Goal: Task Accomplishment & Management: Complete application form

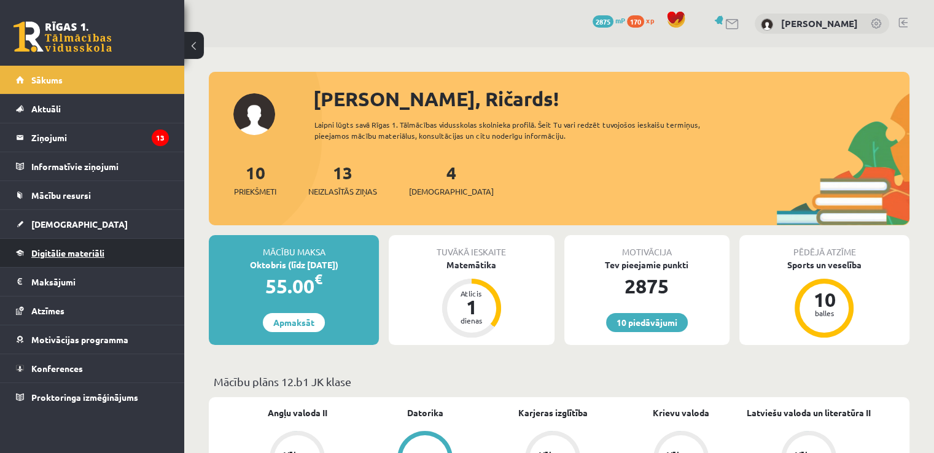
click at [130, 244] on link "Digitālie materiāli" at bounding box center [92, 253] width 153 height 28
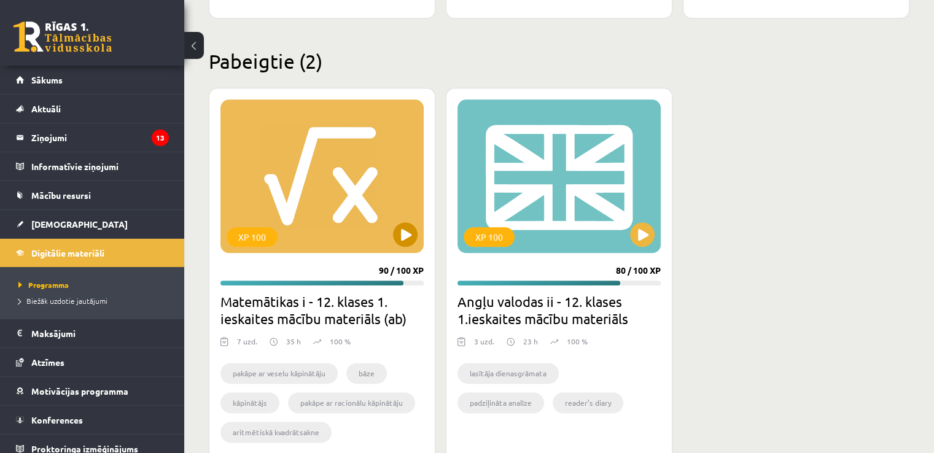
scroll to position [1470, 0]
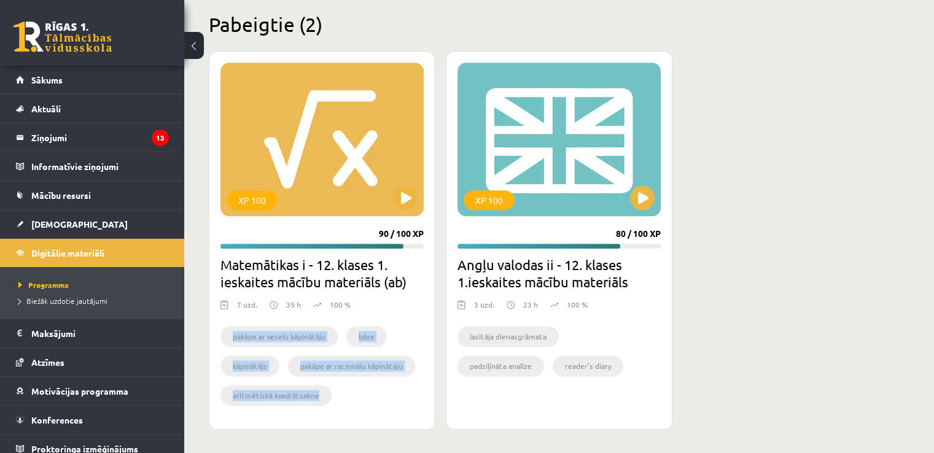
drag, startPoint x: 232, startPoint y: 331, endPoint x: 324, endPoint y: 399, distance: 114.2
click at [326, 401] on ul "pakāpe ar veselu kāpinātāju bāze kāpinātājs pakāpe ar racionālu kāpinātāju arit…" at bounding box center [321, 369] width 203 height 86
copy ul "pakāpe ar veselu kāpinātāju bāze kāpinātājs pakāpe ar racionālu kāpinātāju arit…"
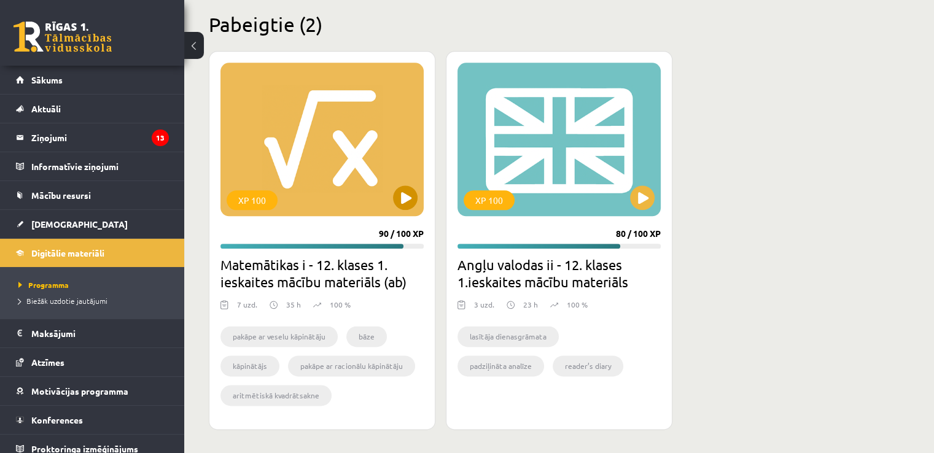
click at [339, 174] on div "XP 100" at bounding box center [321, 140] width 203 height 154
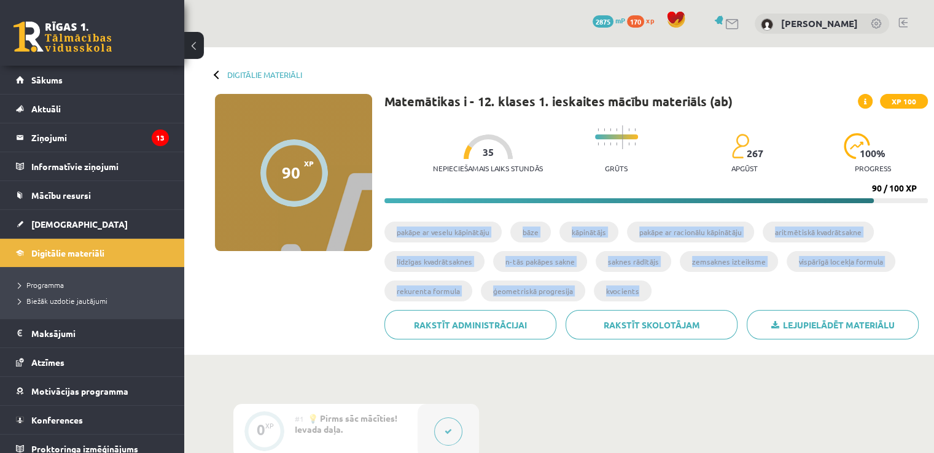
drag, startPoint x: 393, startPoint y: 232, endPoint x: 638, endPoint y: 294, distance: 252.2
click at [638, 294] on ul "pakāpe ar veselu kāpinātāju bāze kāpinātājs pakāpe ar racionālu kāpinātāju arit…" at bounding box center [656, 266] width 544 height 88
copy ul "pakāpe ar veselu kāpinātāju bāze kāpinātājs pakāpe ar racionālu kāpinātāju arit…"
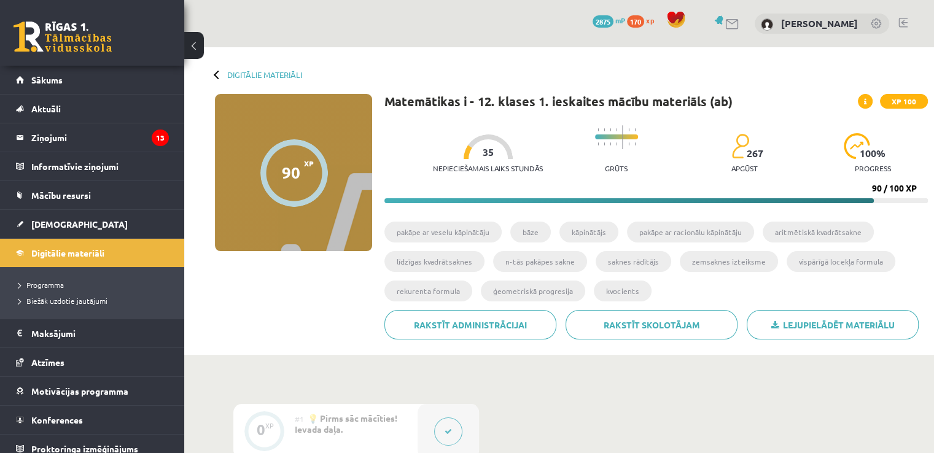
click at [272, 289] on div "90 XP XP 100 90 / 100 XP Matemātikas i - 12. klases 1. ieskaites mācību materiā…" at bounding box center [559, 221] width 738 height 255
click at [79, 224] on link "[DEMOGRAPHIC_DATA]" at bounding box center [92, 224] width 153 height 28
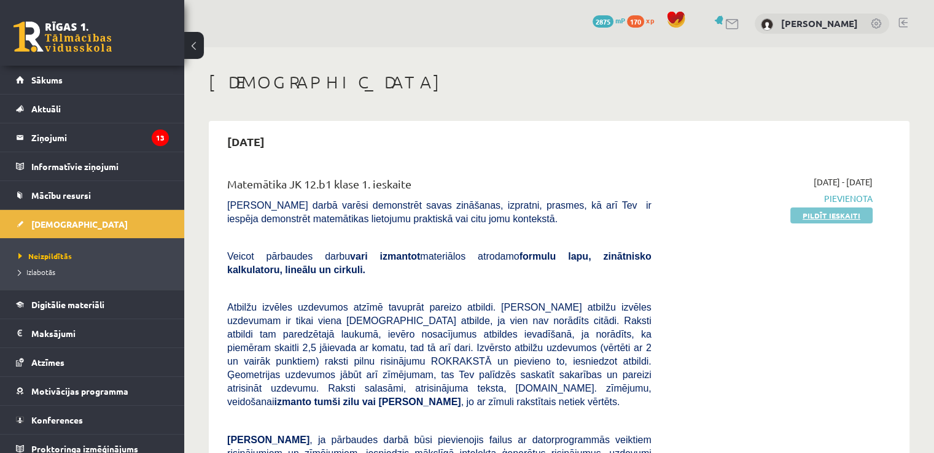
click at [833, 215] on link "Pildīt ieskaiti" at bounding box center [831, 216] width 82 height 16
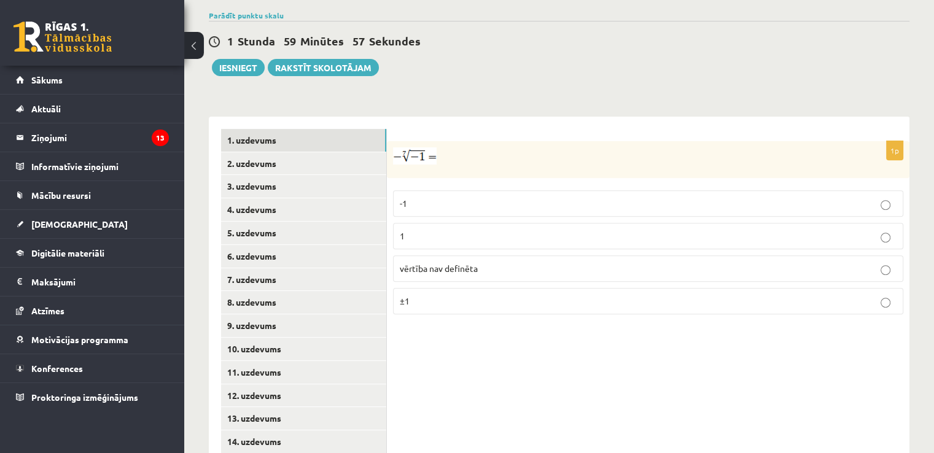
scroll to position [463, 0]
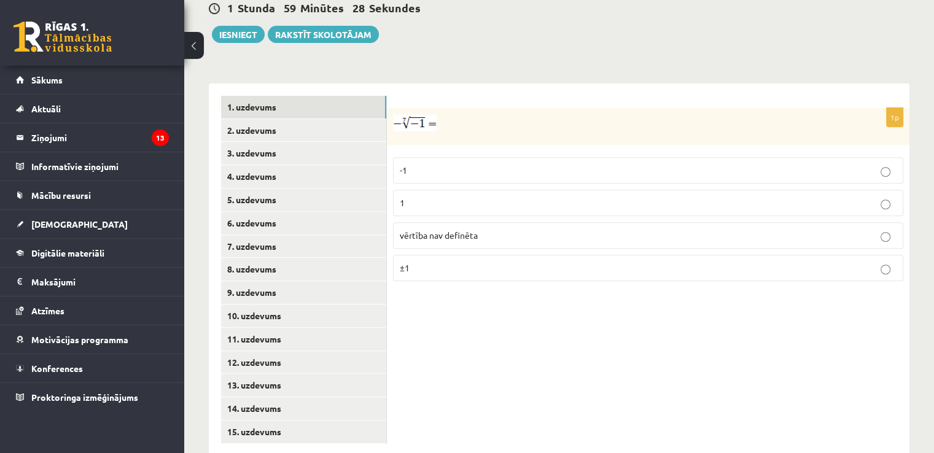
click at [853, 197] on p "1" at bounding box center [648, 203] width 497 height 13
click at [341, 119] on link "2. uzdevums" at bounding box center [303, 130] width 165 height 23
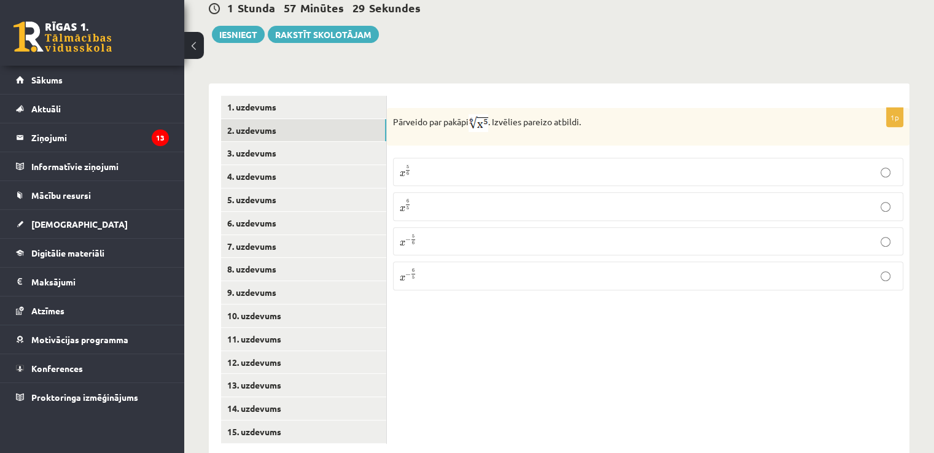
click at [502, 165] on p "x 5 6 x 5 6" at bounding box center [648, 172] width 497 height 15
click at [357, 142] on link "3. uzdevums" at bounding box center [303, 153] width 165 height 23
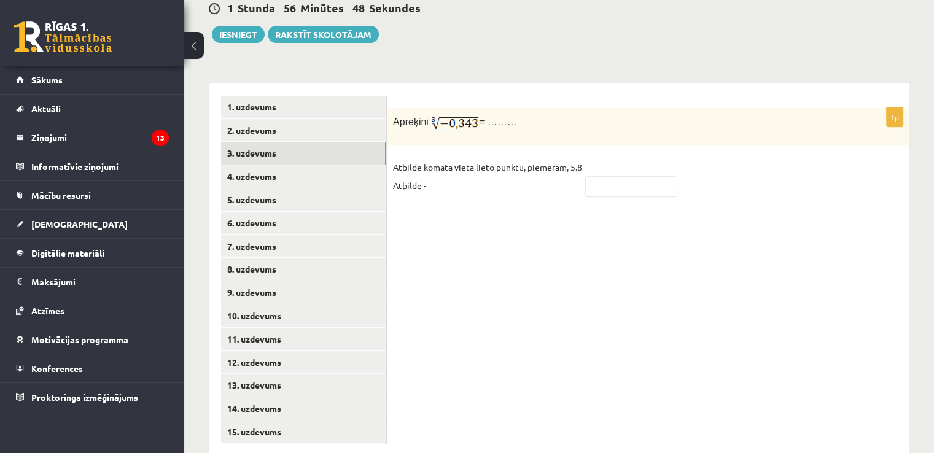
drag, startPoint x: 392, startPoint y: 95, endPoint x: 513, endPoint y: 94, distance: 121.6
click at [520, 108] on div "Aprēķini = ………" at bounding box center [648, 126] width 523 height 37
click at [424, 127] on div "1p Aprēķini = ……… Atbildē komata vietā lieto punktu, piemēram, 5.8 Atbilde -" at bounding box center [648, 158] width 523 height 100
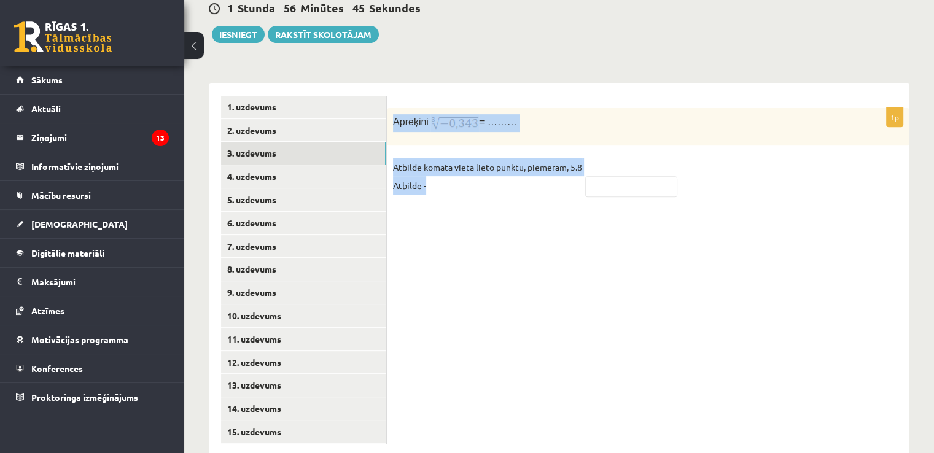
drag, startPoint x: 394, startPoint y: 96, endPoint x: 509, endPoint y: 162, distance: 132.3
click at [509, 162] on div "1p Aprēķini = ……… Atbildē komata vietā lieto punktu, piemēram, 5.8 Atbilde -" at bounding box center [648, 158] width 523 height 100
copy div "Aprēķini = ……… Atbildē komata vietā lieto punktu, piemēram, 5.8 Atbilde -"
click at [430, 128] on div "1p Aprēķini = ……… Atbildē komata vietā lieto punktu, piemēram, 5.8 Atbilde -" at bounding box center [648, 158] width 523 height 100
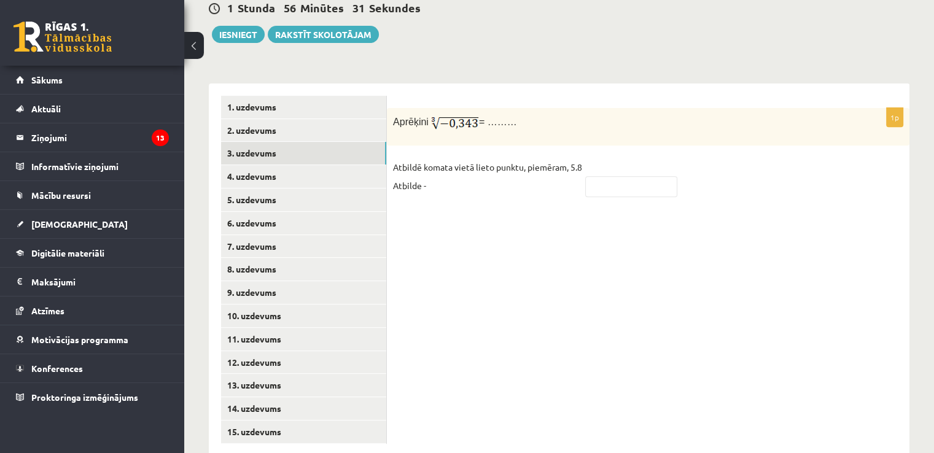
click at [448, 114] on img at bounding box center [455, 123] width 49 height 18
click at [450, 114] on img at bounding box center [455, 123] width 49 height 18
click at [604, 176] on input "text" at bounding box center [631, 186] width 92 height 21
type input "****"
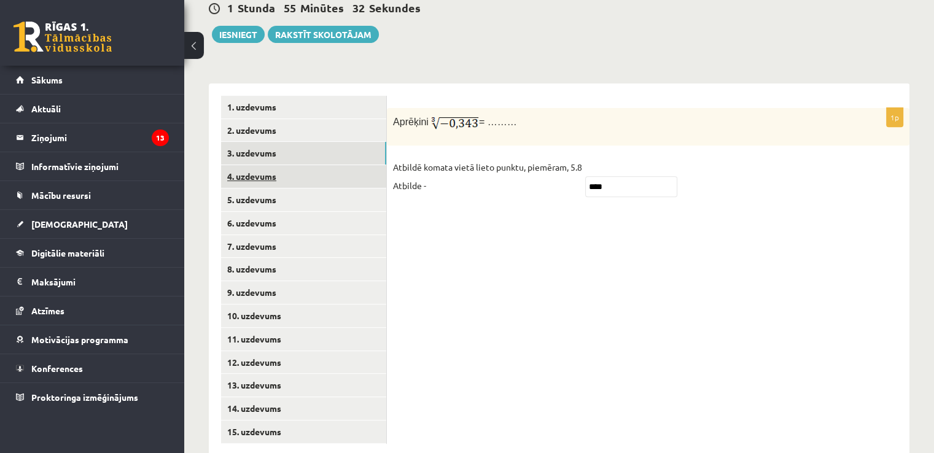
click at [272, 165] on link "4. uzdevums" at bounding box center [303, 176] width 165 height 23
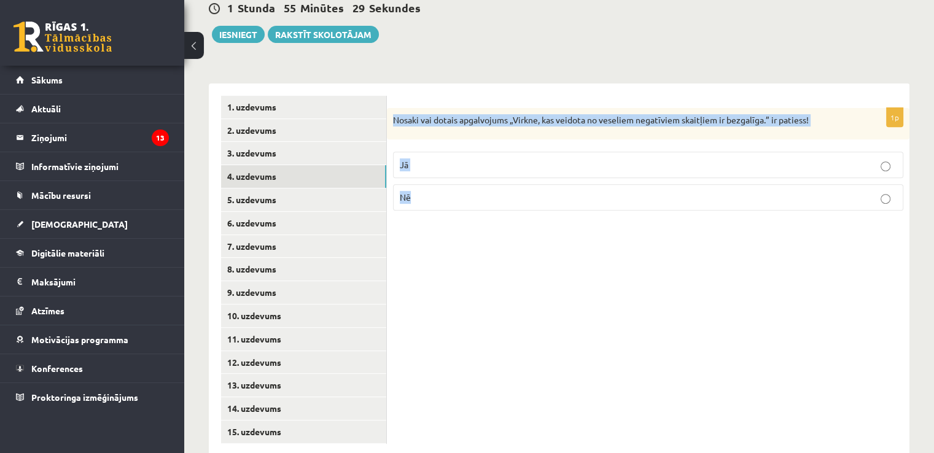
drag, startPoint x: 388, startPoint y: 87, endPoint x: 540, endPoint y: 158, distance: 167.6
click at [540, 158] on div "1p Nosaki vai dotais apgalvojums „Virkne, kas veidota no veseliem negatīviem sk…" at bounding box center [648, 164] width 523 height 113
copy div "Nosaki vai dotais apgalvojums „Virkne, kas veidota no veseliem negatīviem skait…"
click at [558, 230] on div "1p Nosaki vai dotais apgalvojums „Virkne, kas veidota no veseliem negatīviem sk…" at bounding box center [648, 270] width 523 height 373
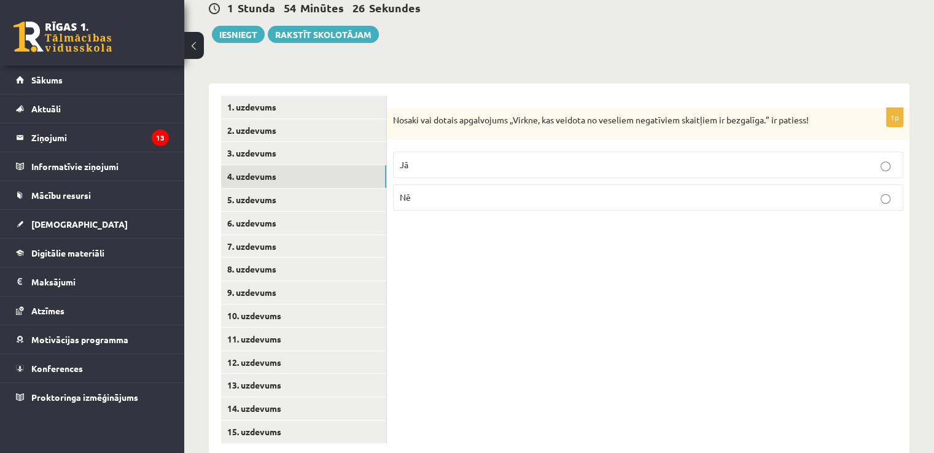
click at [426, 158] on p "Jā" at bounding box center [648, 164] width 497 height 13
click at [319, 189] on link "5. uzdevums" at bounding box center [303, 200] width 165 height 23
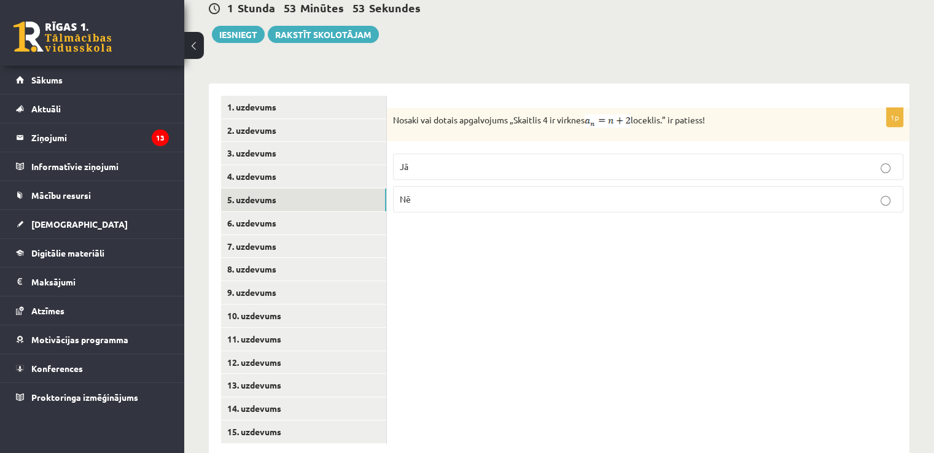
click at [671, 255] on div "1p Nosaki vai dotais apgalvojums „Skaitlis 4 ir virknes loceklis.” ir patiess! …" at bounding box center [648, 270] width 523 height 373
click at [717, 160] on p "Jā" at bounding box center [648, 166] width 497 height 13
drag, startPoint x: 391, startPoint y: 92, endPoint x: 717, endPoint y: 85, distance: 326.8
click at [717, 108] on div "Nosaki vai dotais apgalvojums „Skaitlis 4 ir virknes loceklis.” ir patiess!" at bounding box center [648, 124] width 523 height 33
copy p "Nosaki vai dotais apgalvojums „Skaitlis 4 ir virknes loceklis.” ir patiess!"
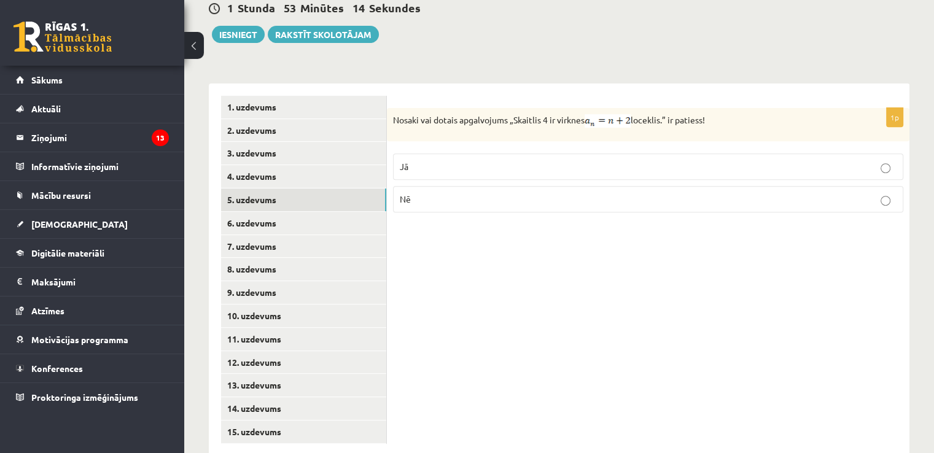
click at [536, 340] on div "1p Nosaki vai dotais apgalvojums „Skaitlis 4 ir virknes loceklis.” ir patiess! …" at bounding box center [648, 270] width 523 height 373
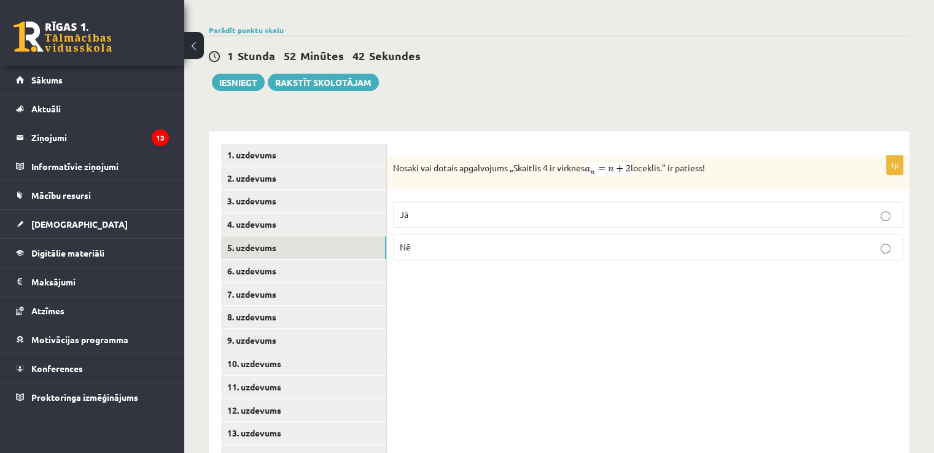
scroll to position [402, 0]
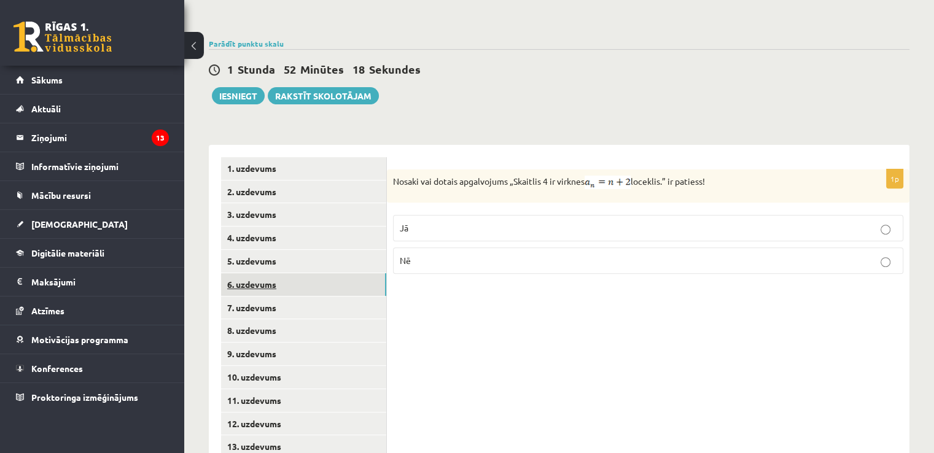
click at [308, 273] on link "6. uzdevums" at bounding box center [303, 284] width 165 height 23
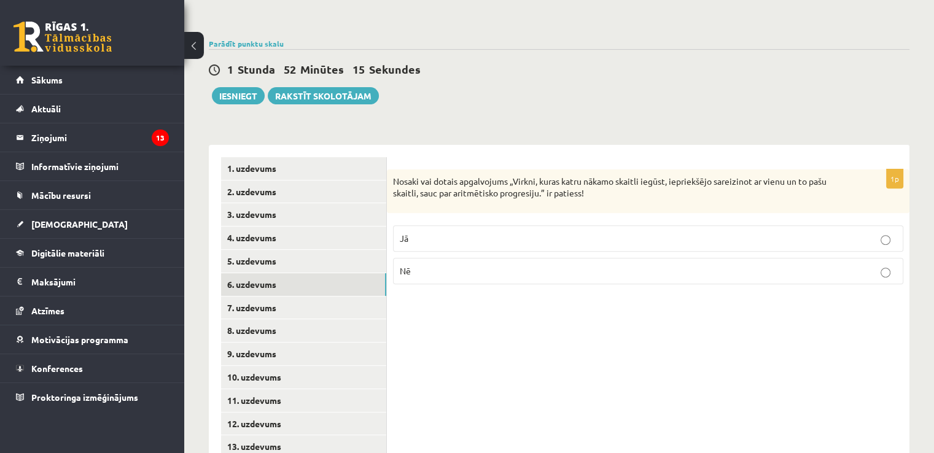
click at [233, 38] on div "Parādīt punktu skalu Atzīme No Līdz 1 0 7 2 8 10 3 11 14 4 15 18 5 19 22 6 23 2…" at bounding box center [559, 43] width 701 height 11
click at [241, 39] on link "Parādīt punktu skalu" at bounding box center [246, 44] width 75 height 10
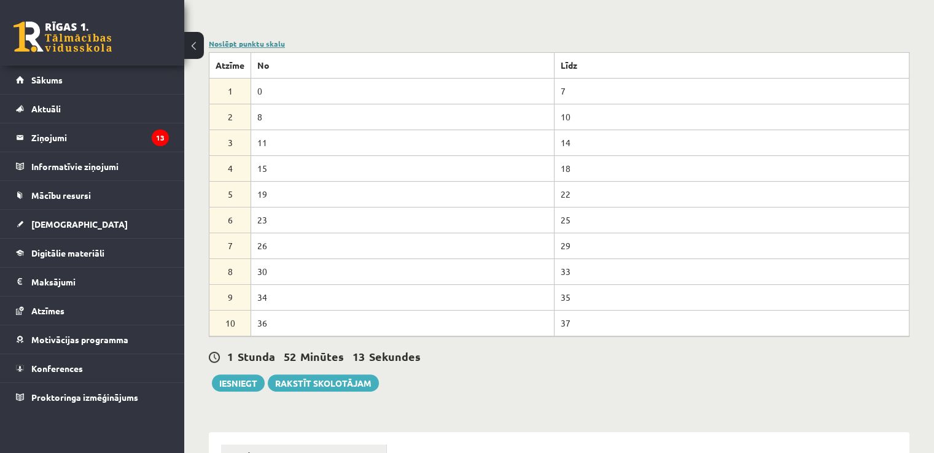
click at [241, 39] on link "Noslēpt punktu skalu" at bounding box center [247, 44] width 76 height 10
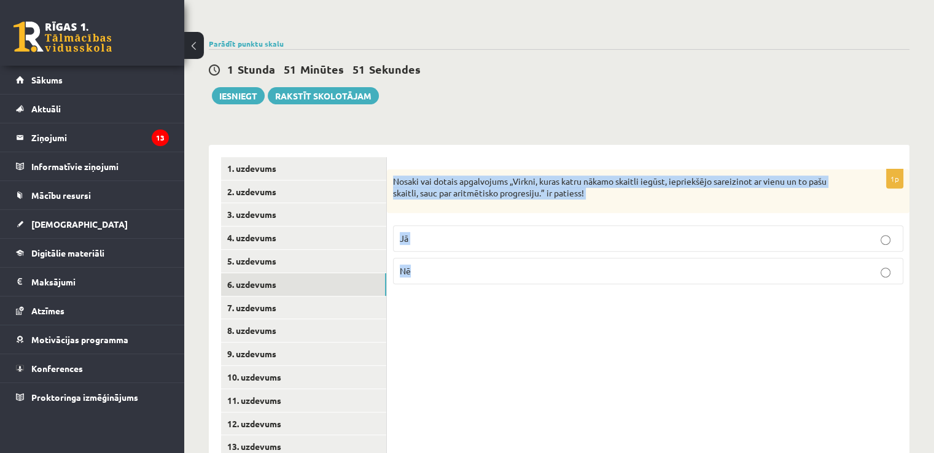
drag, startPoint x: 391, startPoint y: 154, endPoint x: 437, endPoint y: 256, distance: 111.9
click at [437, 256] on div "1p Nosaki vai dotais apgalvojums „Virkni, kuras katru nākamo skaitli iegūst, ie…" at bounding box center [648, 232] width 523 height 125
copy div "Nosaki vai dotais apgalvojums „Virkni, kuras katru nākamo skaitli iegūst, iepri…"
click at [415, 303] on div "1p Nosaki vai dotais apgalvojums „Virkni, kuras katru nākamo skaitli iegūst, ie…" at bounding box center [648, 331] width 523 height 373
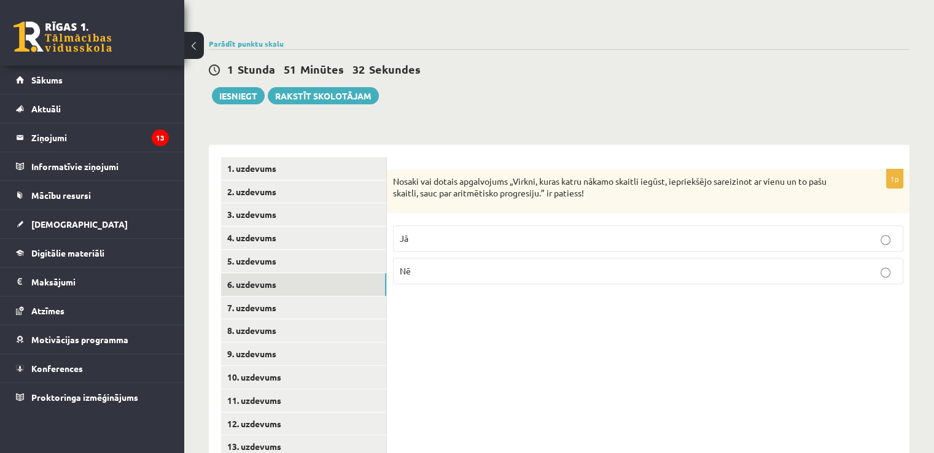
click at [427, 265] on p "Nē" at bounding box center [648, 271] width 497 height 13
click at [267, 297] on link "7. uzdevums" at bounding box center [303, 308] width 165 height 23
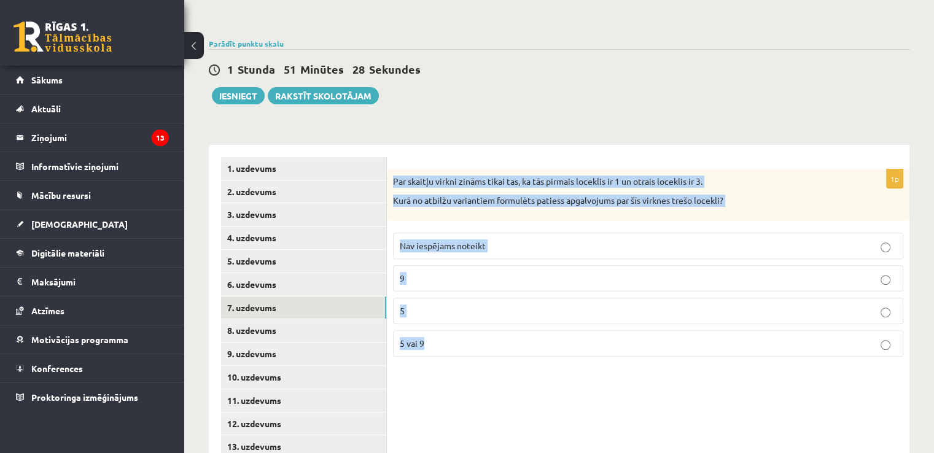
drag, startPoint x: 388, startPoint y: 150, endPoint x: 465, endPoint y: 311, distance: 177.7
click at [465, 311] on div "1p Par skaitļu virkni zināms tikai tas, ka tās pirmais loceklis ir 1 un otrais …" at bounding box center [648, 268] width 523 height 197
copy div "Par skaitļu virkni zināms tikai tas, ka tās pirmais loceklis ir 1 un otrais loc…"
click at [472, 378] on div "1p Par skaitļu virkni zināms tikai tas, ka tās pirmais loceklis ir 1 un otrais …" at bounding box center [648, 331] width 523 height 373
click at [471, 372] on div "1p Par skaitļu virkni zināms tikai tas, ka tās pirmais loceklis ir 1 un otrais …" at bounding box center [648, 331] width 523 height 373
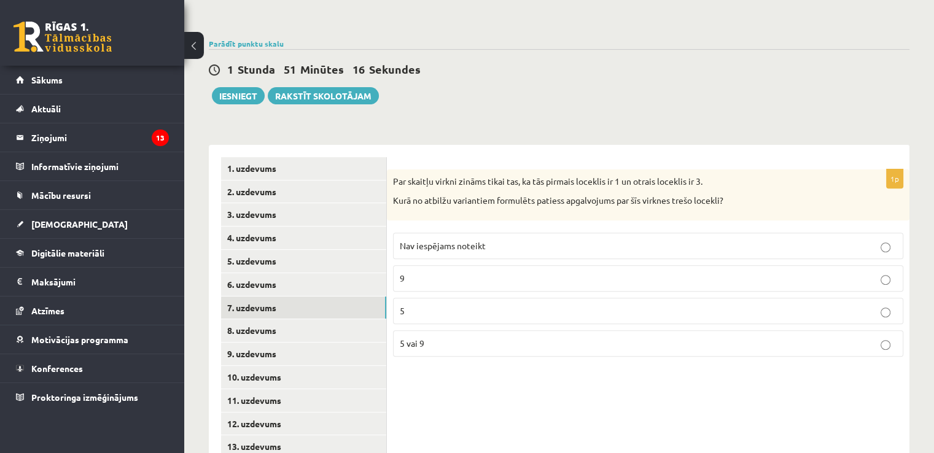
click at [475, 372] on div "1p Par skaitļu virkni zināms tikai tas, ka tās pirmais loceklis ir 1 un otrais …" at bounding box center [648, 331] width 523 height 373
click at [453, 240] on span "Nav iespējams noteikt" at bounding box center [443, 245] width 86 height 11
click at [302, 319] on link "8. uzdevums" at bounding box center [303, 330] width 165 height 23
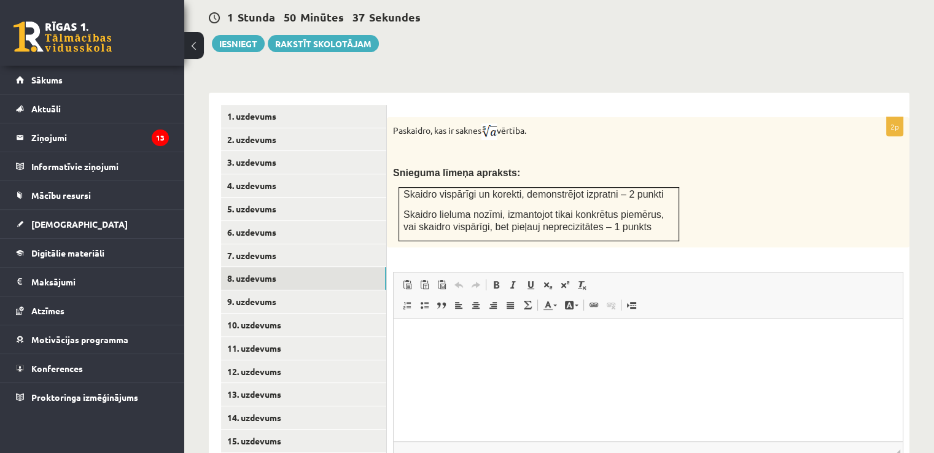
scroll to position [414, 0]
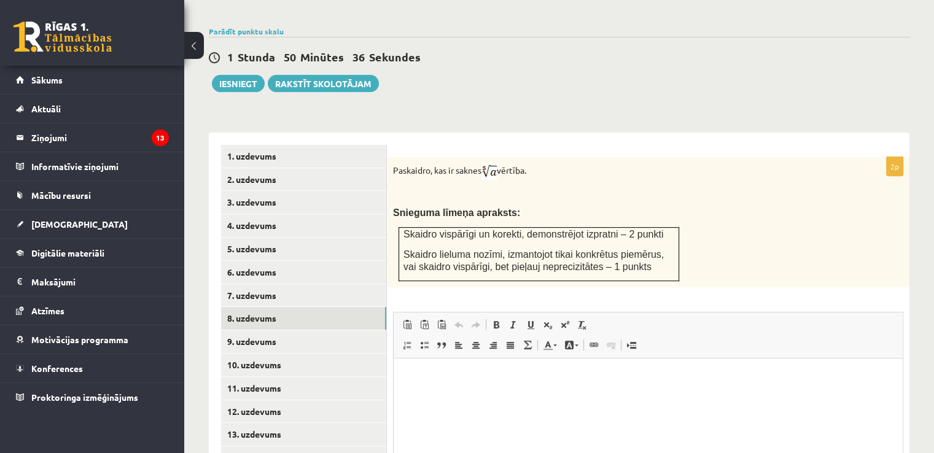
click at [527, 206] on p "Snieguma līmeņa apraksts:" at bounding box center [617, 212] width 449 height 13
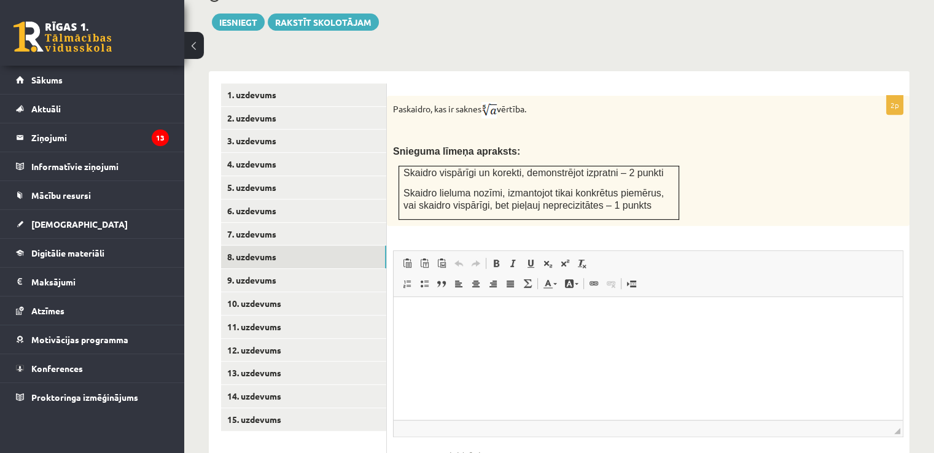
click at [471, 334] on html at bounding box center [648, 315] width 509 height 37
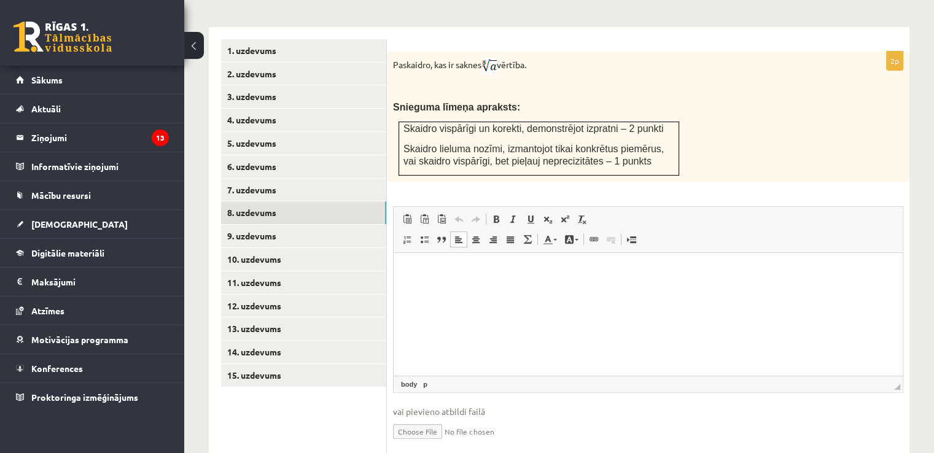
scroll to position [537, 0]
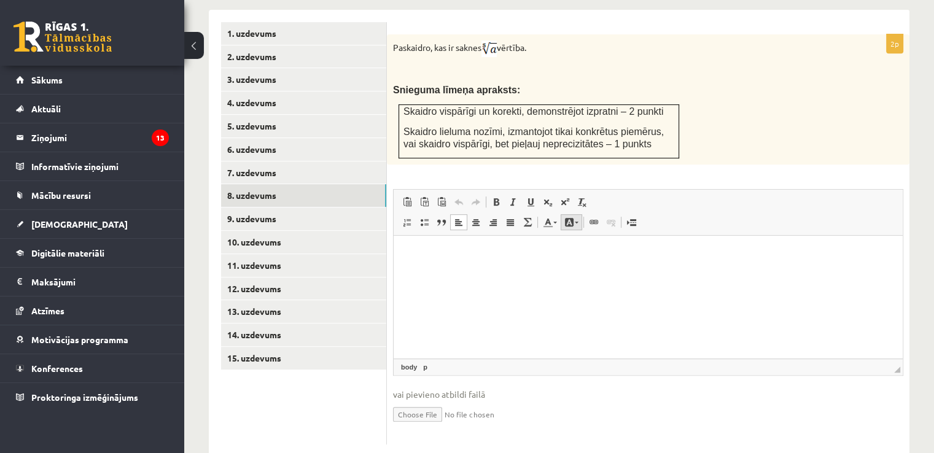
click at [571, 217] on span at bounding box center [569, 222] width 10 height 10
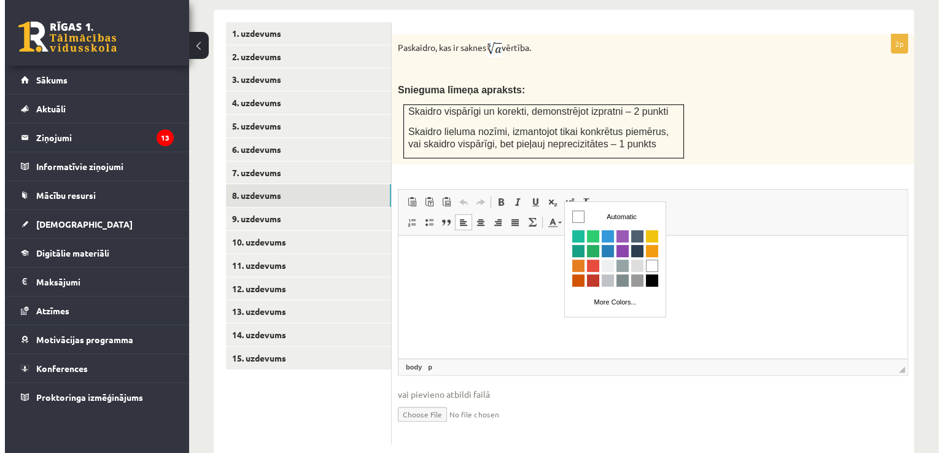
scroll to position [0, 0]
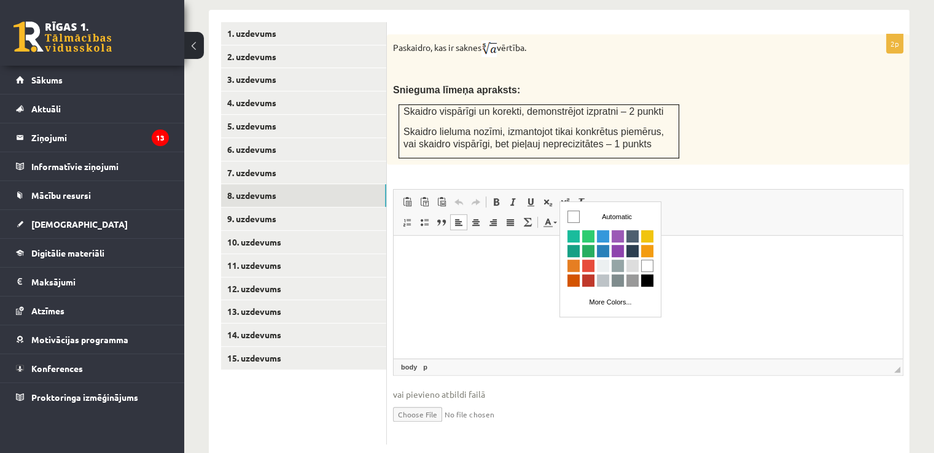
click at [572, 217] on span at bounding box center [569, 222] width 10 height 10
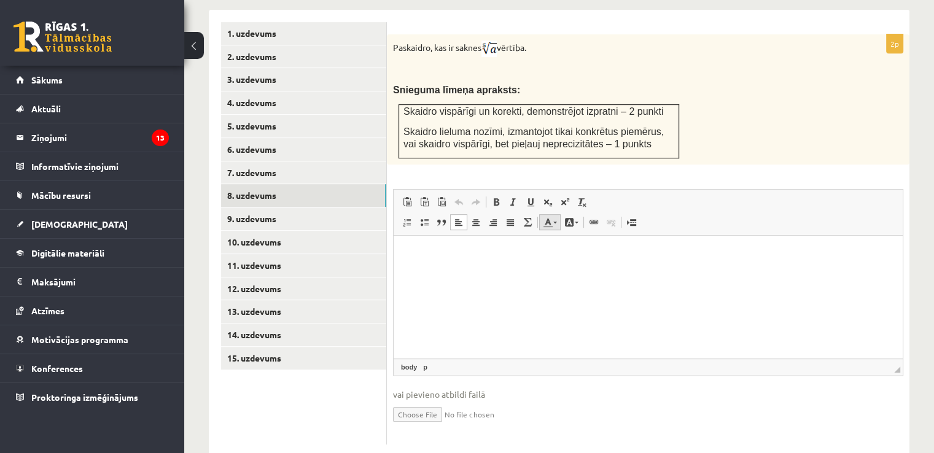
click at [544, 217] on span at bounding box center [548, 222] width 10 height 10
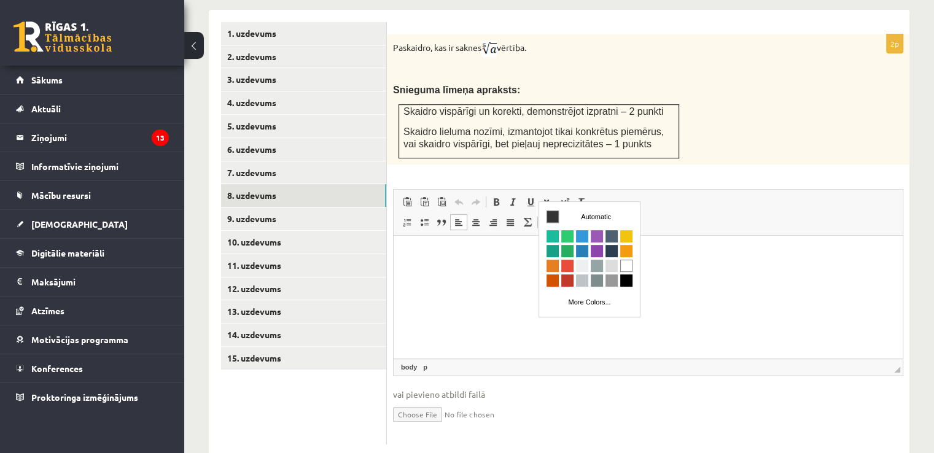
click at [544, 217] on span at bounding box center [548, 222] width 10 height 10
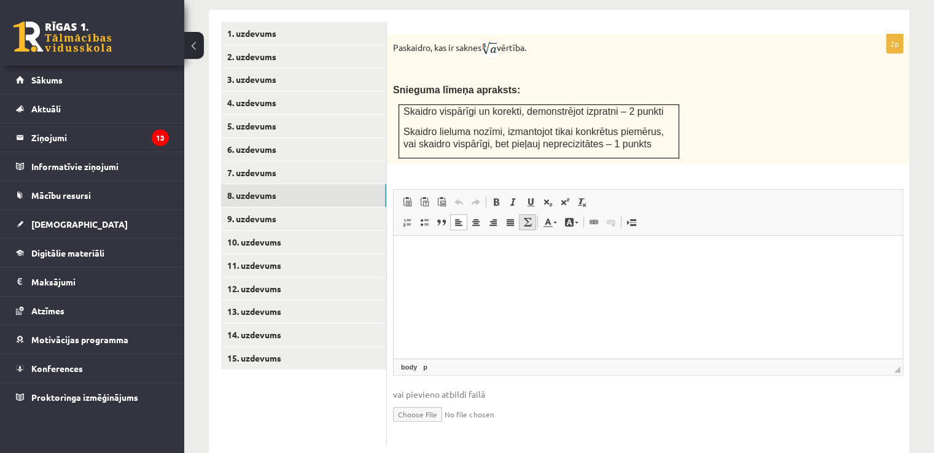
click at [528, 217] on span at bounding box center [528, 222] width 10 height 10
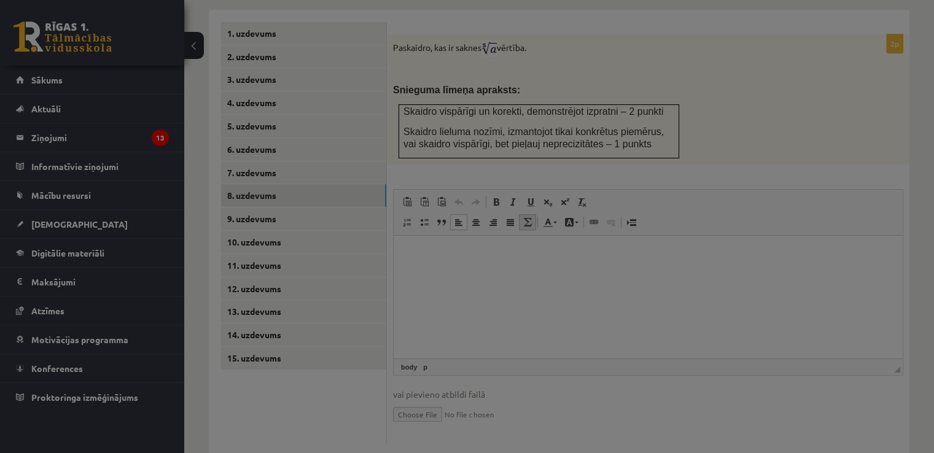
type textarea "**********"
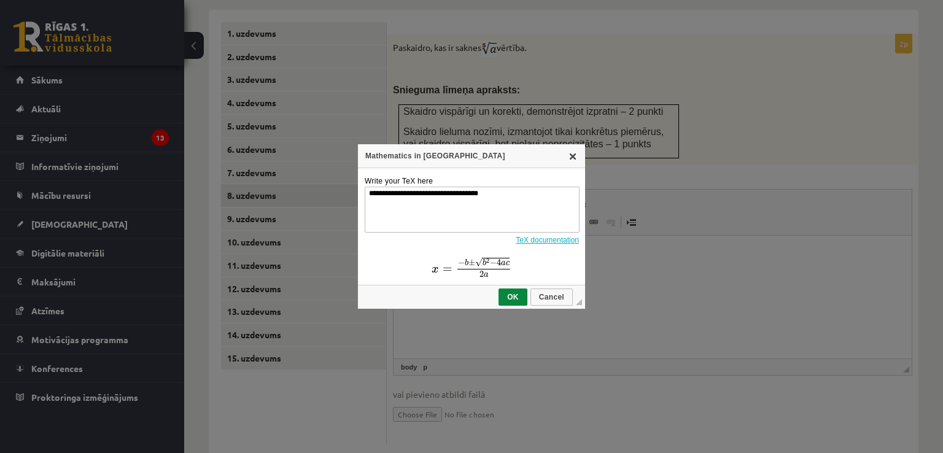
click at [576, 158] on link "X" at bounding box center [573, 156] width 10 height 10
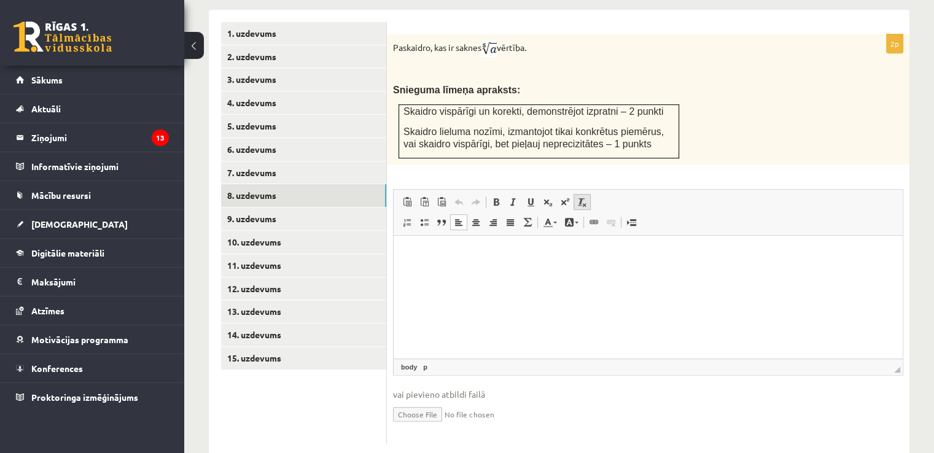
click at [579, 194] on link "Remove Format" at bounding box center [582, 202] width 17 height 16
click at [566, 273] on html at bounding box center [648, 253] width 509 height 37
click at [459, 197] on span at bounding box center [459, 202] width 10 height 10
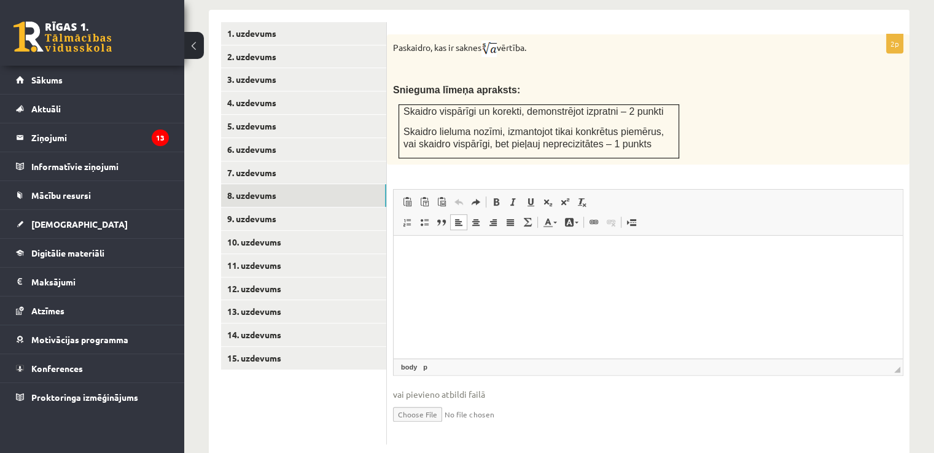
click at [459, 197] on span at bounding box center [459, 202] width 10 height 10
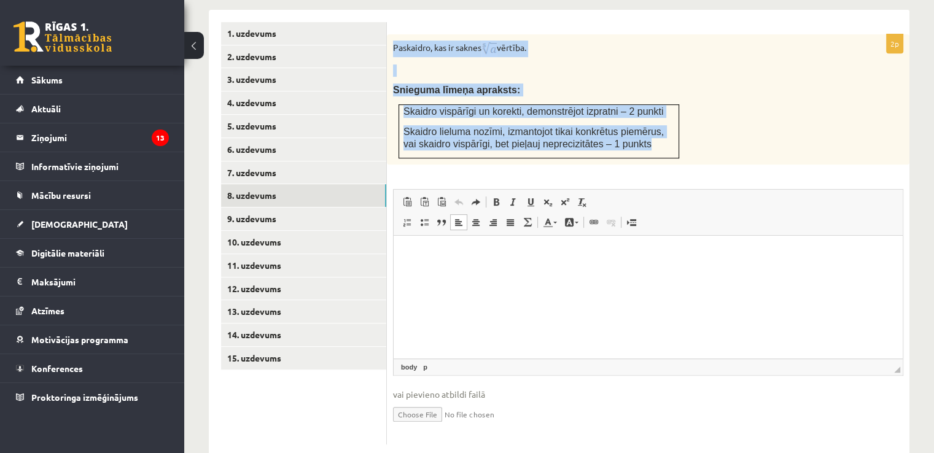
drag, startPoint x: 388, startPoint y: 23, endPoint x: 620, endPoint y: 114, distance: 248.7
click at [620, 114] on div "Paskaidro, kas ir saknes vērtība. Snieguma līmeņa apraksts: Skaidro vispārīgi u…" at bounding box center [648, 99] width 523 height 130
click at [531, 49] on div "Paskaidro, kas ir saknes vērtība. Snieguma līmeņa apraksts: Skaidro vispārīgi u…" at bounding box center [648, 99] width 523 height 130
click at [443, 34] on div "Paskaidro, kas ir saknes vērtība. Snieguma līmeņa apraksts: Skaidro vispārīgi u…" at bounding box center [648, 99] width 523 height 130
drag, startPoint x: 391, startPoint y: 15, endPoint x: 620, endPoint y: 111, distance: 248.6
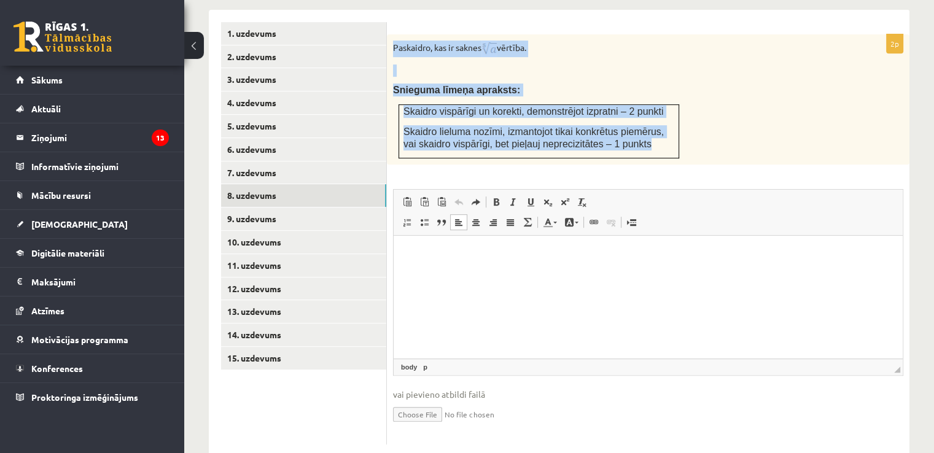
click at [620, 111] on div "Paskaidro, kas ir saknes vērtība. Snieguma līmeņa apraksts: Skaidro vispārīgi u…" at bounding box center [648, 99] width 523 height 130
copy div "Paskaidro, kas ir saknes vērtība. Snieguma līmeņa apraksts: Skaidro vispārīgi u…"
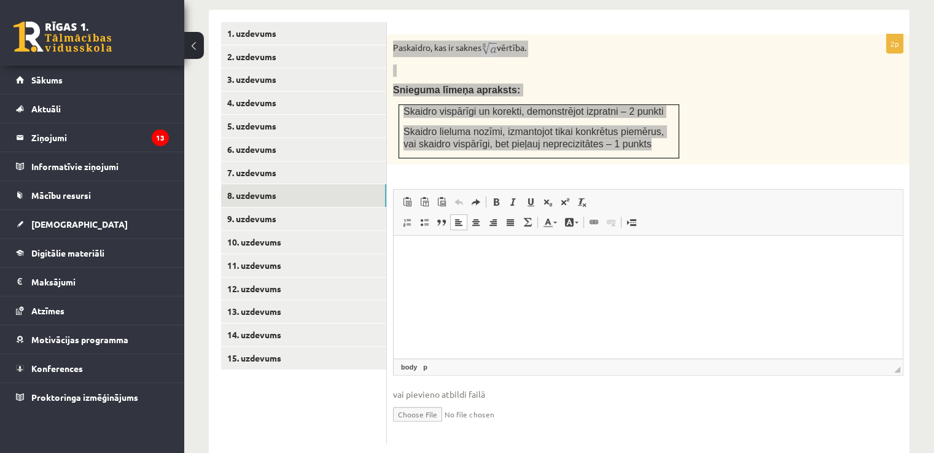
click at [497, 273] on html at bounding box center [648, 253] width 509 height 37
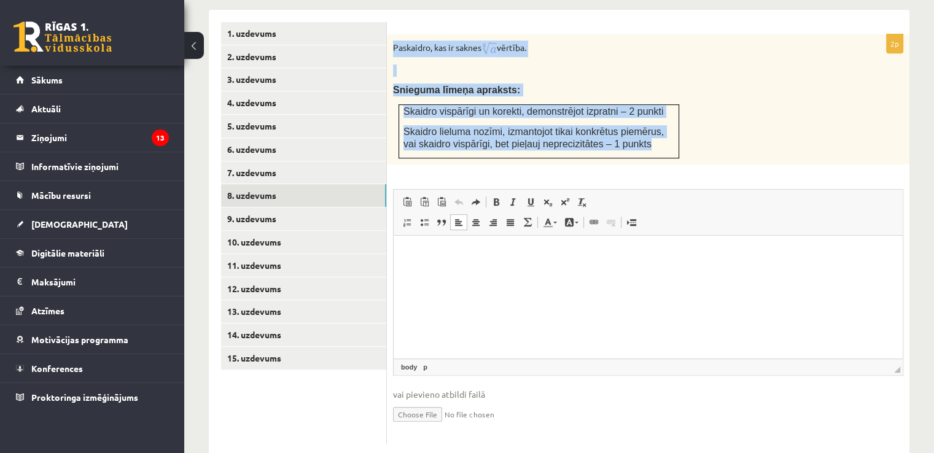
click at [354, 386] on ul "1. uzdevums 2. uzdevums 3. uzdevums 4. uzdevums 5. uzdevums 6. uzdevums 7. uzde…" at bounding box center [304, 233] width 166 height 423
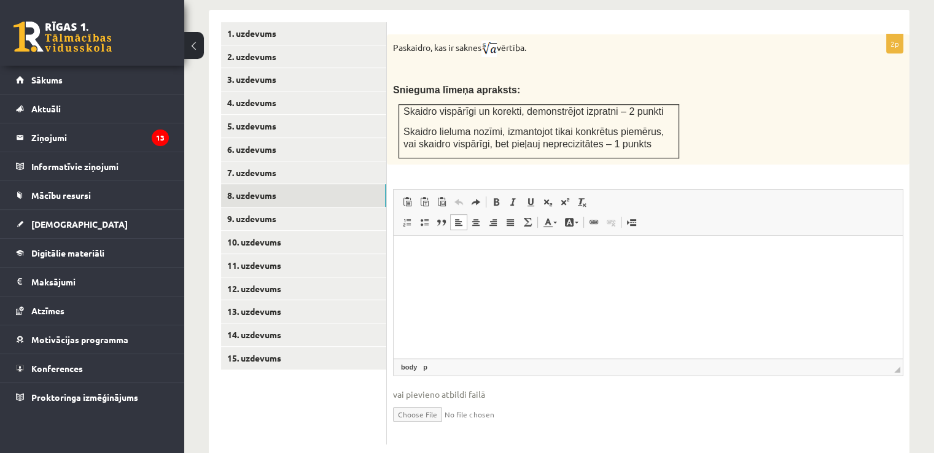
click at [482, 273] on html at bounding box center [648, 253] width 509 height 37
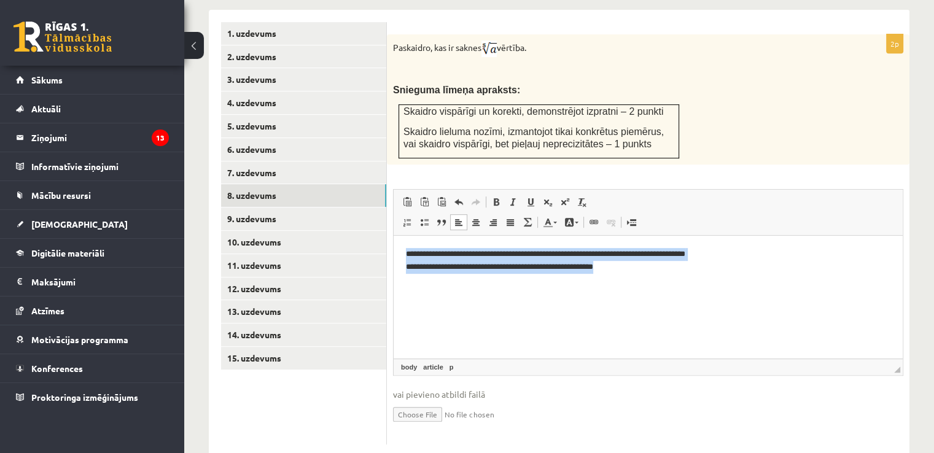
drag, startPoint x: 647, startPoint y: 269, endPoint x: 399, endPoint y: 252, distance: 248.7
click at [399, 252] on html "**********" at bounding box center [648, 260] width 509 height 50
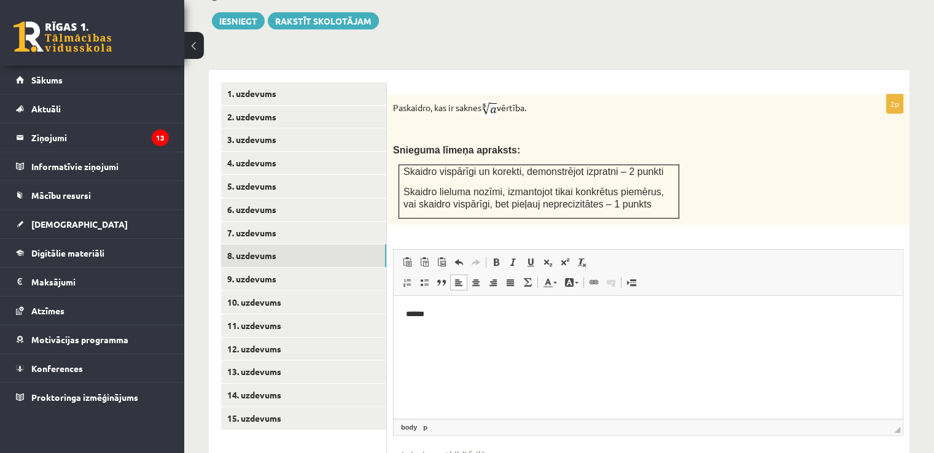
scroll to position [414, 0]
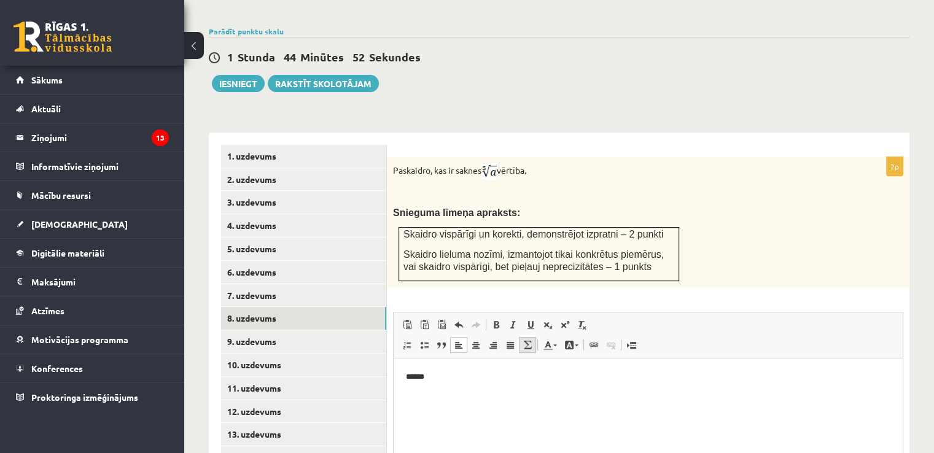
click at [523, 340] on span at bounding box center [528, 345] width 10 height 10
type textarea "**********"
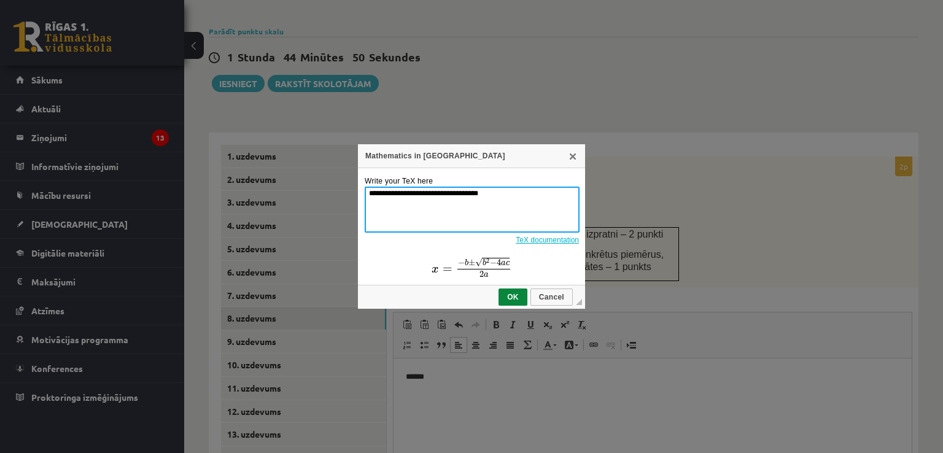
drag, startPoint x: 447, startPoint y: 204, endPoint x: 354, endPoint y: 206, distance: 93.4
click at [354, 206] on div "**********" at bounding box center [471, 226] width 943 height 453
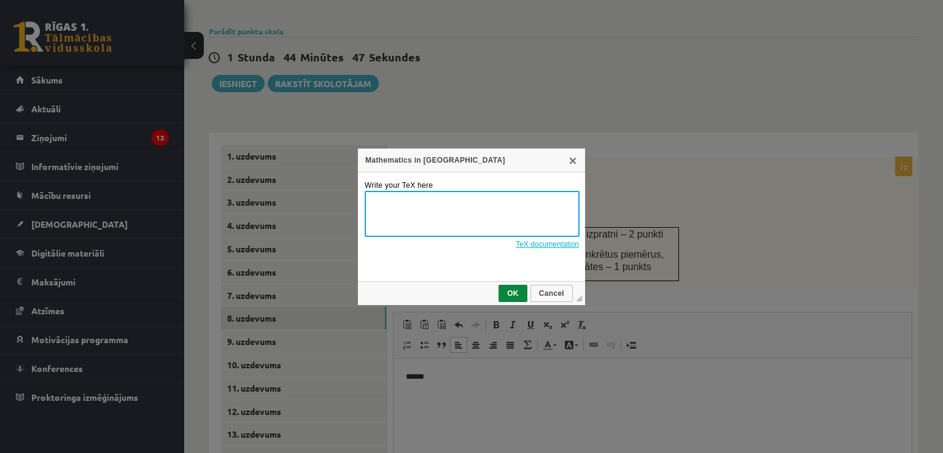
paste textarea "**********"
type textarea "**********"
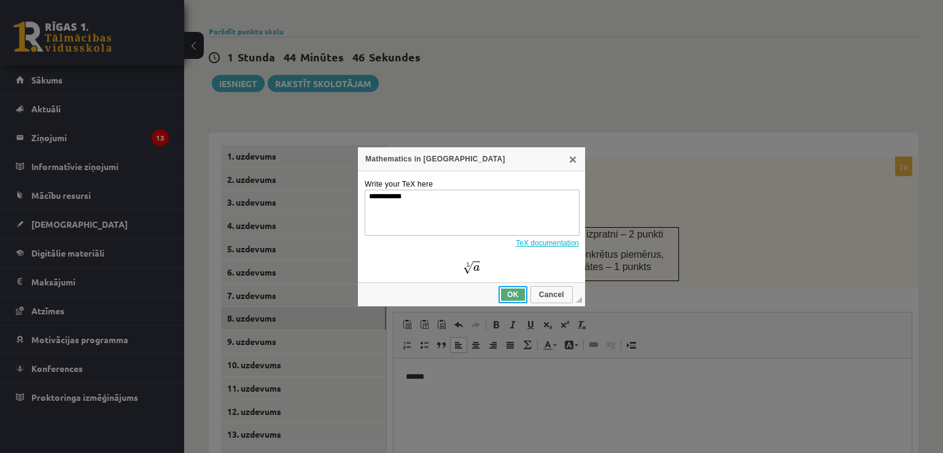
click at [517, 296] on span "OK" at bounding box center [513, 295] width 26 height 9
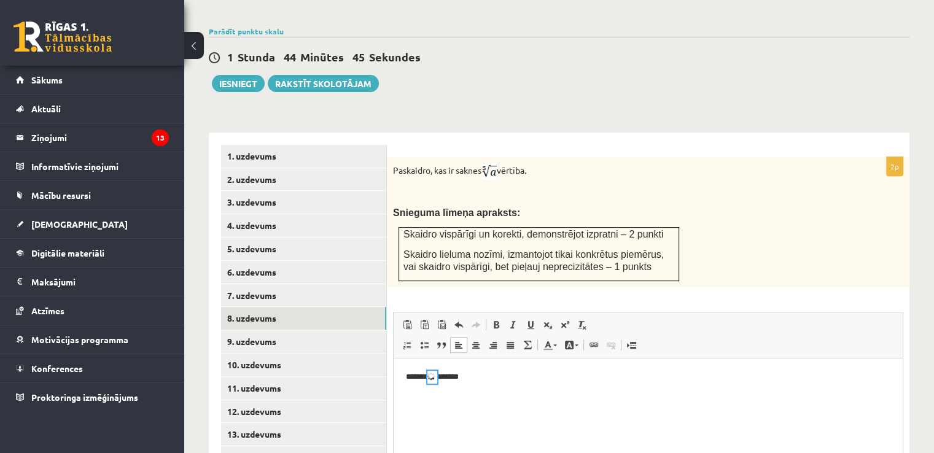
scroll to position [0, 0]
click at [505, 380] on p "****** *******" at bounding box center [648, 377] width 485 height 14
click at [447, 375] on p "**********" at bounding box center [648, 377] width 485 height 14
click at [450, 376] on p "**********" at bounding box center [648, 377] width 485 height 14
click at [676, 383] on p "**********" at bounding box center [648, 377] width 485 height 14
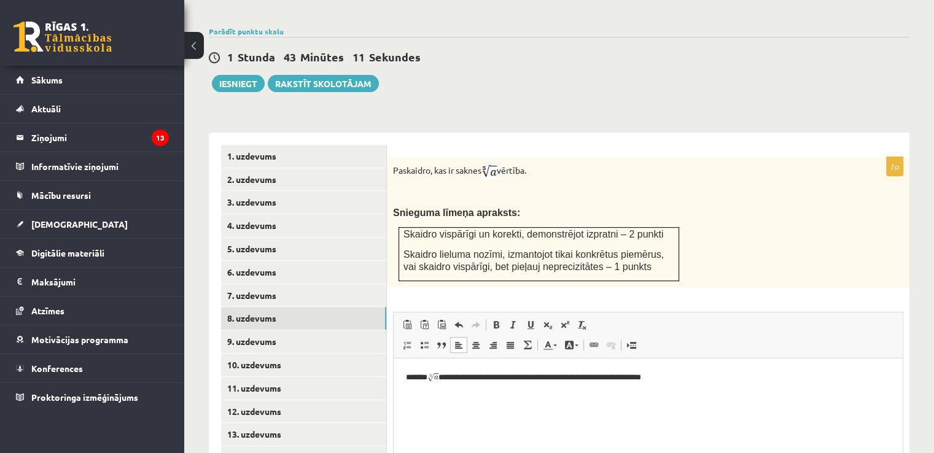
click at [682, 376] on p "**********" at bounding box center [648, 377] width 485 height 14
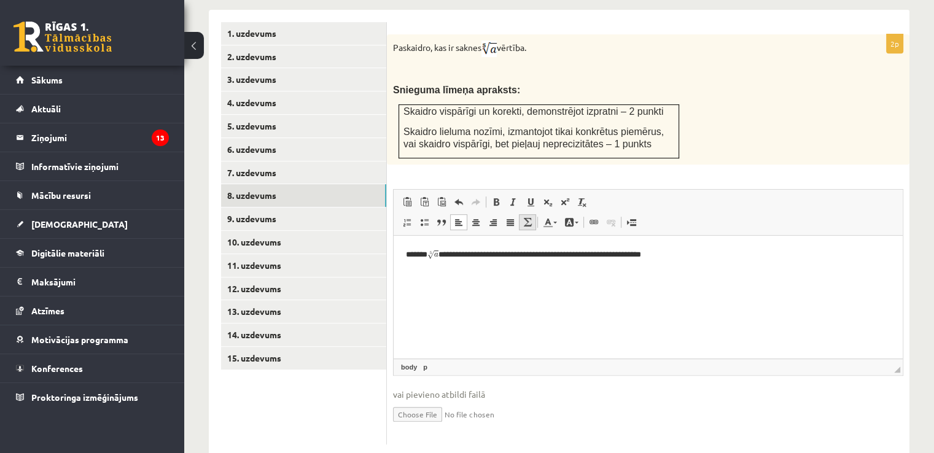
click at [532, 214] on link "Math" at bounding box center [527, 222] width 17 height 16
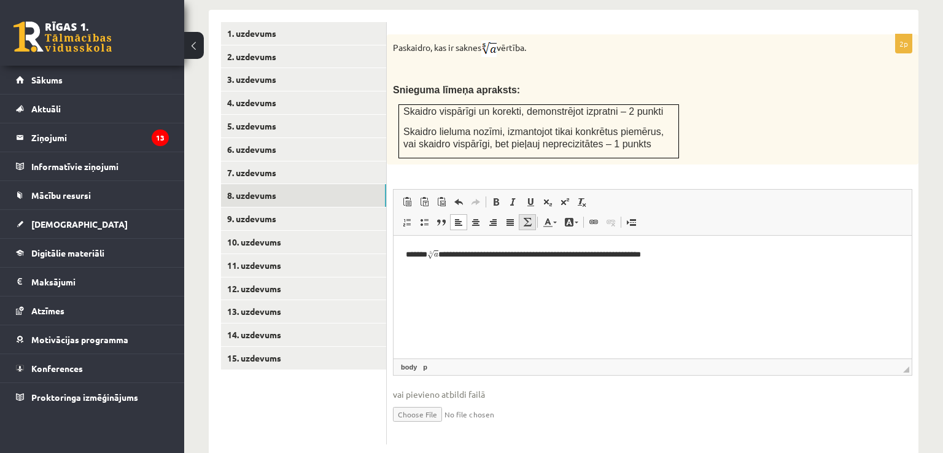
type textarea "**********"
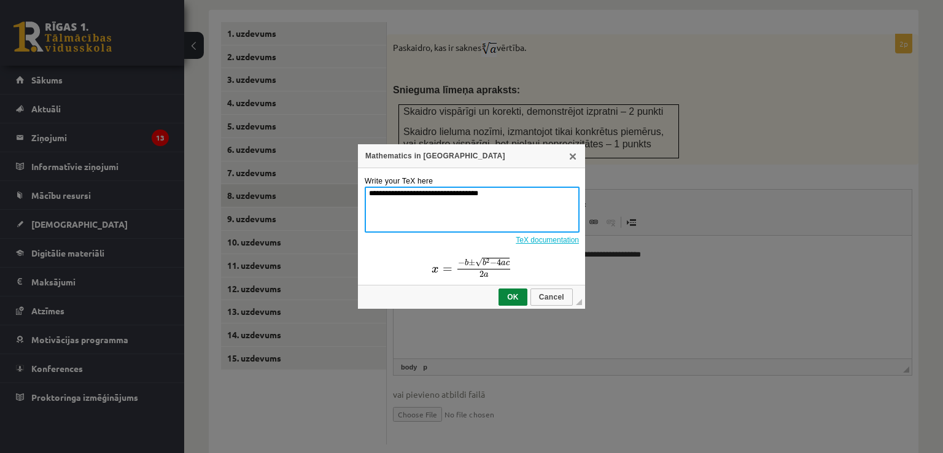
click at [566, 161] on div "Mathematics in TeX" at bounding box center [471, 156] width 227 height 24
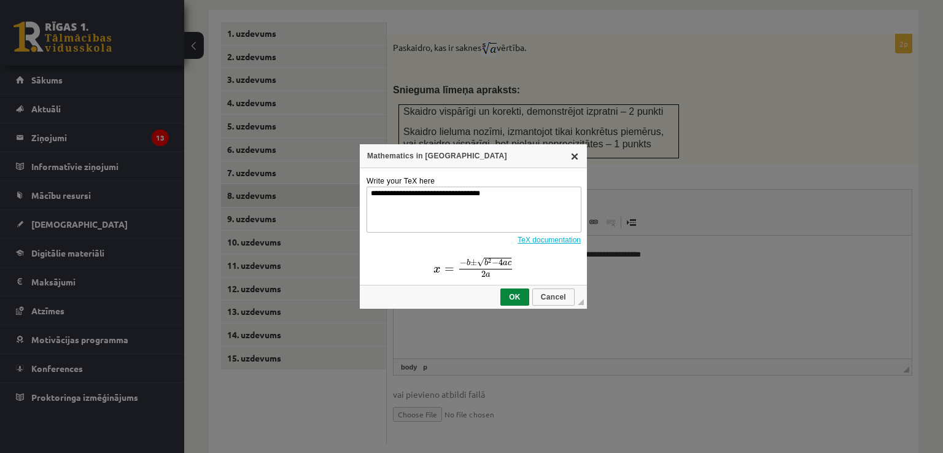
click at [570, 160] on link "X" at bounding box center [575, 156] width 10 height 10
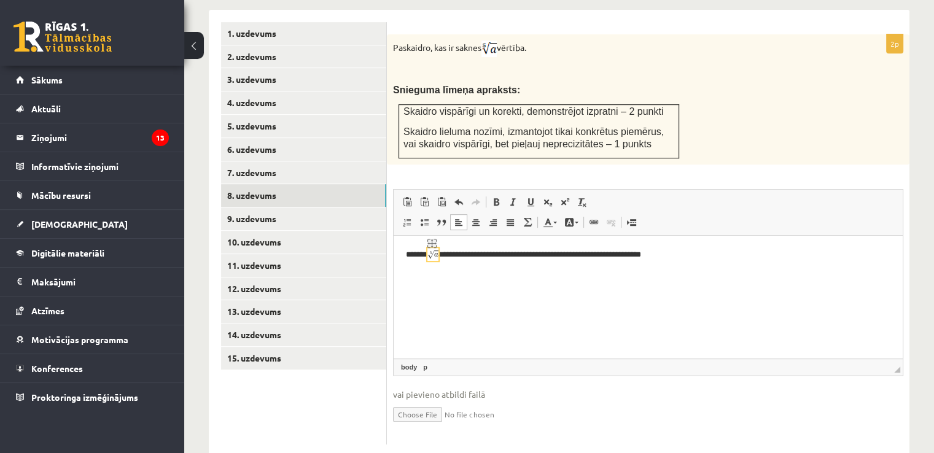
click at [438, 254] on img "math widget" at bounding box center [432, 253] width 11 height 11
click at [437, 245] on img "math widget" at bounding box center [431, 242] width 9 height 9
click at [437, 243] on img "math widget" at bounding box center [431, 242] width 9 height 9
click at [437, 241] on img "math widget" at bounding box center [431, 242] width 9 height 9
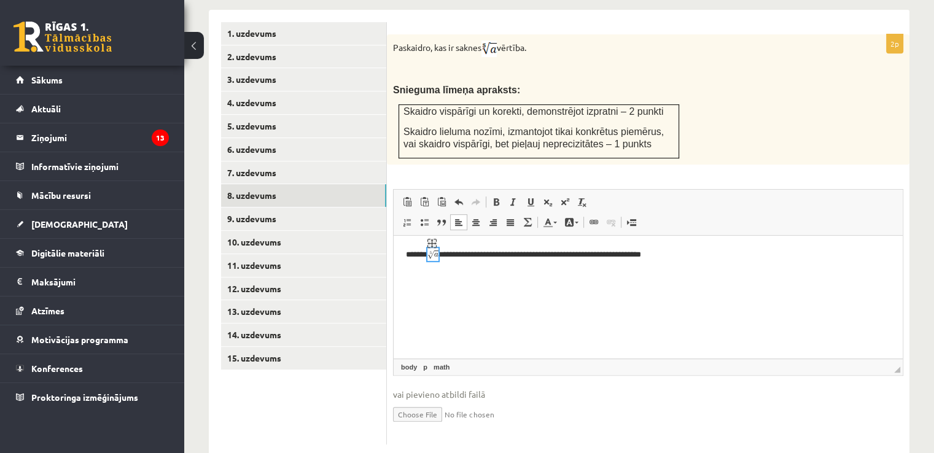
type textarea "**********"
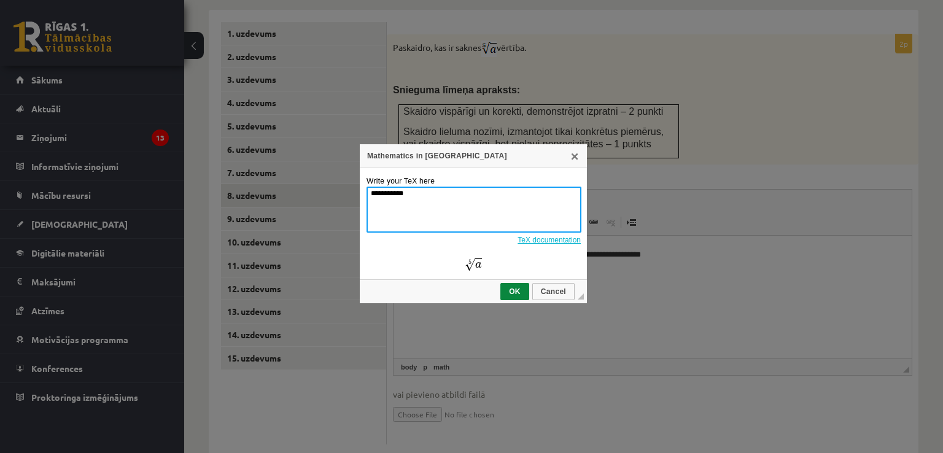
click at [440, 213] on div "**********" at bounding box center [471, 226] width 943 height 453
click at [576, 158] on link "X" at bounding box center [575, 156] width 10 height 10
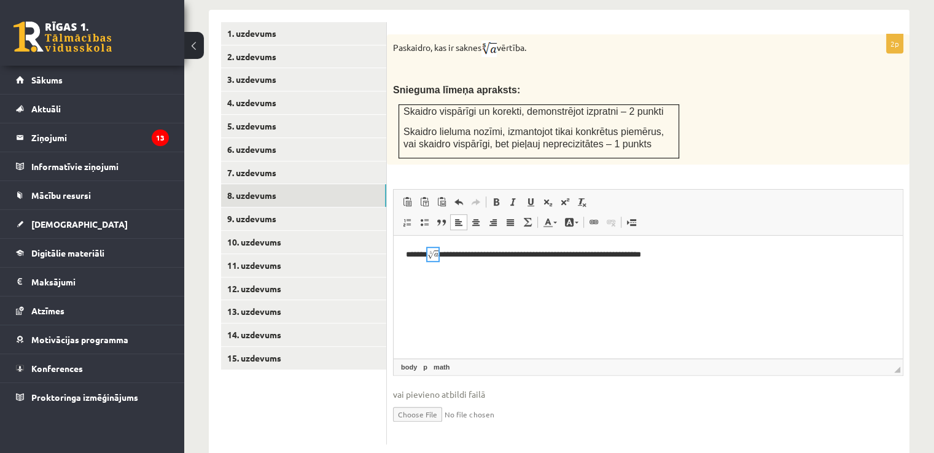
click at [692, 241] on html "**********" at bounding box center [648, 254] width 509 height 38
click at [523, 217] on span at bounding box center [528, 222] width 10 height 10
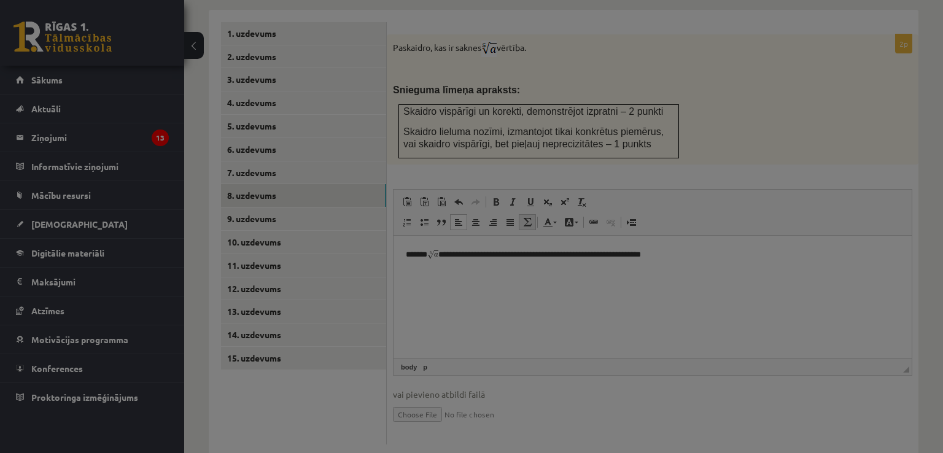
type textarea "**********"
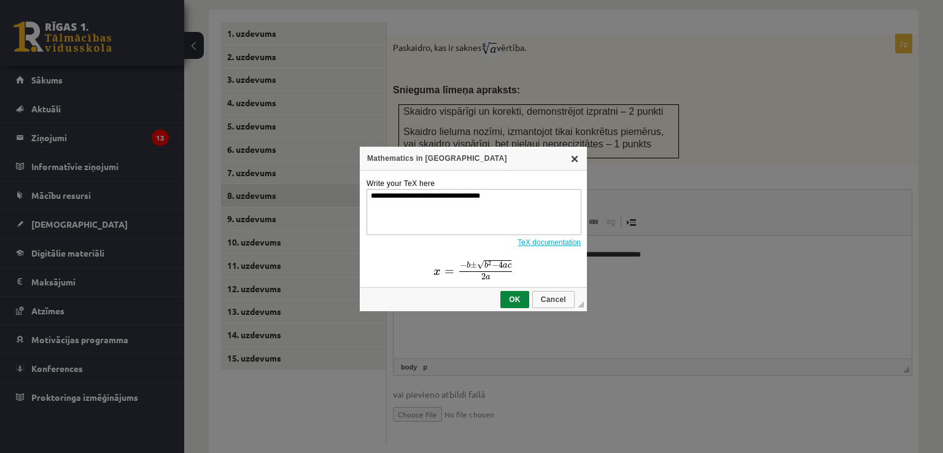
click at [575, 162] on link "X" at bounding box center [575, 159] width 10 height 10
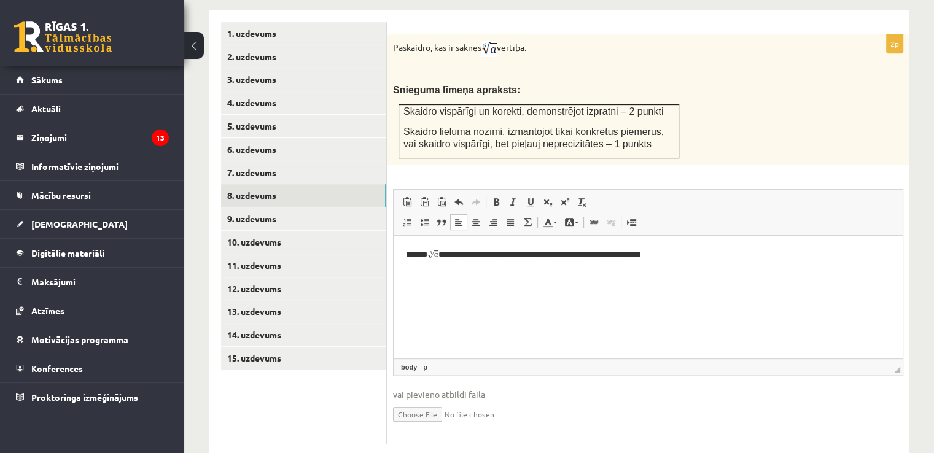
click at [692, 259] on p "**********" at bounding box center [648, 255] width 485 height 14
click at [528, 217] on span at bounding box center [528, 222] width 10 height 10
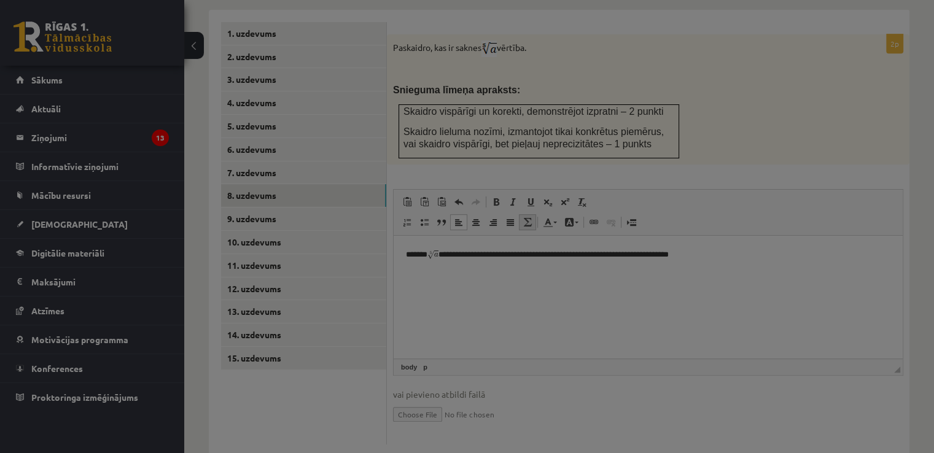
type textarea "**********"
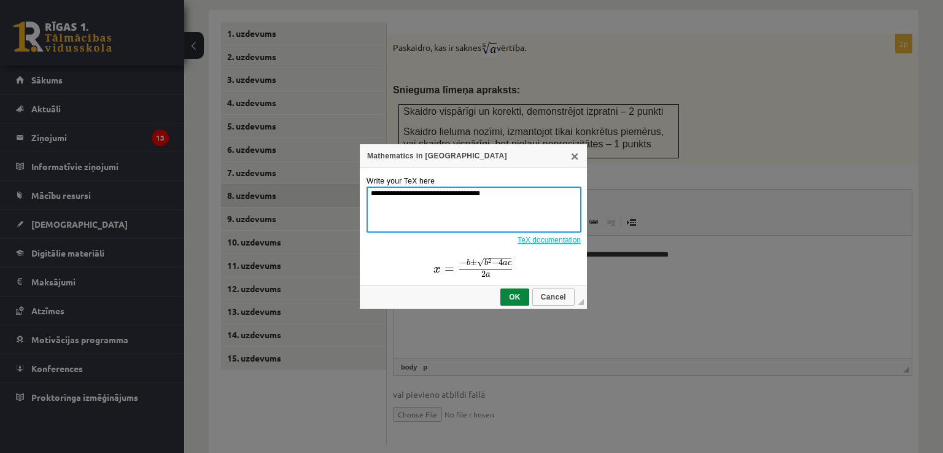
drag, startPoint x: 521, startPoint y: 190, endPoint x: 326, endPoint y: 207, distance: 196.1
click at [326, 207] on div "**********" at bounding box center [471, 226] width 943 height 453
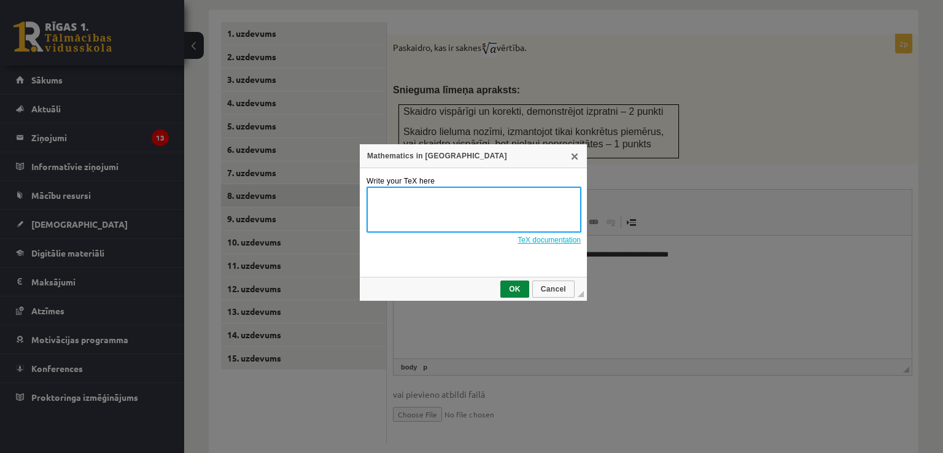
paste textarea "**********"
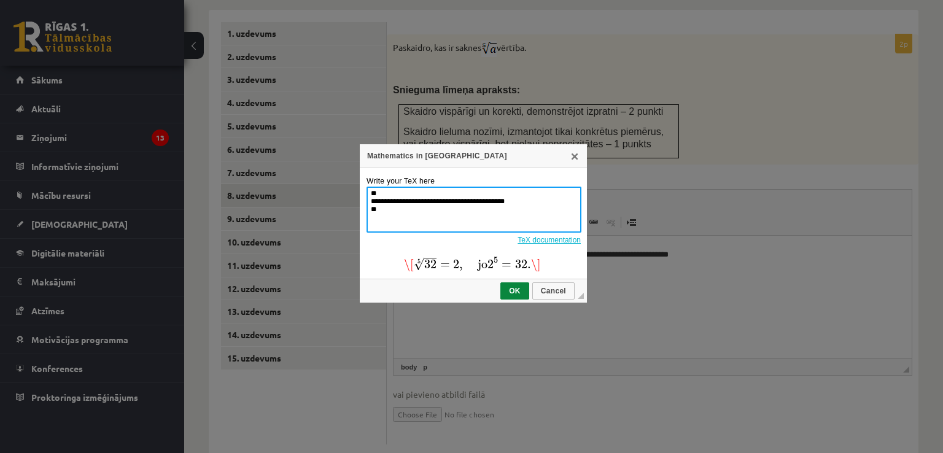
click at [372, 192] on textarea "**********" at bounding box center [474, 210] width 215 height 46
click at [376, 193] on textarea "**********" at bounding box center [474, 210] width 215 height 46
click at [383, 213] on textarea "**********" at bounding box center [474, 210] width 215 height 46
click at [469, 201] on textarea "**********" at bounding box center [474, 210] width 215 height 46
type textarea "**********"
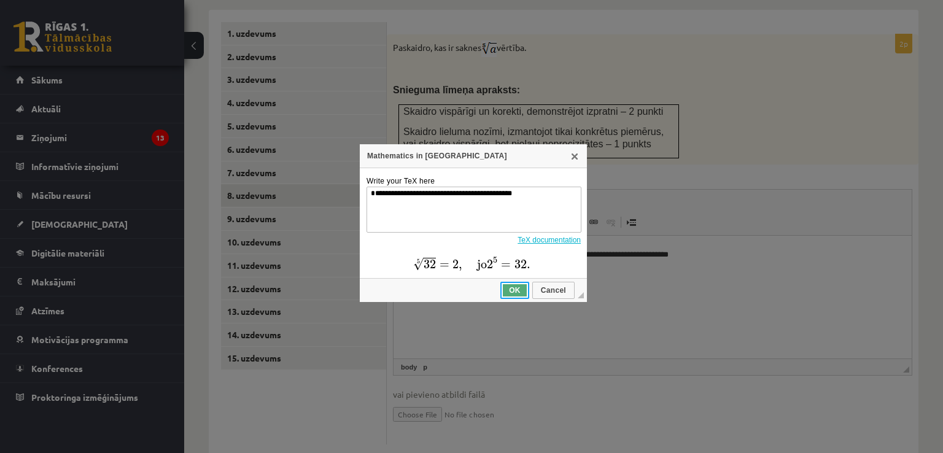
click at [526, 286] on span "OK" at bounding box center [515, 290] width 26 height 9
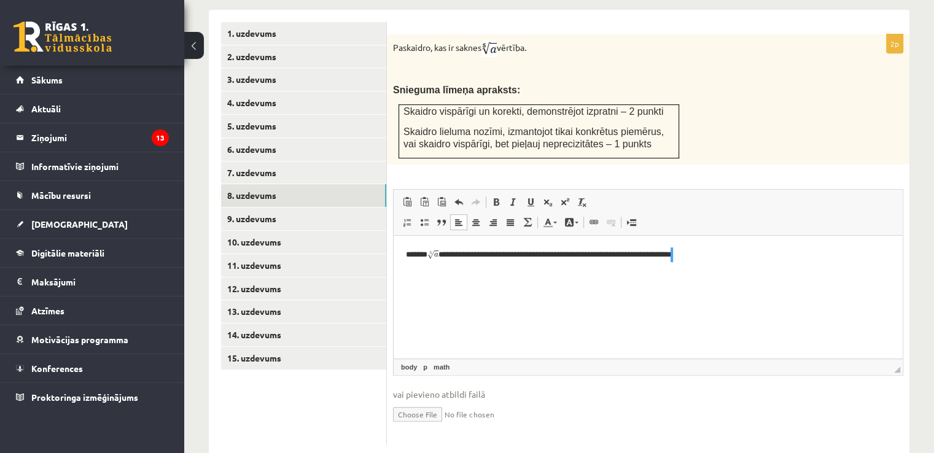
scroll to position [0, 0]
drag, startPoint x: 782, startPoint y: 256, endPoint x: 798, endPoint y: 286, distance: 33.2
click at [797, 267] on html "**********" at bounding box center [648, 254] width 509 height 38
click at [794, 273] on html "**********" at bounding box center [648, 254] width 509 height 38
click at [750, 249] on img "math widget" at bounding box center [711, 287] width 78 height 78
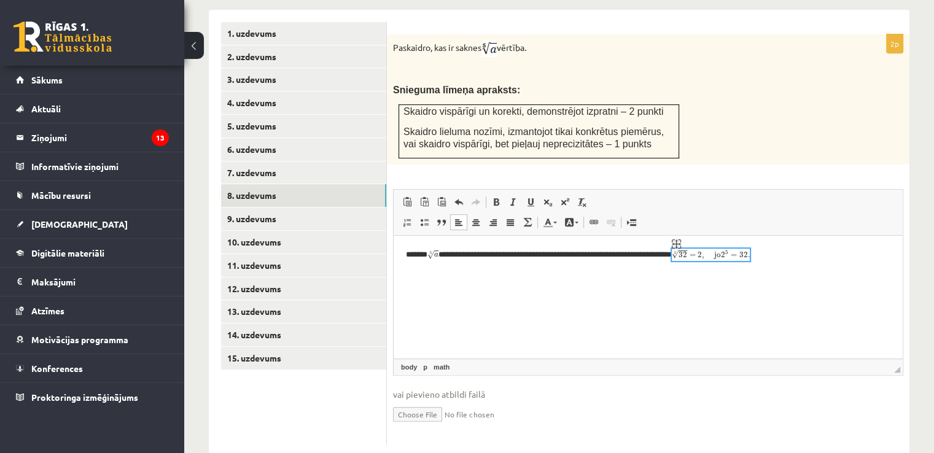
click at [681, 241] on img "math widget" at bounding box center [676, 243] width 9 height 9
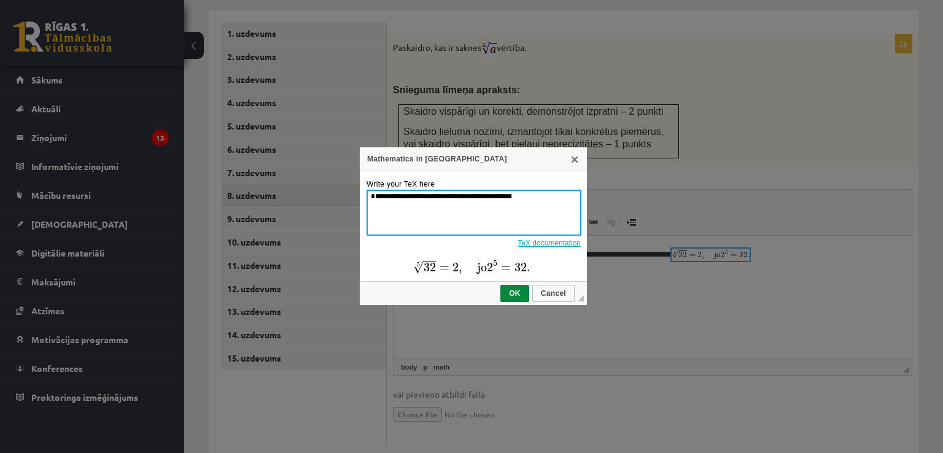
click at [467, 207] on textarea "**********" at bounding box center [474, 213] width 215 height 46
click at [475, 204] on textarea "**********" at bounding box center [474, 213] width 215 height 46
type textarea "**********"
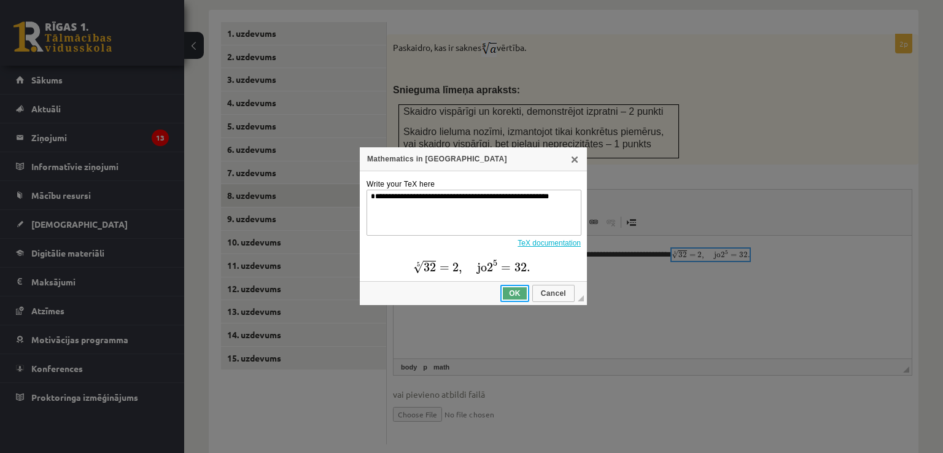
click at [512, 291] on span "OK" at bounding box center [515, 293] width 26 height 9
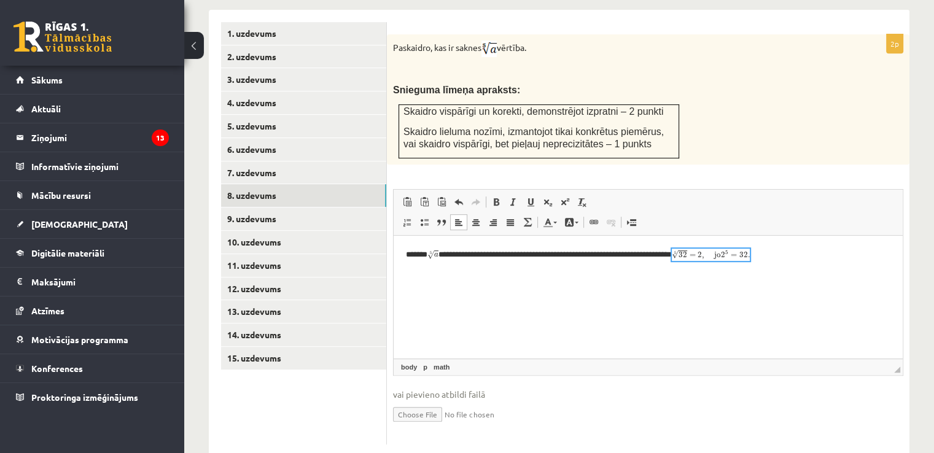
click at [841, 255] on p "**********" at bounding box center [648, 255] width 485 height 14
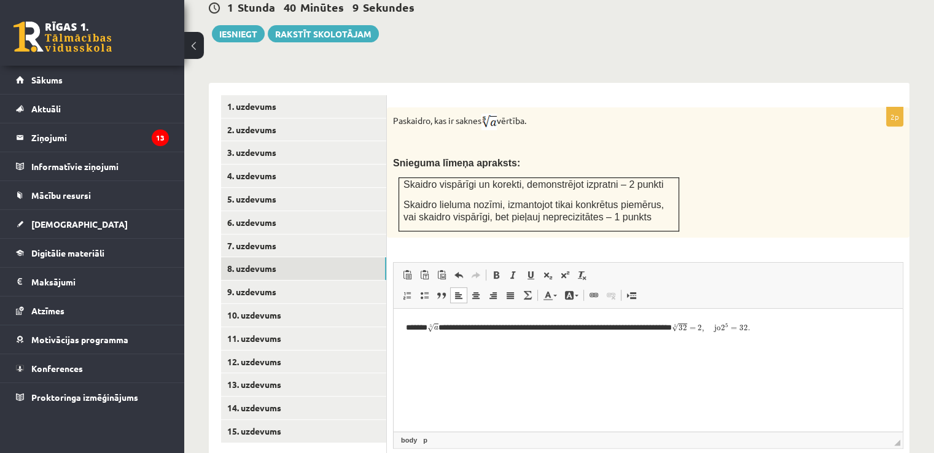
scroll to position [537, 0]
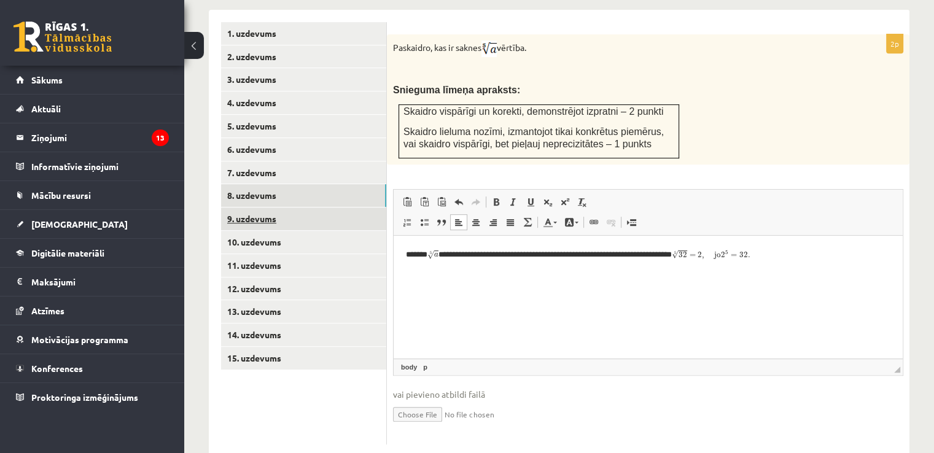
click at [322, 208] on link "9. uzdevums" at bounding box center [303, 219] width 165 height 23
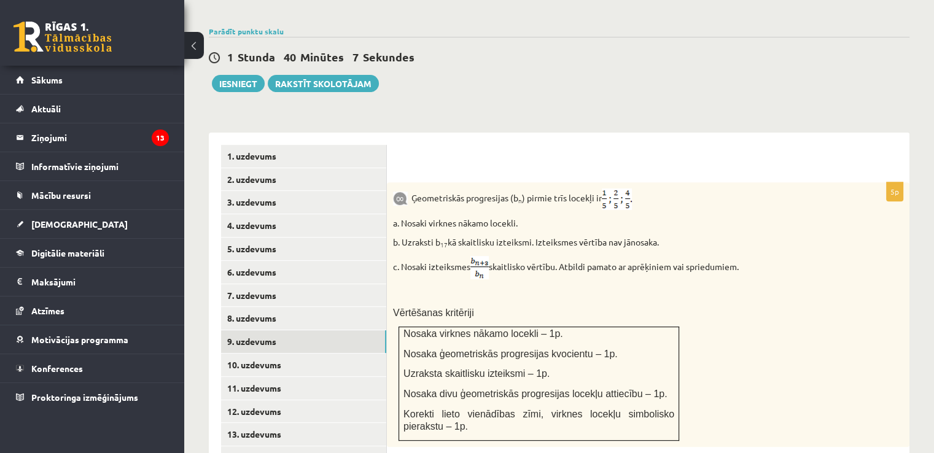
scroll to position [0, 0]
click at [617, 189] on img at bounding box center [617, 199] width 30 height 21
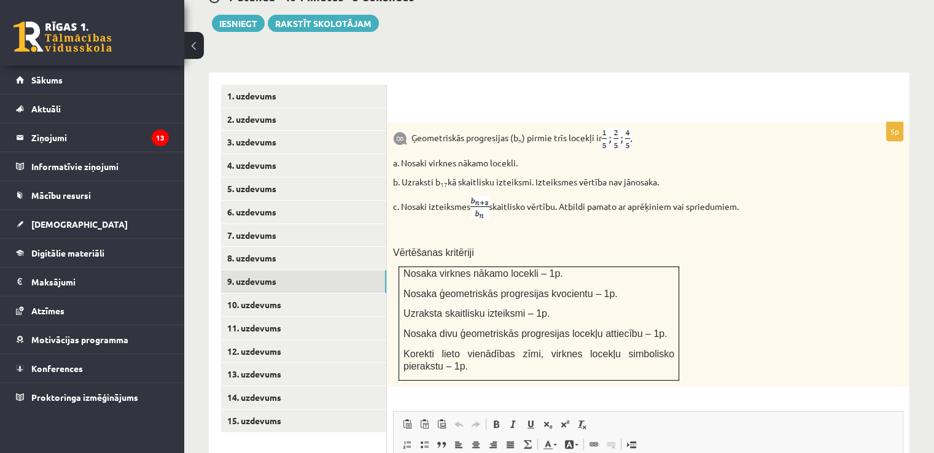
scroll to position [537, 0]
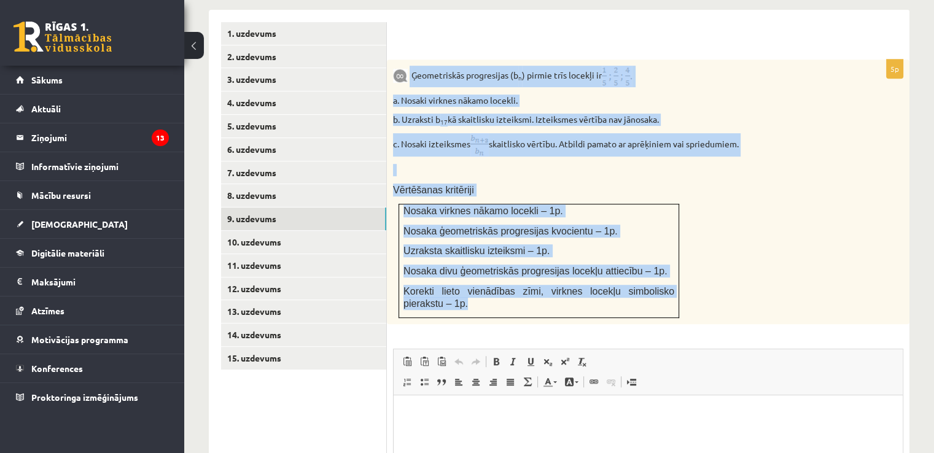
drag, startPoint x: 410, startPoint y: 42, endPoint x: 632, endPoint y: 270, distance: 317.9
click at [632, 270] on div "Ģeometriskās progresijas (b n ) pirmie trīs locekļi ir a. Nosaki virknes nākamo…" at bounding box center [648, 192] width 523 height 265
copy div "Ģeometriskās progresijas (b n ) pirmie trīs locekļi ir a. Nosaki virknes nākamo…"
click at [764, 219] on div "Ģeometriskās progresijas (b n ) pirmie trīs locekļi ir a. Nosaki virknes nākamo…" at bounding box center [648, 192] width 523 height 265
click at [898, 308] on div "5p Ģeometriskās progresijas (b n ) pirmie trīs locekļi ir a. Nosaki virknes nāk…" at bounding box center [648, 332] width 523 height 545
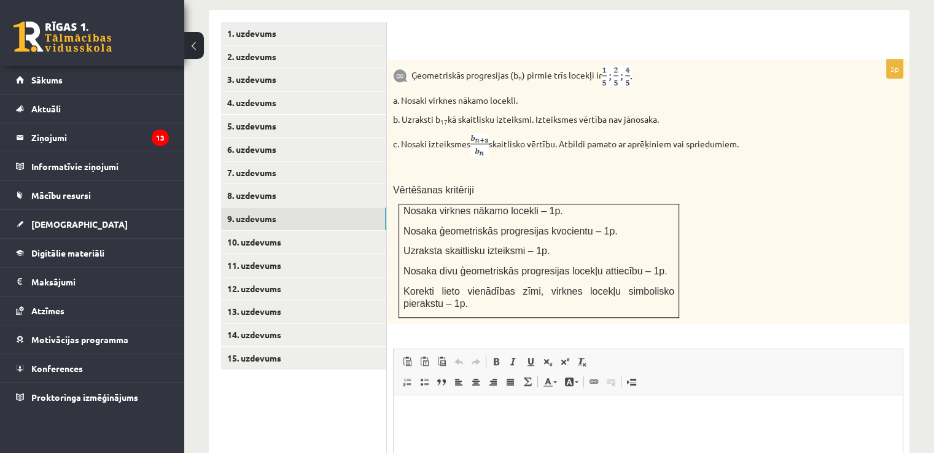
click at [497, 66] on p "Ģeometriskās progresijas (b n ) pirmie trīs locekļi ir" at bounding box center [617, 76] width 449 height 21
drag, startPoint x: 410, startPoint y: 47, endPoint x: 609, endPoint y: 45, distance: 199.0
click at [609, 66] on p "Ģeometriskās progresijas (b n ) pirmie trīs locekļi ir" at bounding box center [617, 76] width 449 height 21
copy p "Ģeometriskās progresijas (b n ) pirmie trīs locekļi ir"
click at [521, 95] on p "a. Nosaki virknes nākamo locekli." at bounding box center [617, 101] width 449 height 12
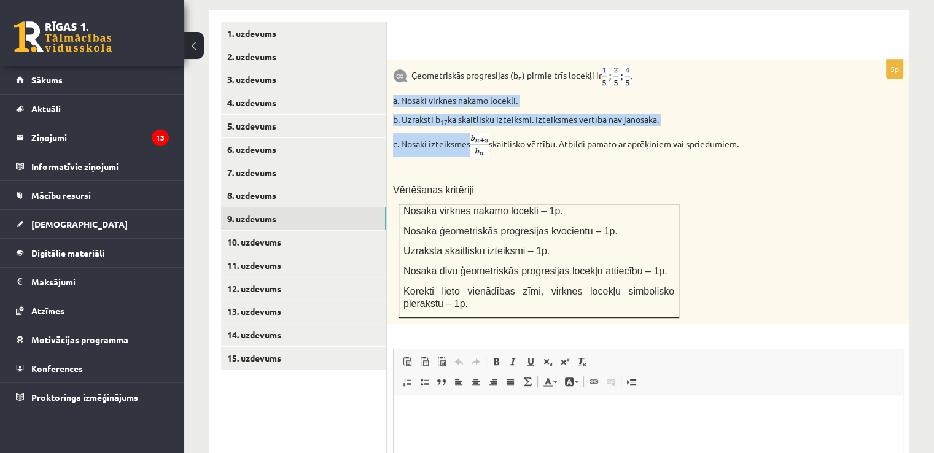
drag, startPoint x: 392, startPoint y: 71, endPoint x: 469, endPoint y: 112, distance: 86.6
click at [469, 112] on div "Ģeometriskās progresijas (b n ) pirmie trīs locekļi ir a. Nosaki virknes nākamo…" at bounding box center [648, 192] width 523 height 265
copy div "a. Nosaki virknes nākamo locekli. b. Uzraksti b 17 kā skaitlisku izteiksmi. Izt…"
drag, startPoint x: 496, startPoint y: 116, endPoint x: 752, endPoint y: 107, distance: 255.7
click at [752, 133] on p "c. Nosaki izteiksmes skaitlisko vērtību. Atbildi pamato ar aprēķiniem vai sprie…" at bounding box center [617, 144] width 449 height 23
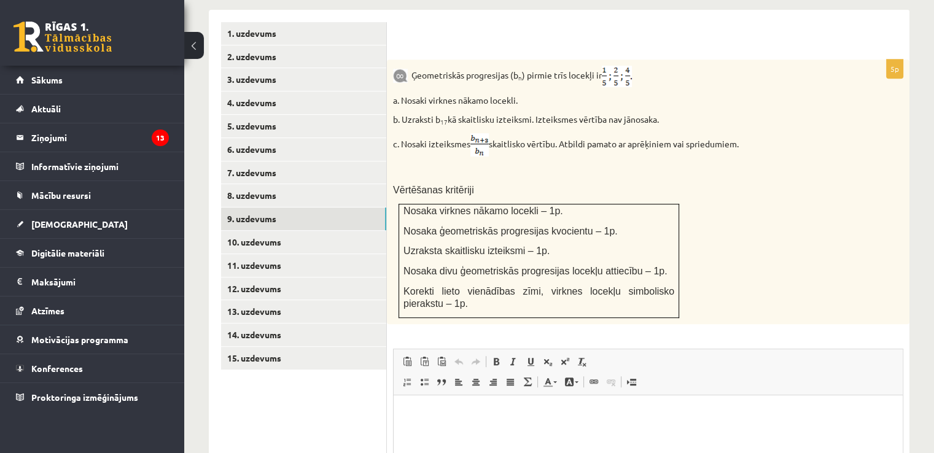
click at [690, 164] on p at bounding box center [617, 170] width 449 height 12
drag, startPoint x: 494, startPoint y: 116, endPoint x: 745, endPoint y: 117, distance: 250.6
click at [745, 133] on p "c. Nosaki izteiksmes skaitlisko vērtību. Atbildi pamato ar aprēķiniem vai sprie…" at bounding box center [617, 144] width 449 height 23
copy p "skaitlisko vērtību. Atbildi pamato ar aprēķiniem vai spriedumiem."
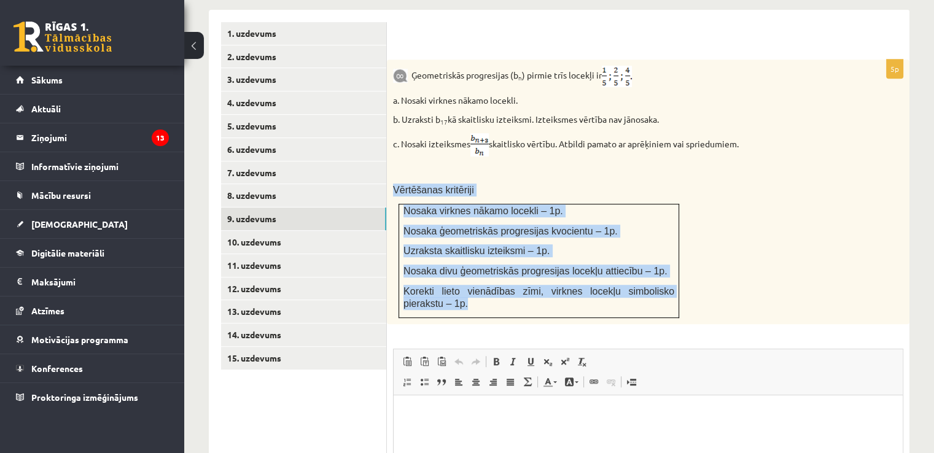
drag, startPoint x: 393, startPoint y: 156, endPoint x: 599, endPoint y: 271, distance: 236.2
click at [609, 279] on div "Ģeometriskās progresijas (b n ) pirmie trīs locekļi ir a. Nosaki virknes nākamo…" at bounding box center [648, 192] width 523 height 265
click at [521, 153] on div "Ģeometriskās progresijas (b n ) pirmie trīs locekļi ir a. Nosaki virknes nākamo…" at bounding box center [648, 192] width 523 height 265
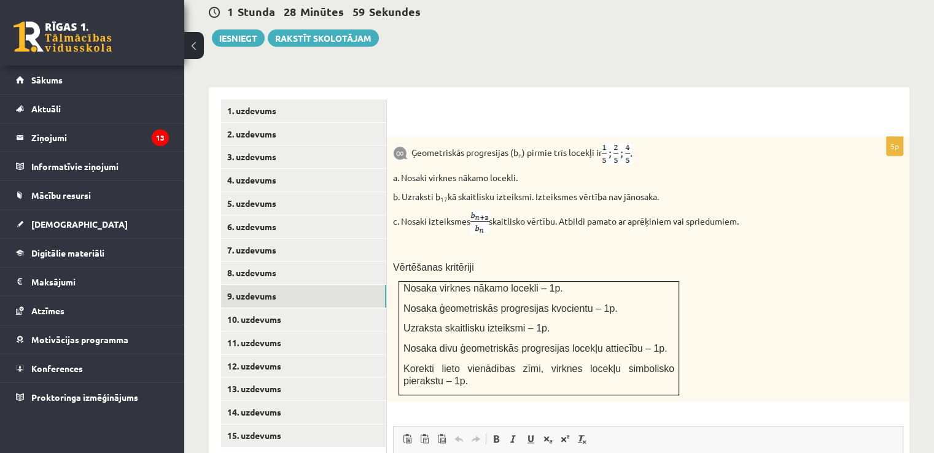
scroll to position [475, 0]
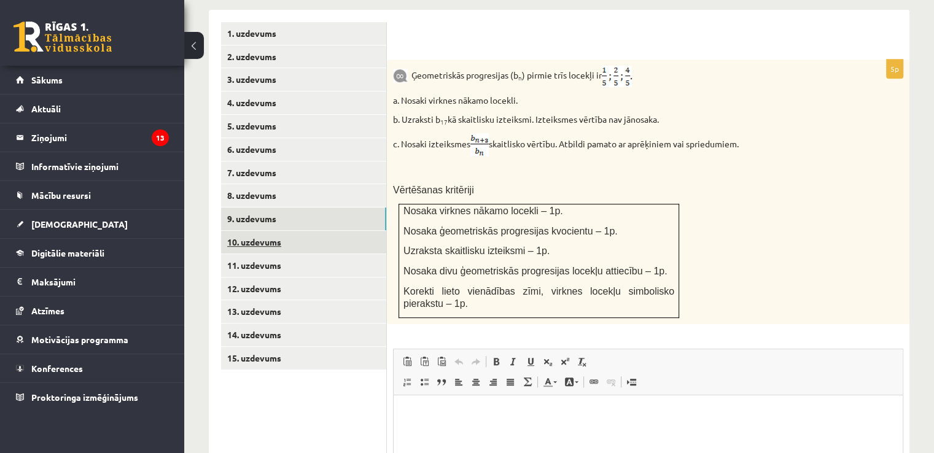
click at [293, 231] on link "10. uzdevums" at bounding box center [303, 242] width 165 height 23
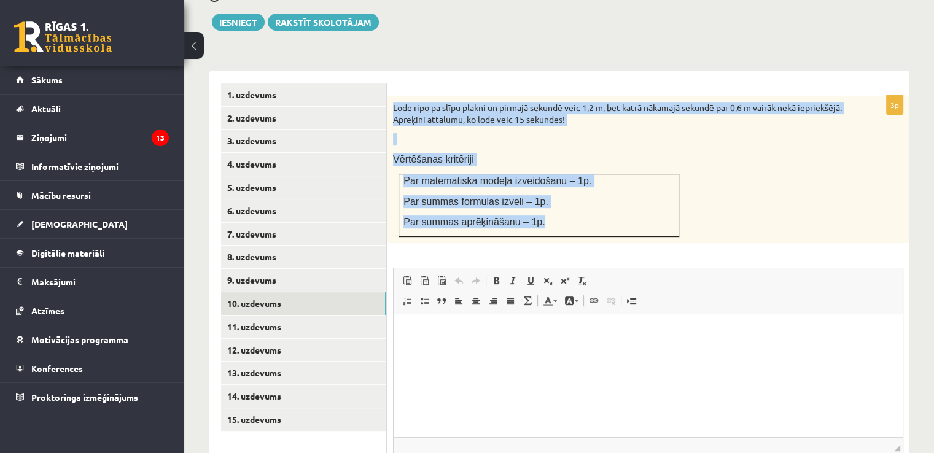
drag, startPoint x: 388, startPoint y: 79, endPoint x: 562, endPoint y: 193, distance: 208.0
click at [562, 193] on div "Lode ripo pa slīpu plakni un pirmajā sekundē veic 1,2 m, bet katrā nākamajā sek…" at bounding box center [648, 169] width 523 height 147
click at [685, 152] on div "Lode ripo pa slīpu plakni un pirmajā sekundē veic 1,2 m, bet katrā nākamajā sek…" at bounding box center [648, 169] width 523 height 147
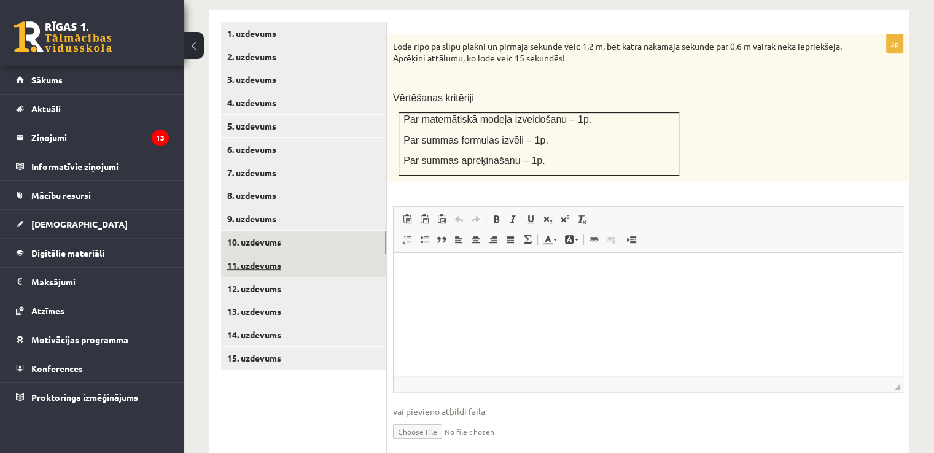
click at [339, 254] on link "11. uzdevums" at bounding box center [303, 265] width 165 height 23
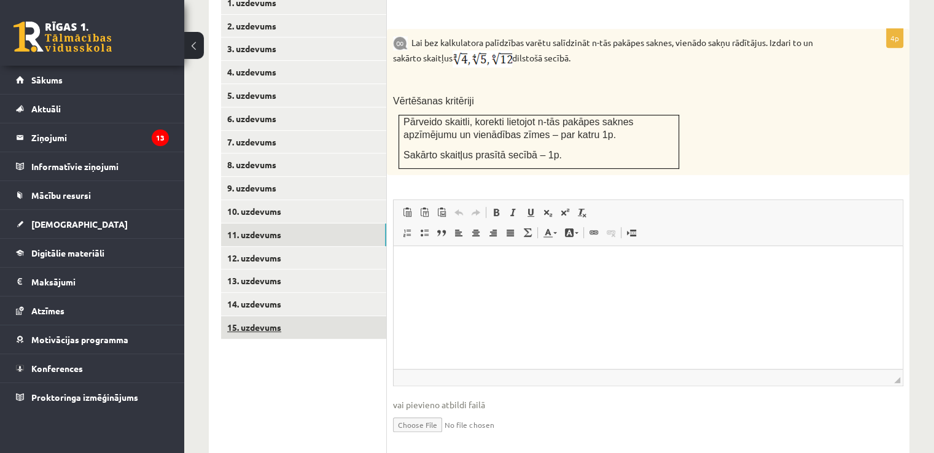
scroll to position [577, 0]
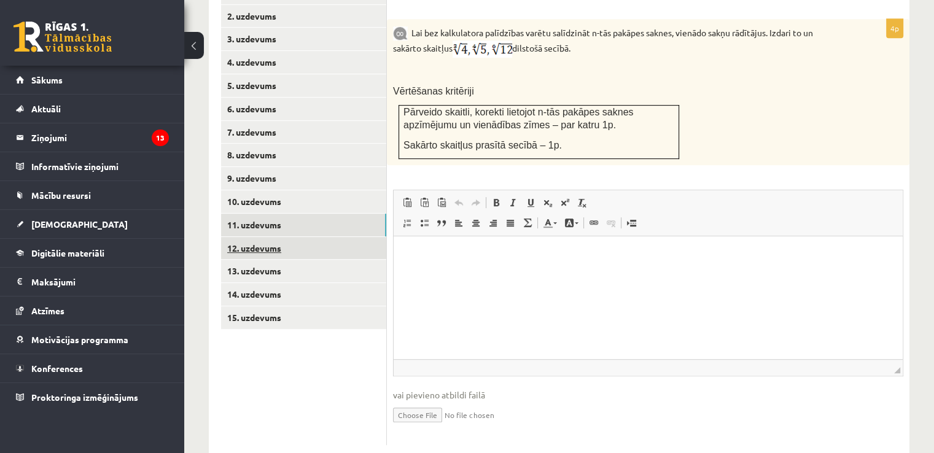
click at [324, 237] on link "12. uzdevums" at bounding box center [303, 248] width 165 height 23
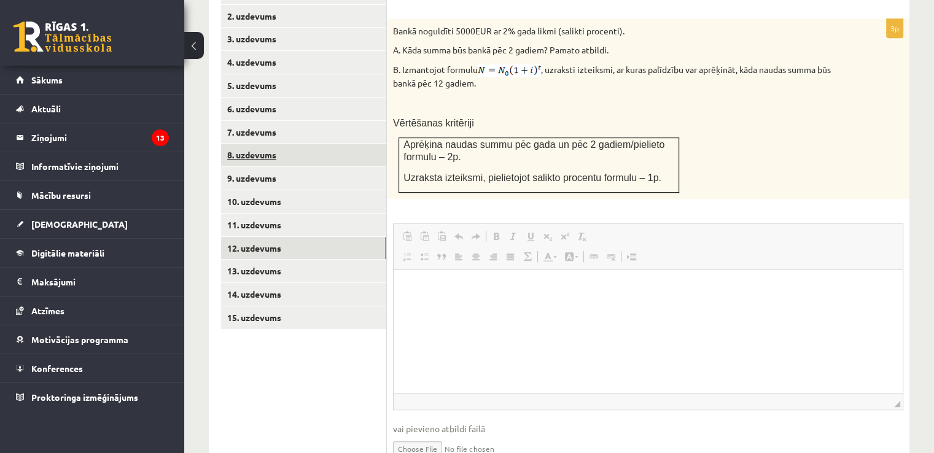
scroll to position [0, 0]
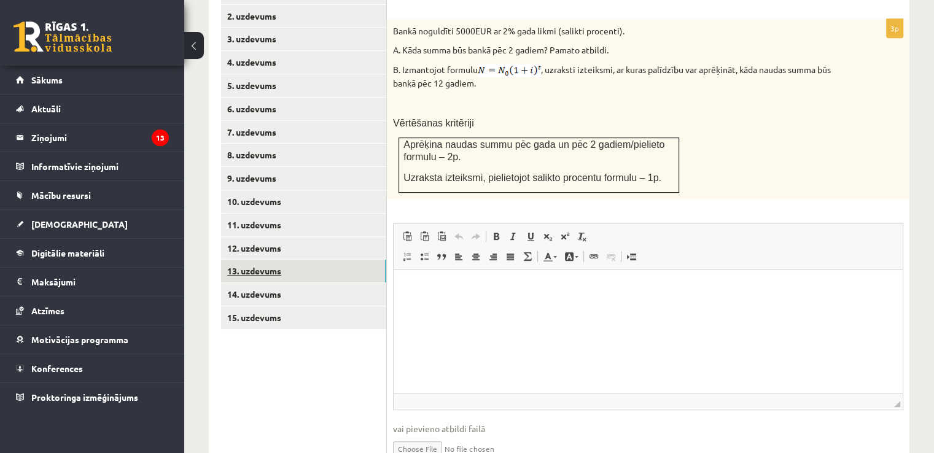
click at [286, 260] on link "13. uzdevums" at bounding box center [303, 271] width 165 height 23
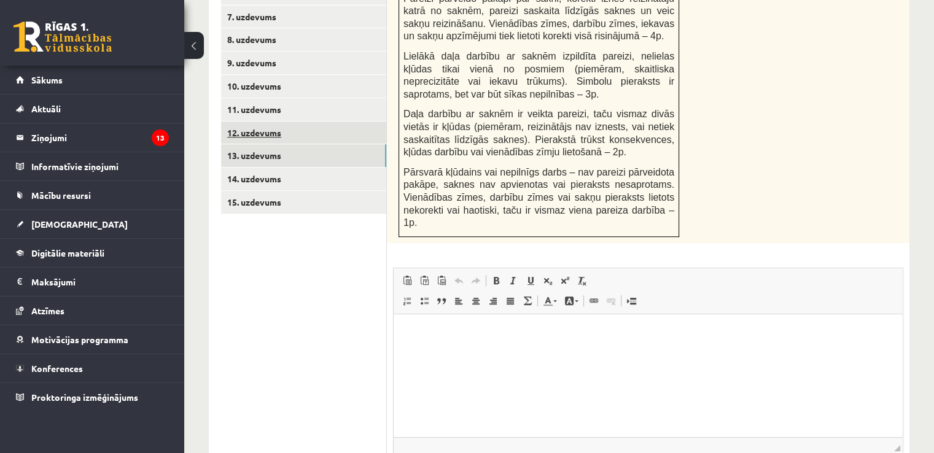
scroll to position [758, 0]
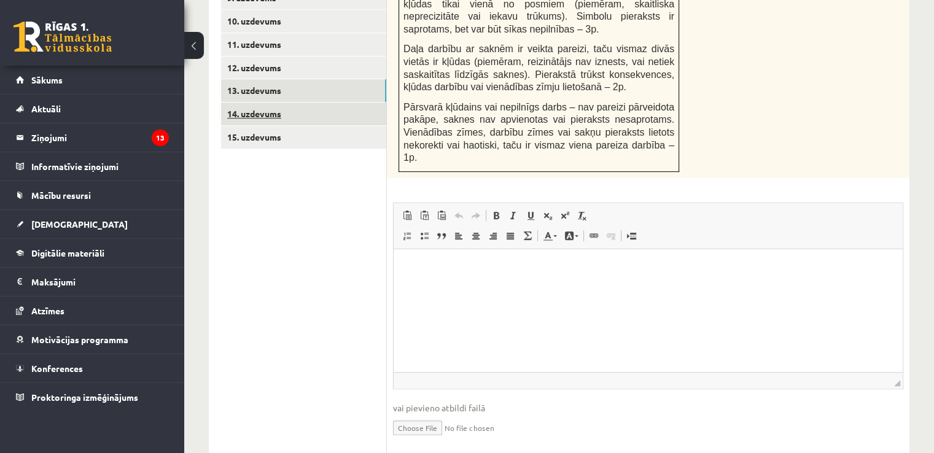
click at [281, 103] on link "14. uzdevums" at bounding box center [303, 114] width 165 height 23
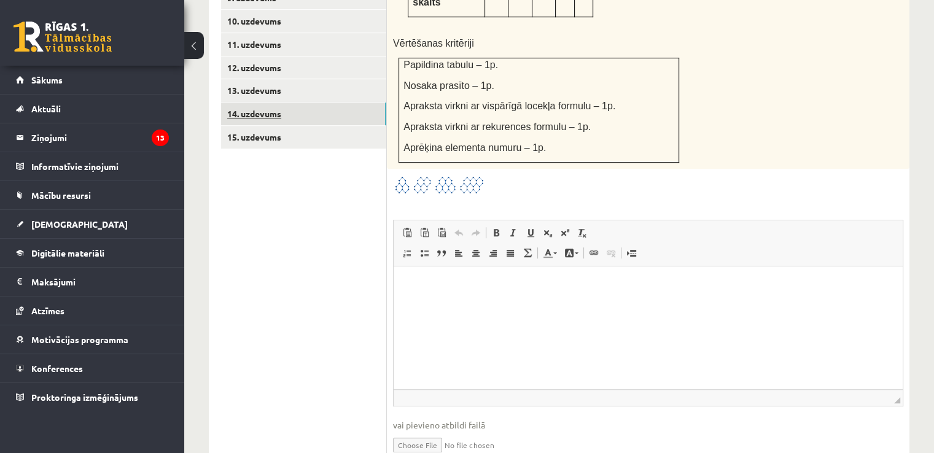
scroll to position [635, 0]
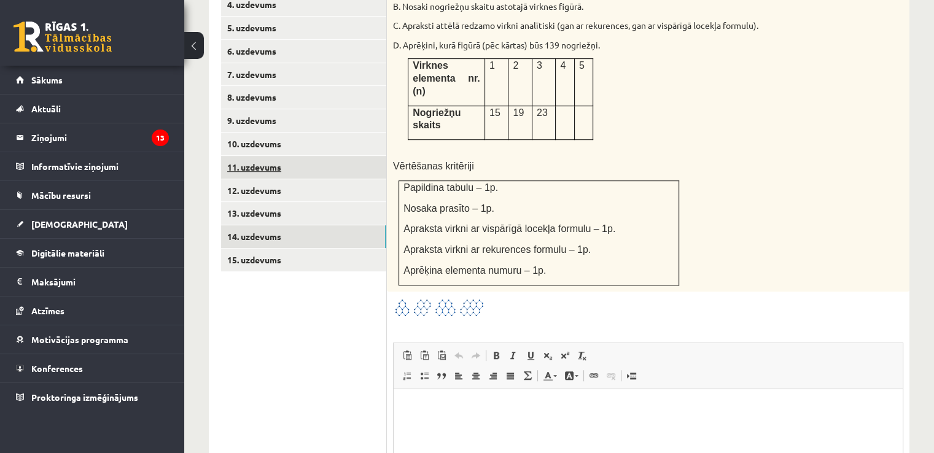
click at [287, 156] on link "11. uzdevums" at bounding box center [303, 167] width 165 height 23
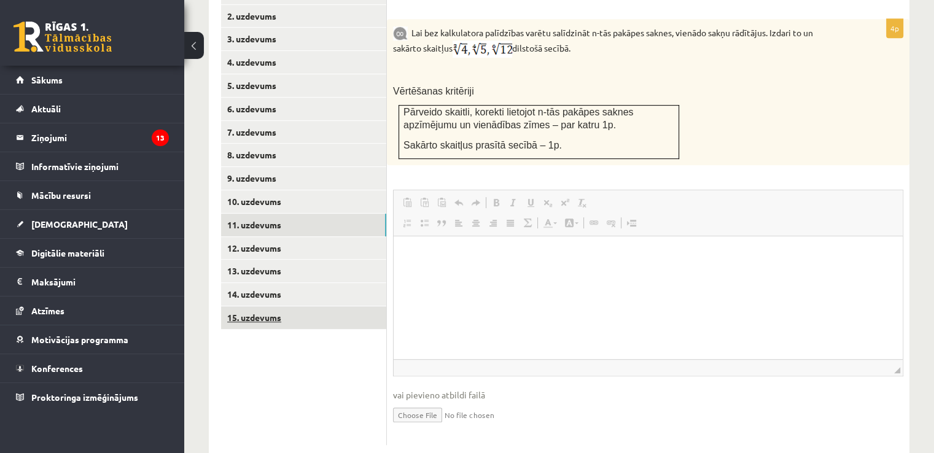
scroll to position [0, 0]
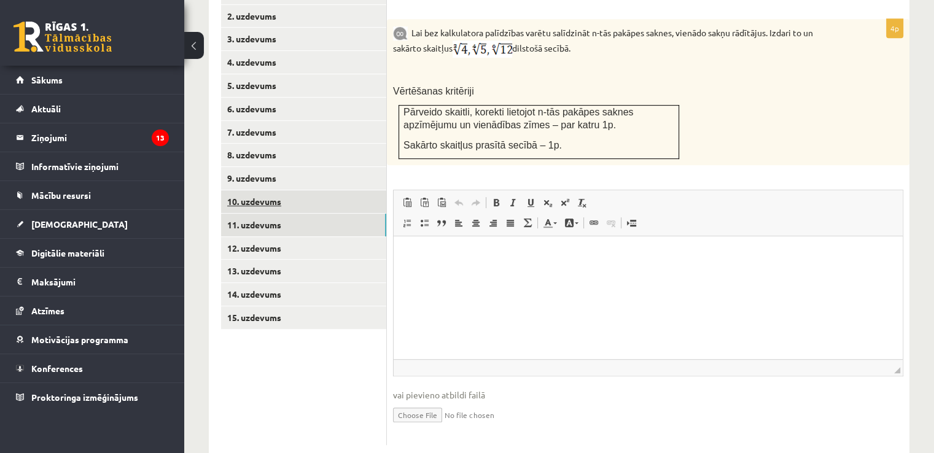
click at [295, 190] on link "10. uzdevums" at bounding box center [303, 201] width 165 height 23
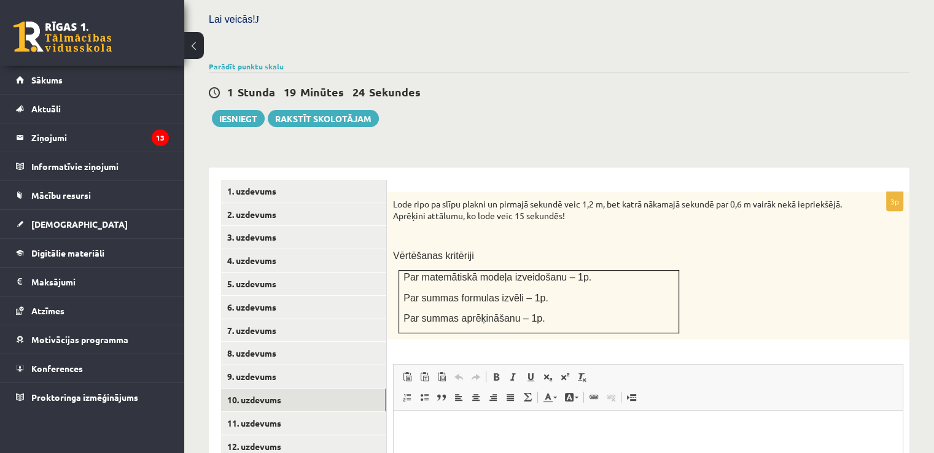
scroll to position [402, 0]
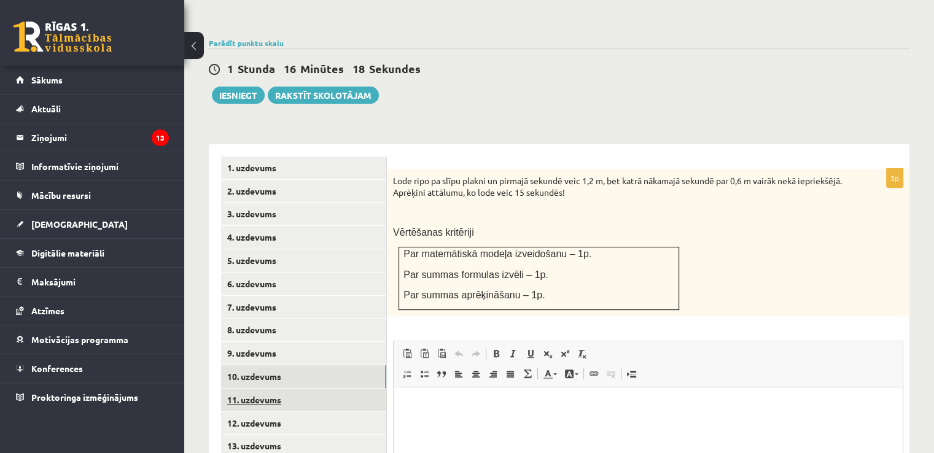
click at [340, 389] on link "11. uzdevums" at bounding box center [303, 400] width 165 height 23
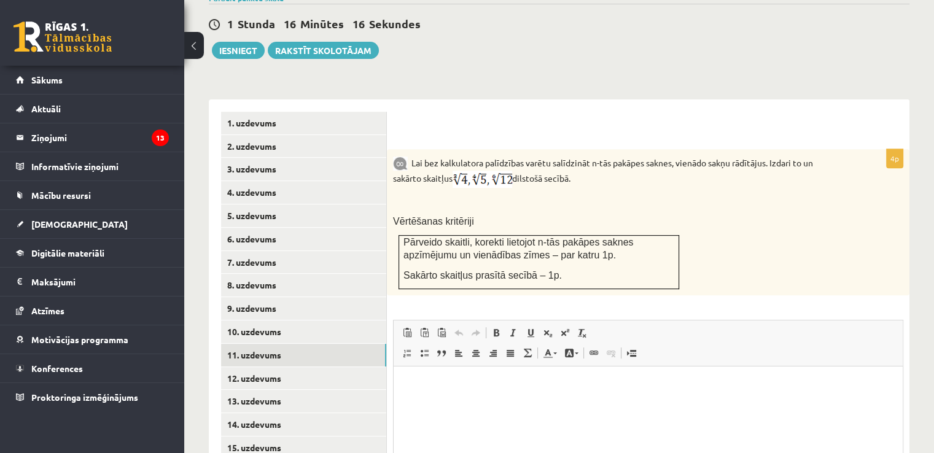
scroll to position [464, 0]
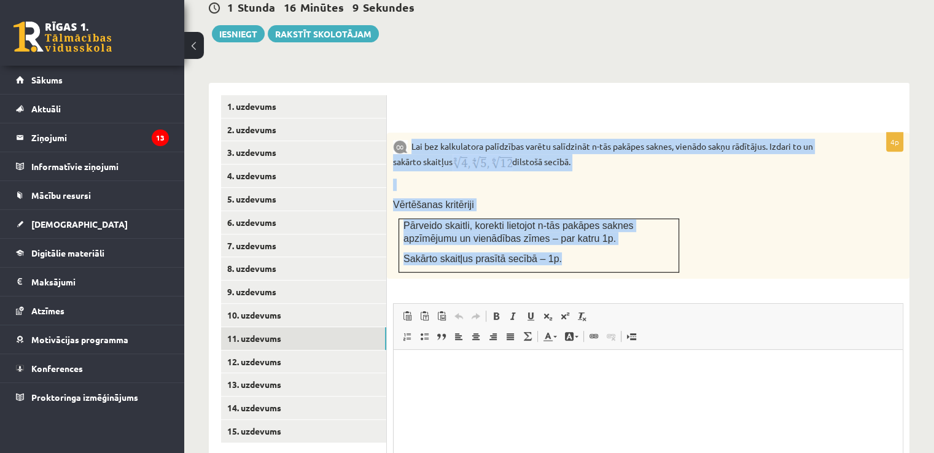
drag, startPoint x: 411, startPoint y: 112, endPoint x: 604, endPoint y: 229, distance: 225.9
click at [604, 229] on div "Lai bez kalkulatora palīdzības varētu salīdzināt n-tās pakāpes saknes, vienādo …" at bounding box center [648, 206] width 523 height 146
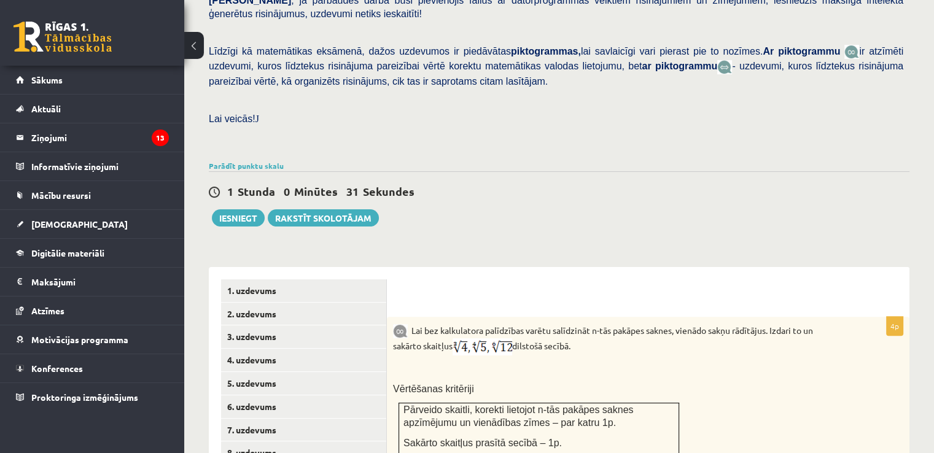
click at [490, 184] on div "1 Stunda 0 Minūtes 31 Sekundes" at bounding box center [559, 192] width 701 height 16
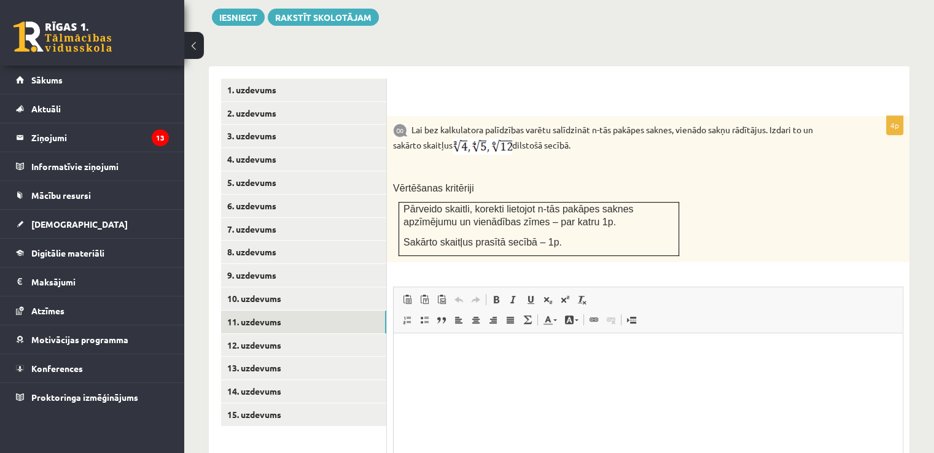
scroll to position [464, 0]
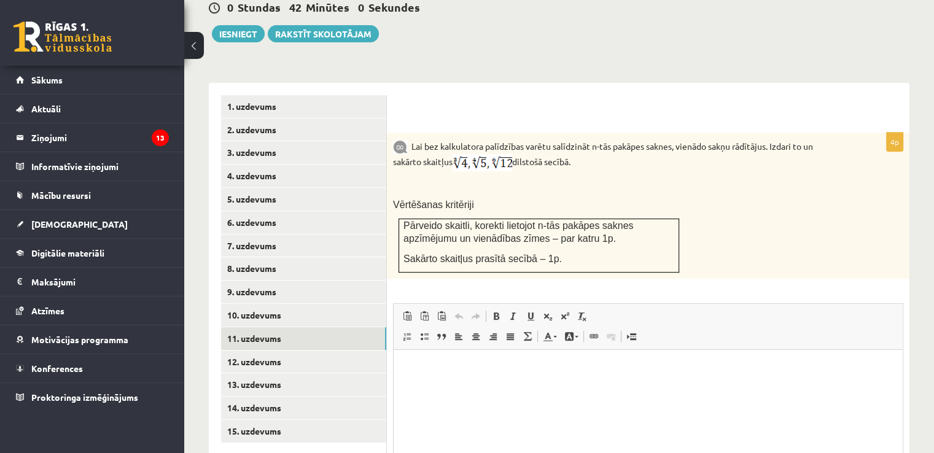
drag, startPoint x: 412, startPoint y: 115, endPoint x: 456, endPoint y: 133, distance: 47.1
click at [456, 139] on p "Lai bez kalkulatora palīdzības varētu salīdzināt n-tās pakāpes saknes, vienādo …" at bounding box center [617, 155] width 449 height 33
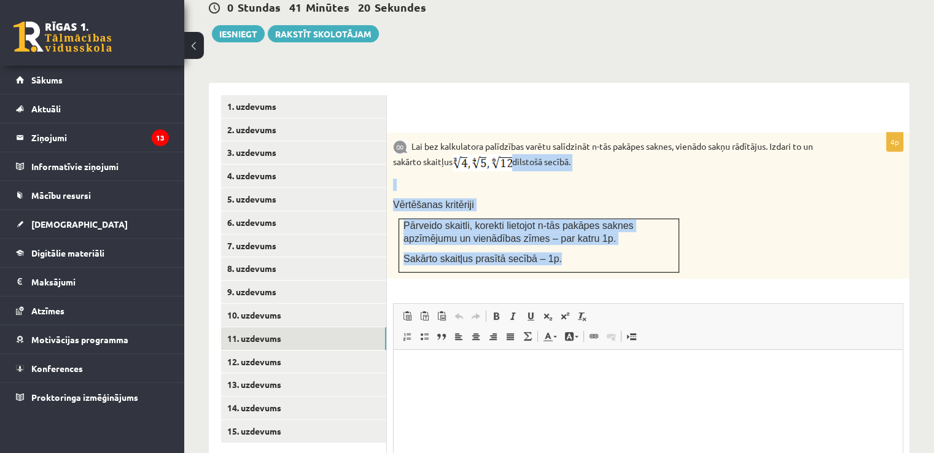
drag, startPoint x: 520, startPoint y: 133, endPoint x: 553, endPoint y: 225, distance: 98.1
click at [553, 225] on div "Lai bez kalkulatora palīdzības varētu salīdzināt n-tās pakāpes saknes, vienādo …" at bounding box center [648, 206] width 523 height 146
click at [769, 236] on div "Lai bez kalkulatora palīdzības varētu salīdzināt n-tās pakāpes saknes, vienādo …" at bounding box center [648, 206] width 523 height 146
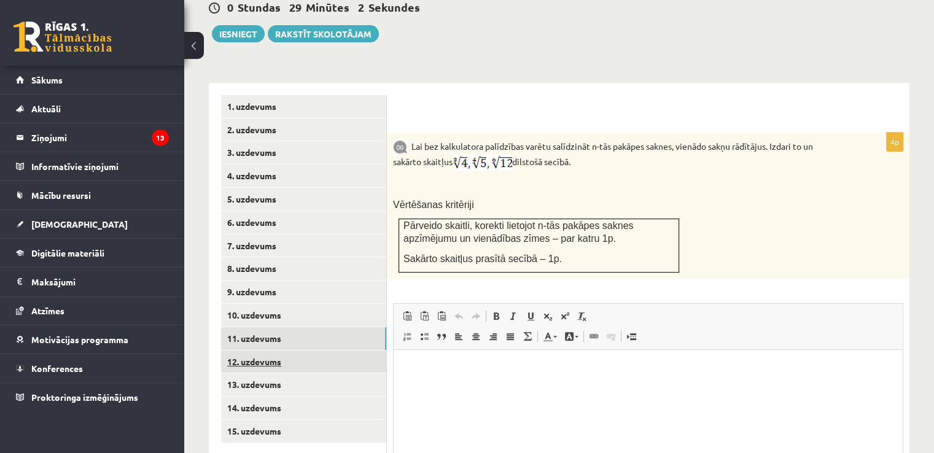
click at [281, 351] on link "12. uzdevums" at bounding box center [303, 362] width 165 height 23
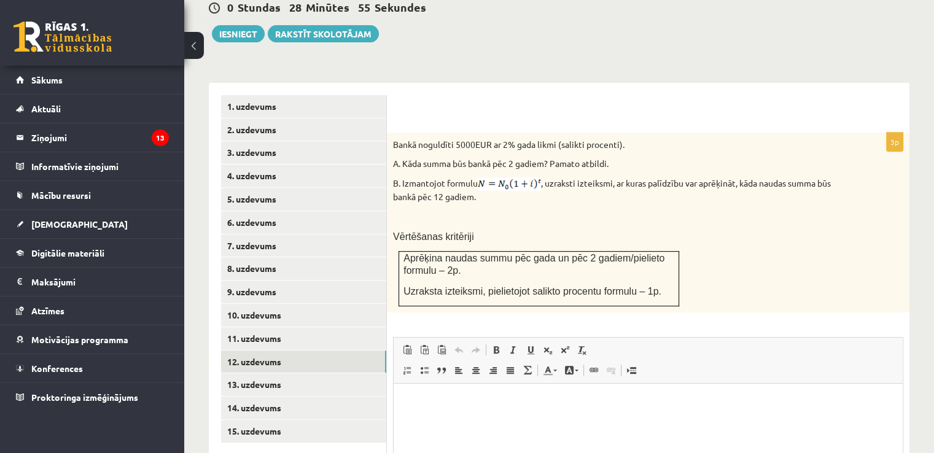
drag, startPoint x: 388, startPoint y: 112, endPoint x: 492, endPoint y: 154, distance: 112.1
click at [492, 154] on div "Bankā noguldīti 5000EUR ar 2% gada likmi (salikti procenti). A. Kāda summa būs …" at bounding box center [648, 223] width 523 height 180
click at [779, 239] on div "Bankā noguldīti 5000EUR ar 2% gada likmi (salikti procenti). A. Kāda summa būs …" at bounding box center [648, 223] width 523 height 180
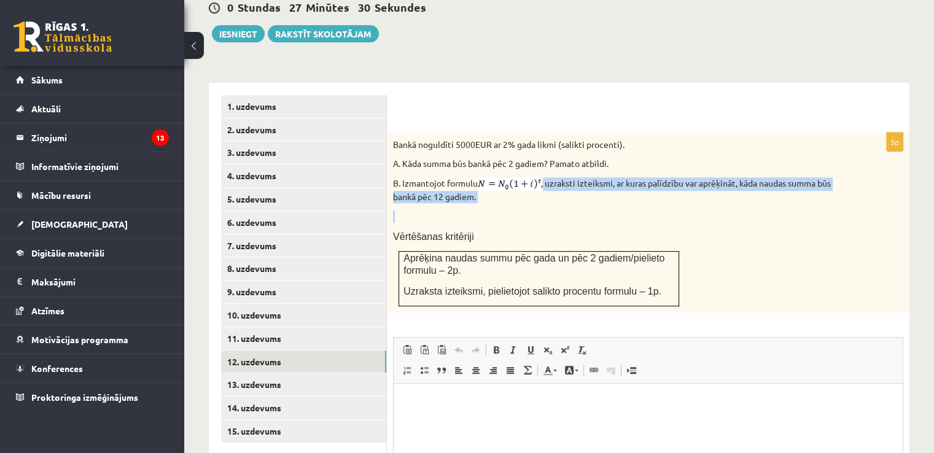
drag, startPoint x: 546, startPoint y: 155, endPoint x: 553, endPoint y: 176, distance: 22.5
click at [553, 176] on div "Bankā noguldīti 5000EUR ar 2% gada likmi (salikti procenti). A. Kāda summa būs …" at bounding box center [648, 223] width 523 height 180
click at [549, 177] on p "B. Izmantojot formulu , uzraksti izteiksmi, ar kuras palīdzību var aprēķināt, k…" at bounding box center [617, 190] width 449 height 26
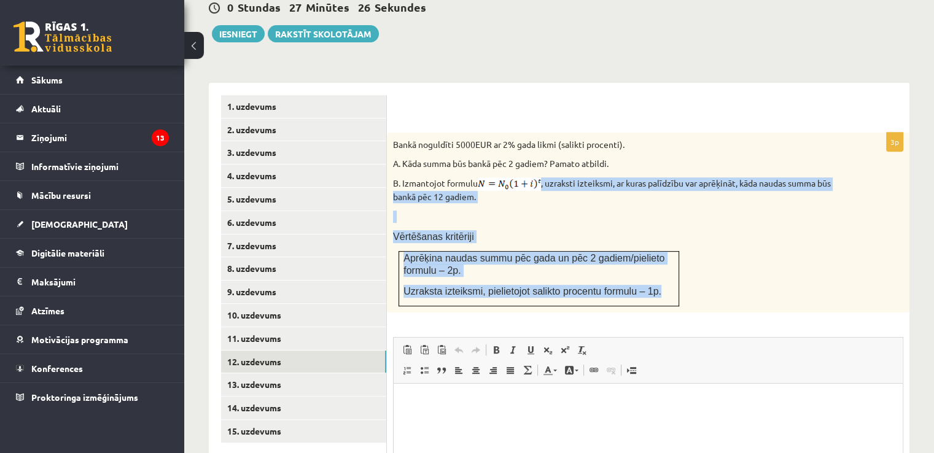
drag, startPoint x: 544, startPoint y: 158, endPoint x: 648, endPoint y: 267, distance: 150.7
click at [648, 267] on div "Bankā noguldīti 5000EUR ar 2% gada likmi (salikti procenti). A. Kāda summa būs …" at bounding box center [648, 223] width 523 height 180
click at [563, 180] on div "Bankā noguldīti 5000EUR ar 2% gada likmi (salikti procenti). A. Kāda summa būs …" at bounding box center [648, 223] width 523 height 180
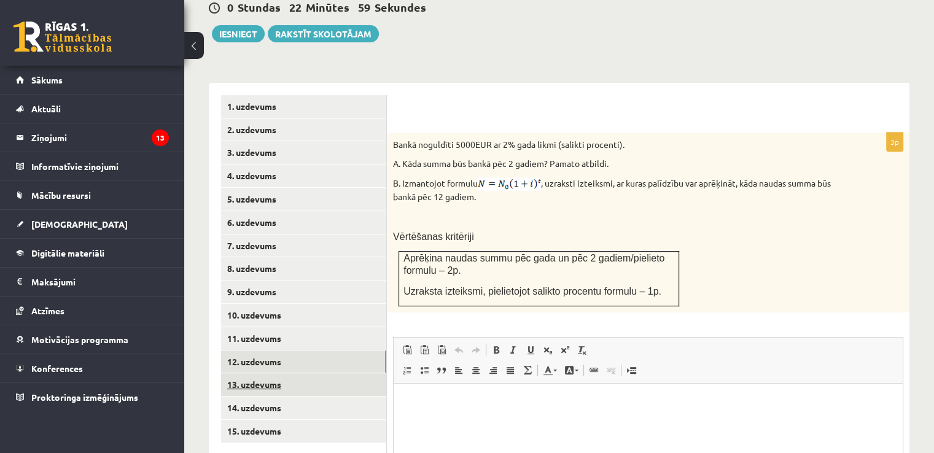
click at [281, 373] on link "13. uzdevums" at bounding box center [303, 384] width 165 height 23
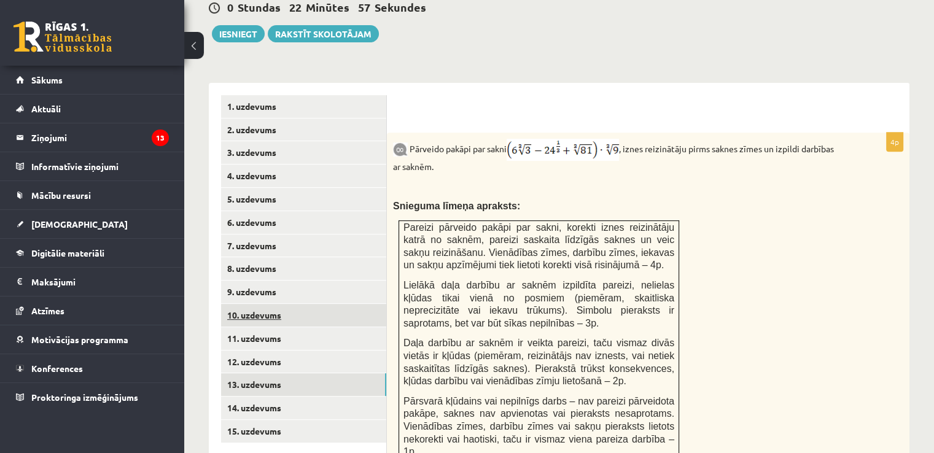
click at [273, 304] on link "10. uzdevums" at bounding box center [303, 315] width 165 height 23
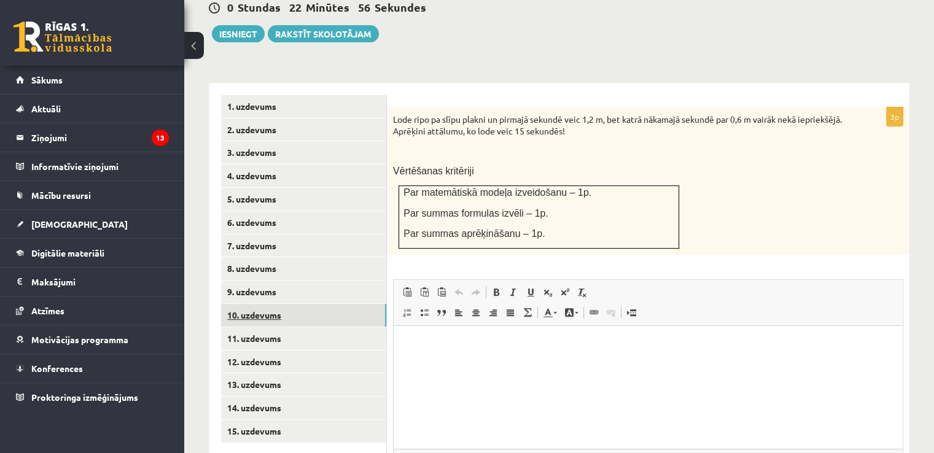
scroll to position [0, 0]
click at [255, 281] on link "9. uzdevums" at bounding box center [303, 292] width 165 height 23
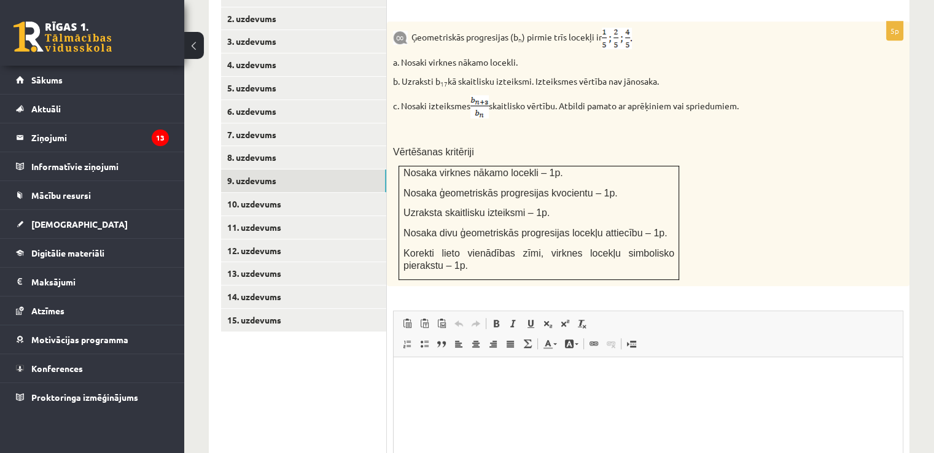
scroll to position [696, 0]
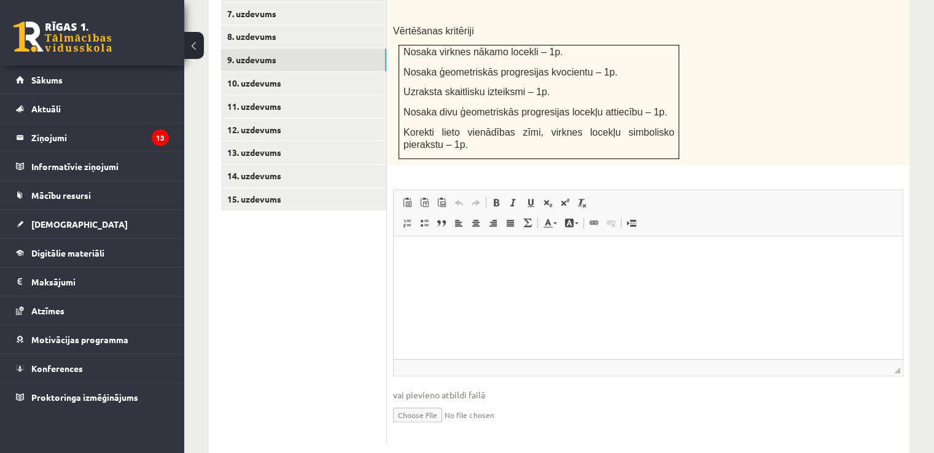
click at [430, 402] on input "file" at bounding box center [648, 414] width 510 height 25
type input "**********"
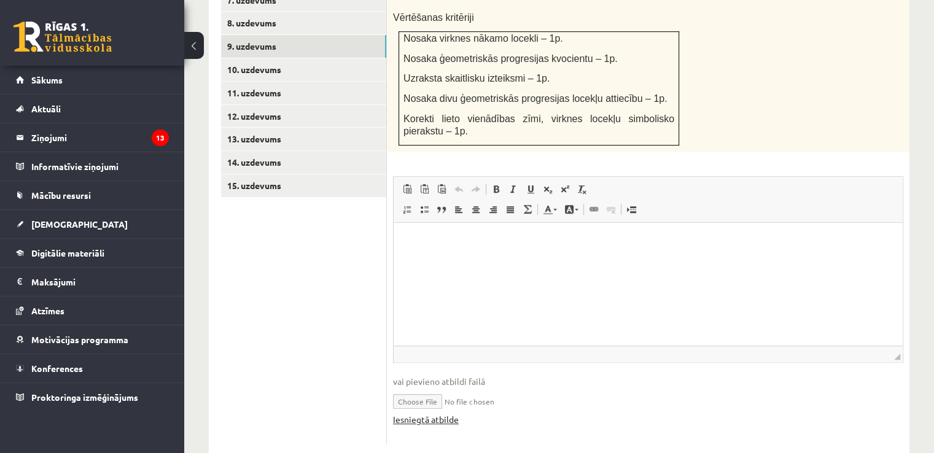
click at [440, 413] on link "Iesniegtā atbilde" at bounding box center [426, 419] width 66 height 13
click at [283, 58] on link "10. uzdevums" at bounding box center [303, 69] width 165 height 23
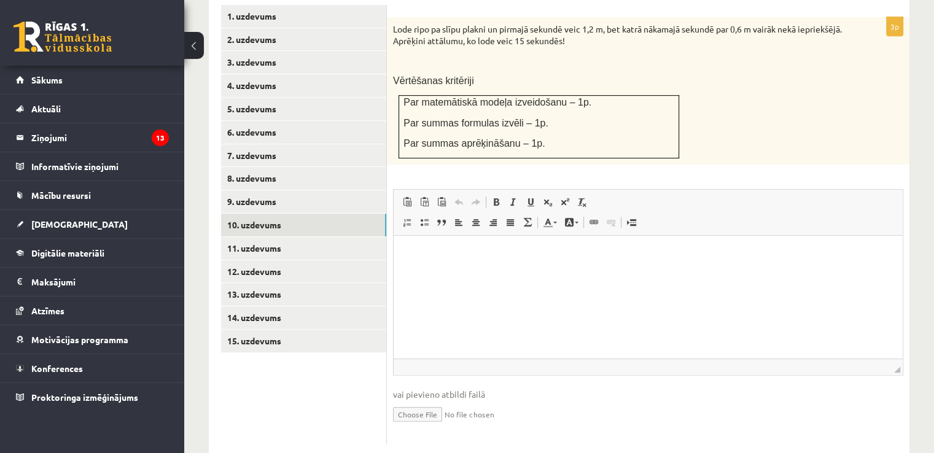
scroll to position [0, 0]
click at [413, 401] on input "file" at bounding box center [648, 413] width 510 height 25
type input "**********"
click at [351, 237] on link "11. uzdevums" at bounding box center [303, 248] width 165 height 23
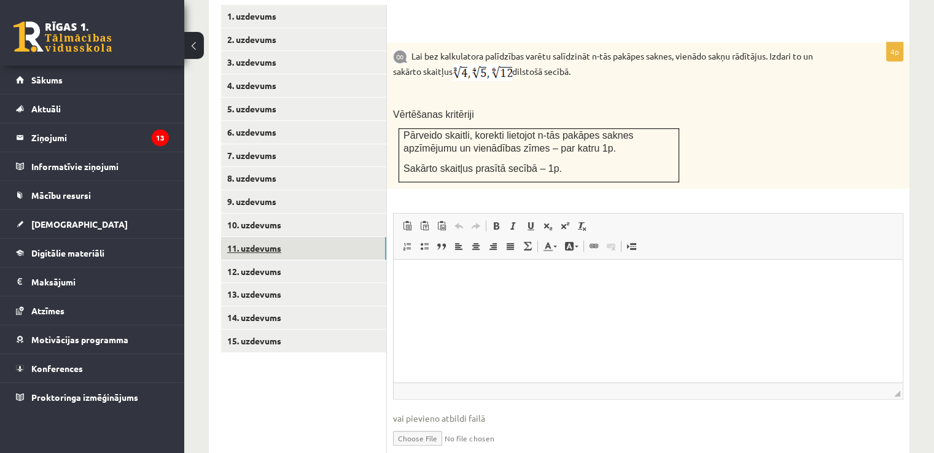
click at [364, 237] on link "11. uzdevums" at bounding box center [303, 248] width 165 height 23
click at [432, 381] on fieldset "Rich Text Editor, wiswyg-editor-user-answer-47433955532140 Editor toolbars Past…" at bounding box center [648, 337] width 510 height 249
click at [427, 425] on input "file" at bounding box center [648, 437] width 510 height 25
type input "**********"
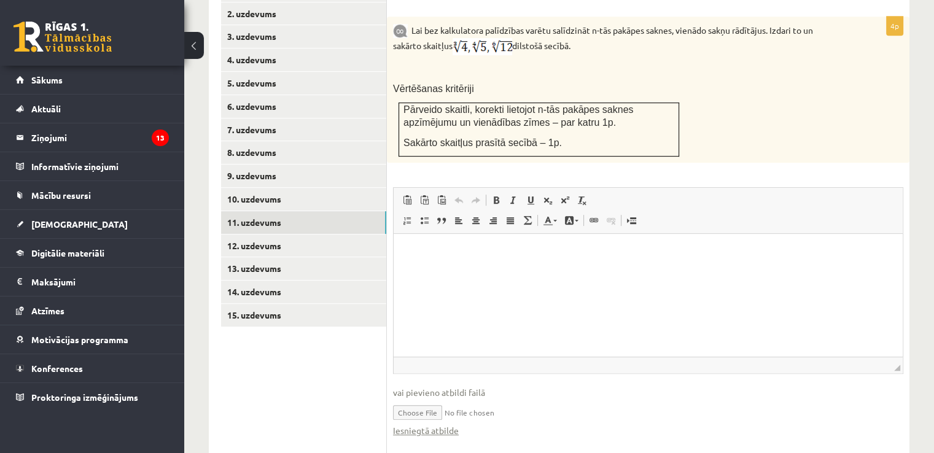
scroll to position [590, 0]
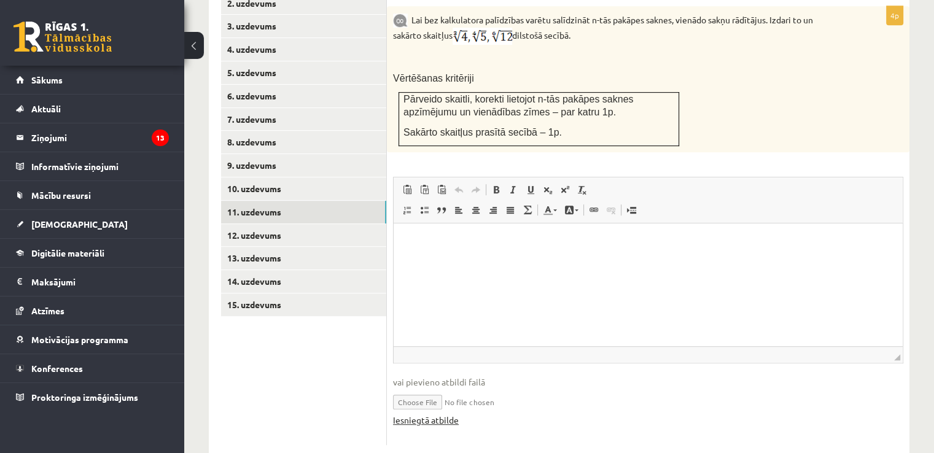
click at [435, 414] on link "Iesniegtā atbilde" at bounding box center [426, 420] width 66 height 13
click at [329, 224] on link "12. uzdevums" at bounding box center [303, 235] width 165 height 23
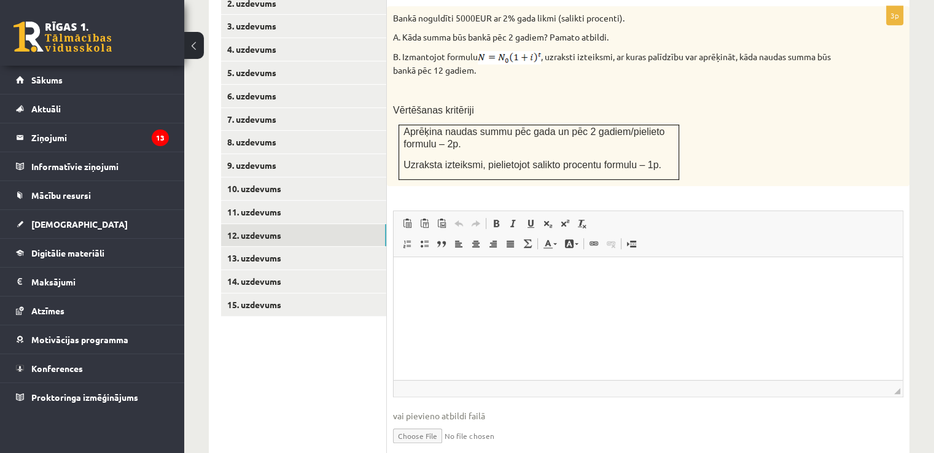
scroll to position [0, 0]
click at [423, 423] on input "file" at bounding box center [648, 435] width 510 height 25
type input "**********"
click at [443, 448] on link "Iesniegtā atbilde" at bounding box center [426, 454] width 66 height 13
click at [326, 247] on link "13. uzdevums" at bounding box center [303, 258] width 165 height 23
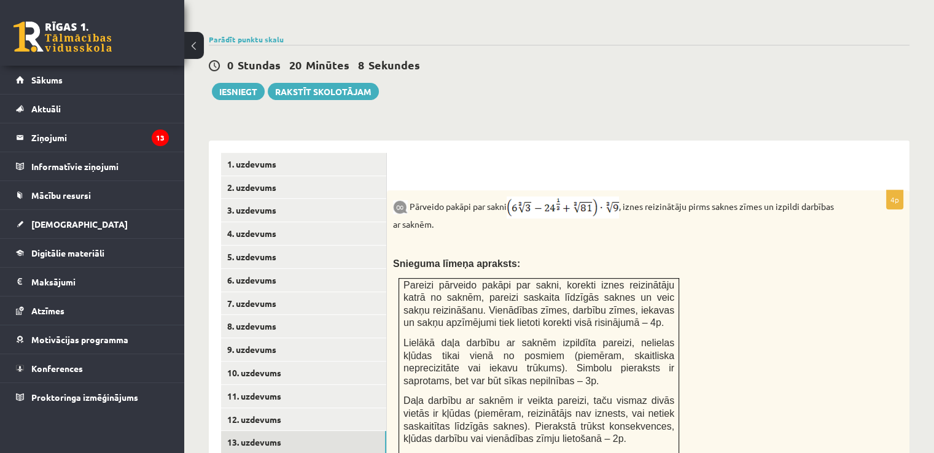
scroll to position [529, 0]
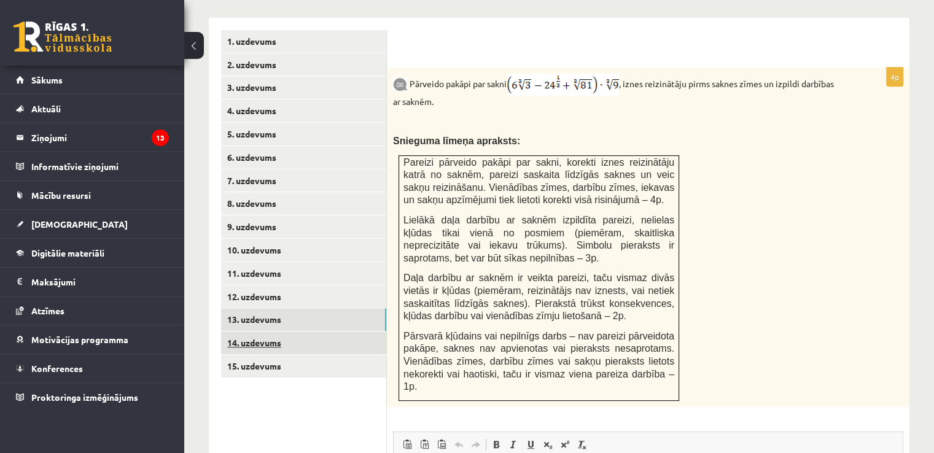
click at [255, 332] on link "14. uzdevums" at bounding box center [303, 343] width 165 height 23
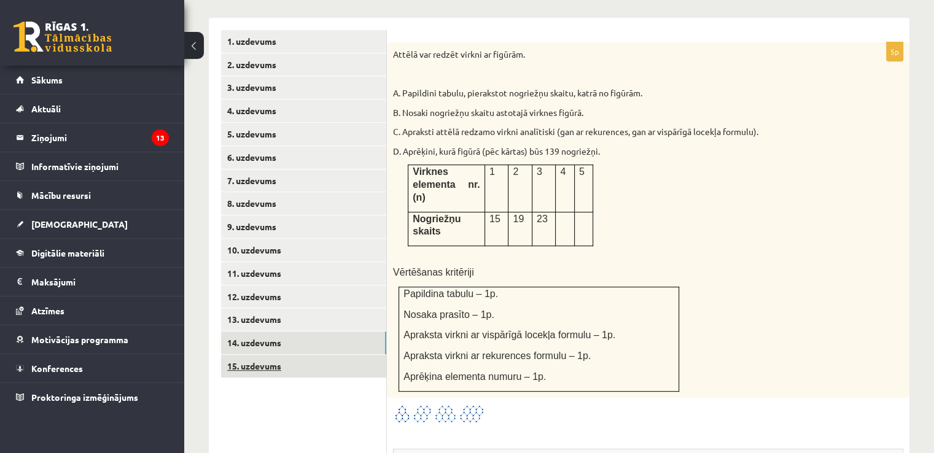
scroll to position [0, 0]
click at [278, 355] on link "15. uzdevums" at bounding box center [303, 366] width 165 height 23
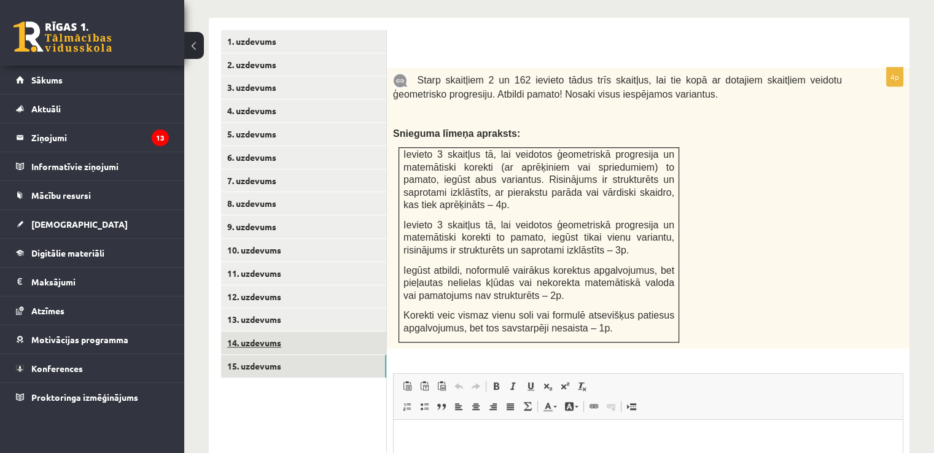
click at [287, 332] on link "14. uzdevums" at bounding box center [303, 343] width 165 height 23
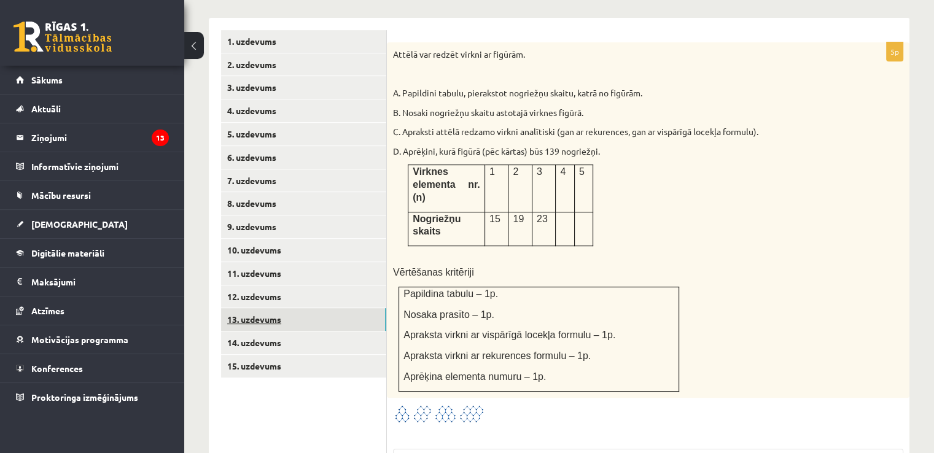
click at [292, 308] on link "13. uzdevums" at bounding box center [303, 319] width 165 height 23
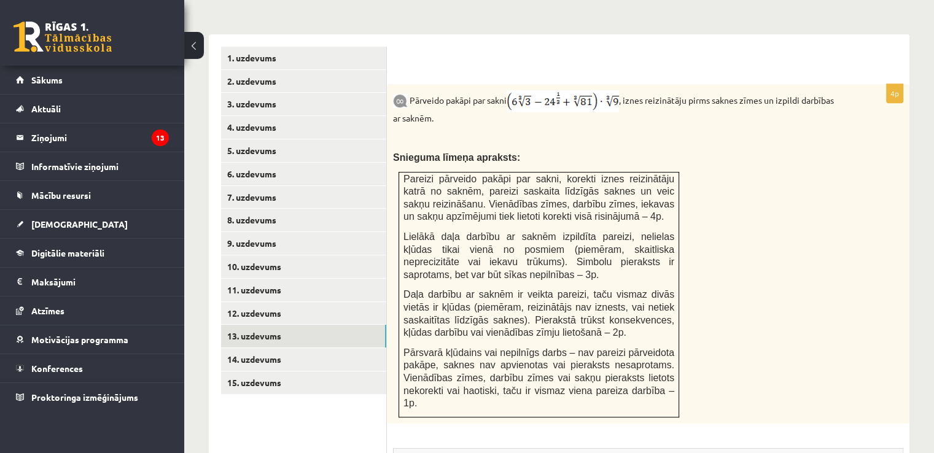
scroll to position [529, 0]
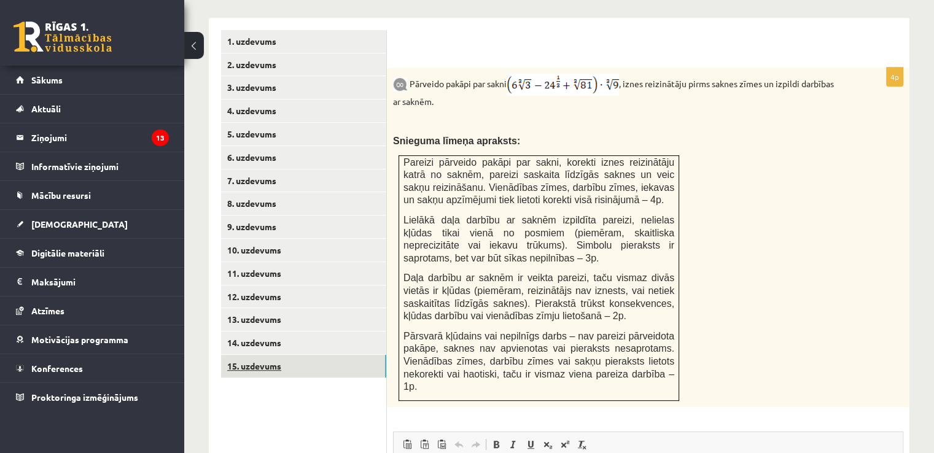
click at [356, 355] on link "15. uzdevums" at bounding box center [303, 366] width 165 height 23
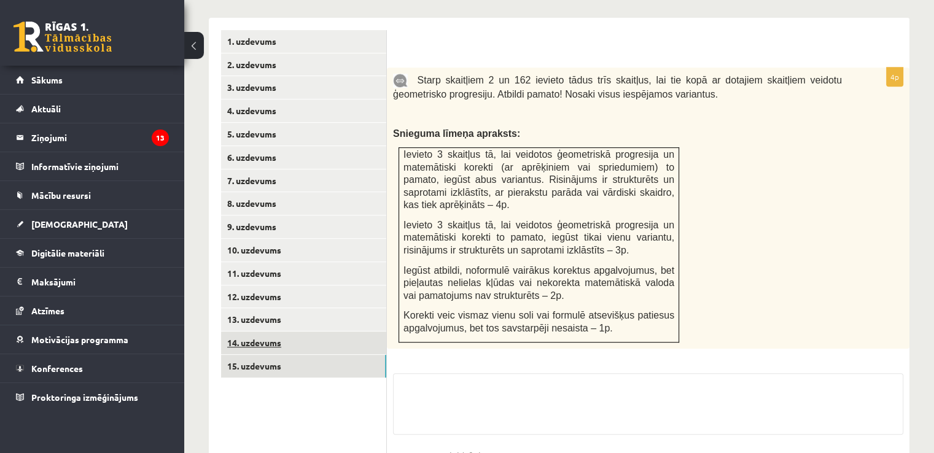
click at [351, 332] on link "14. uzdevums" at bounding box center [303, 343] width 165 height 23
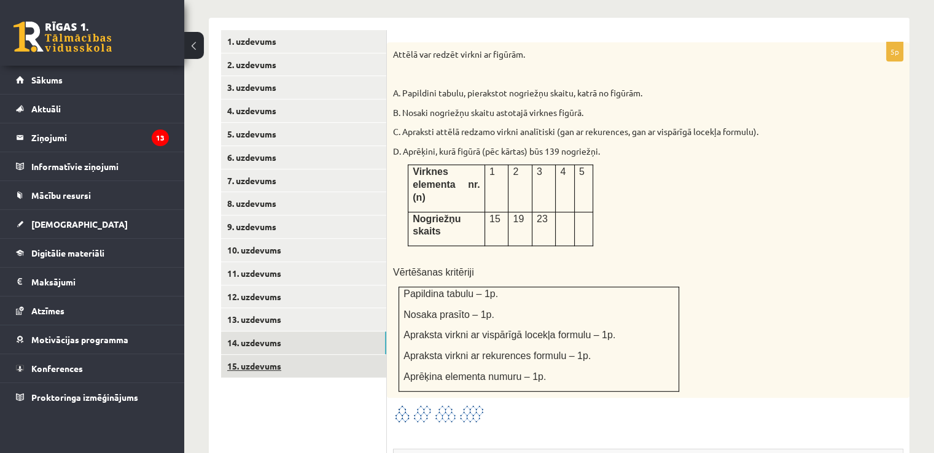
scroll to position [0, 0]
click at [444, 404] on img at bounding box center [439, 414] width 92 height 20
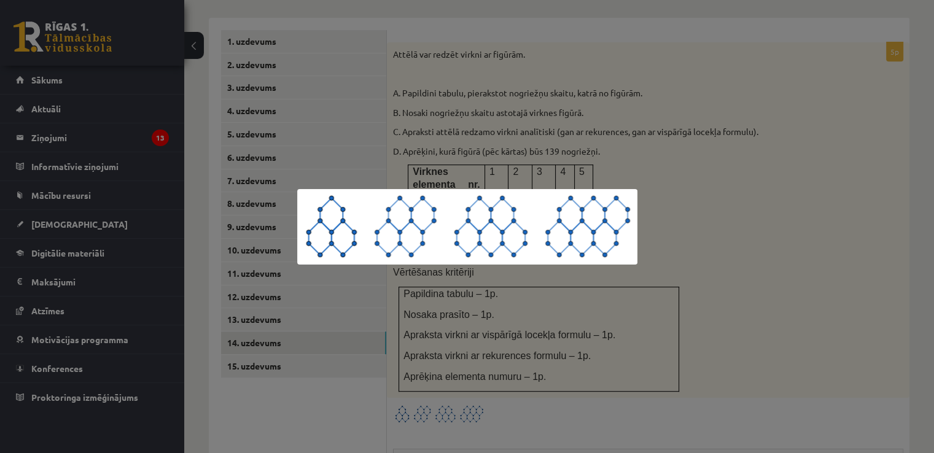
click at [593, 275] on div at bounding box center [467, 226] width 934 height 453
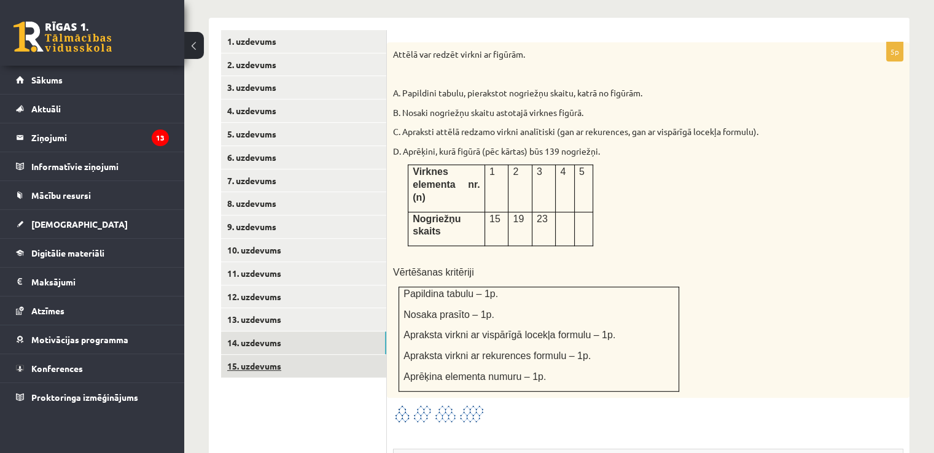
click at [278, 355] on link "15. uzdevums" at bounding box center [303, 366] width 165 height 23
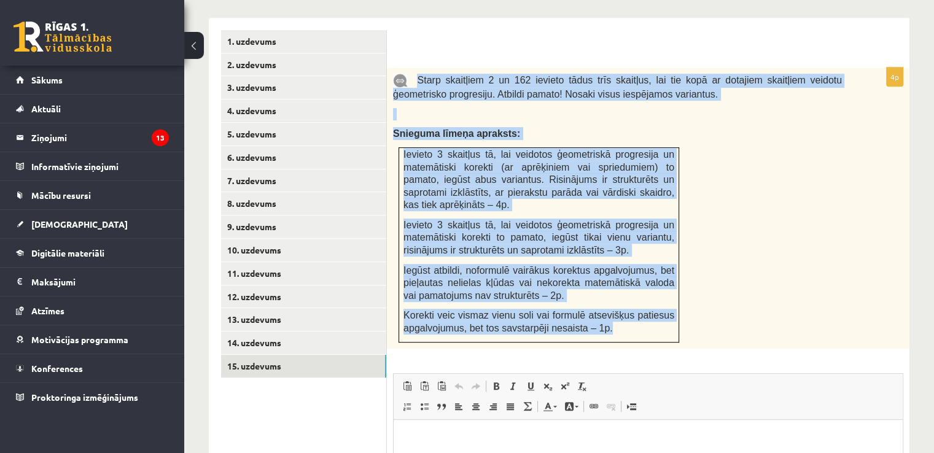
drag, startPoint x: 415, startPoint y: 52, endPoint x: 617, endPoint y: 295, distance: 315.8
click at [617, 295] on div "Starp skaitļiem 2 un 162 ievieto tādus trīs skaitļus, lai tie kopā ar dotajiem …" at bounding box center [648, 208] width 523 height 281
drag, startPoint x: 553, startPoint y: 101, endPoint x: 563, endPoint y: 101, distance: 9.8
click at [553, 127] on p "Snieguma līmeņa apraksts:" at bounding box center [617, 133] width 449 height 13
click at [752, 135] on div "Starp skaitļiem 2 un 162 ievieto tādus trīs skaitļus, lai tie kopā ar dotajiem …" at bounding box center [648, 208] width 523 height 281
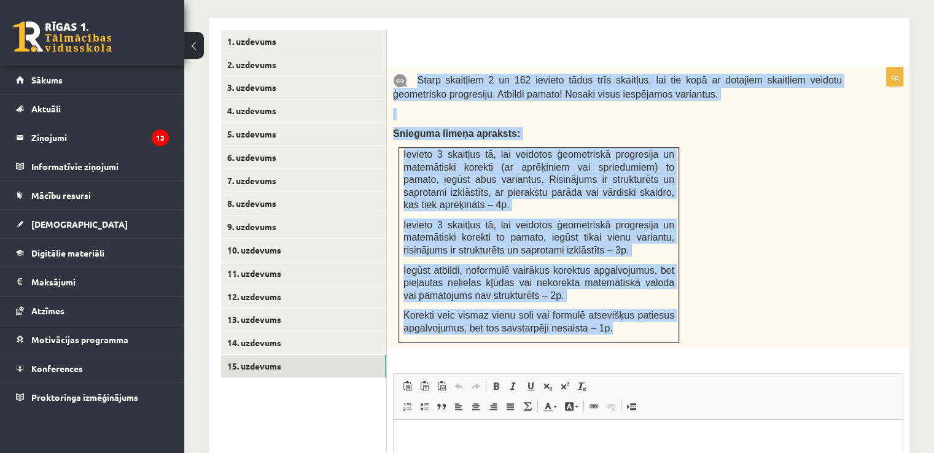
click at [778, 146] on div "Starp skaitļiem 2 un 162 ievieto tādus trīs skaitļus, lai tie kopā ar dotajiem …" at bounding box center [648, 208] width 523 height 281
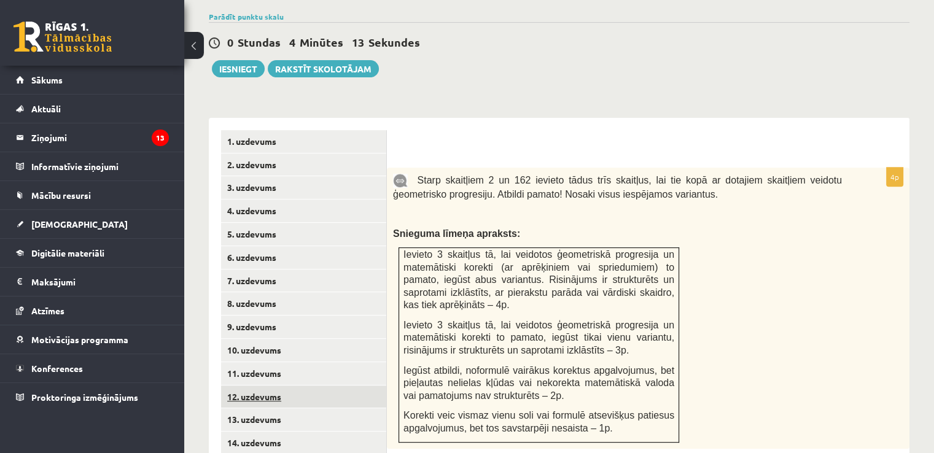
scroll to position [467, 0]
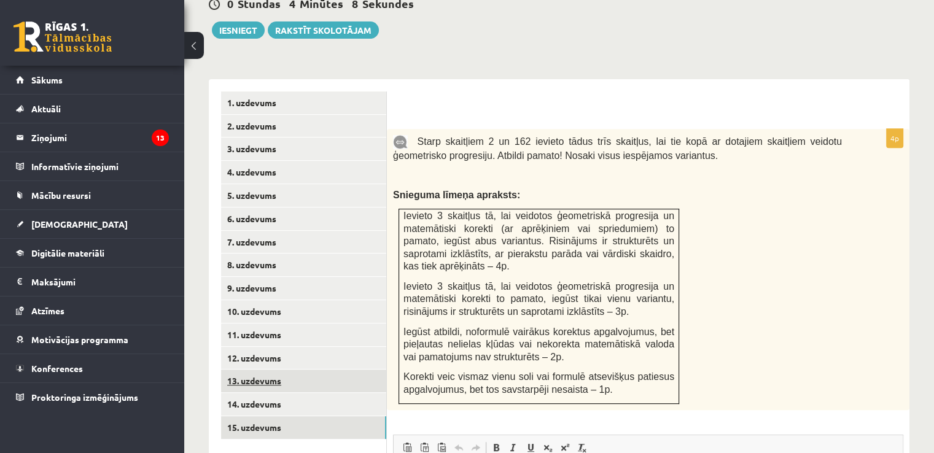
click at [300, 370] on link "13. uzdevums" at bounding box center [303, 381] width 165 height 23
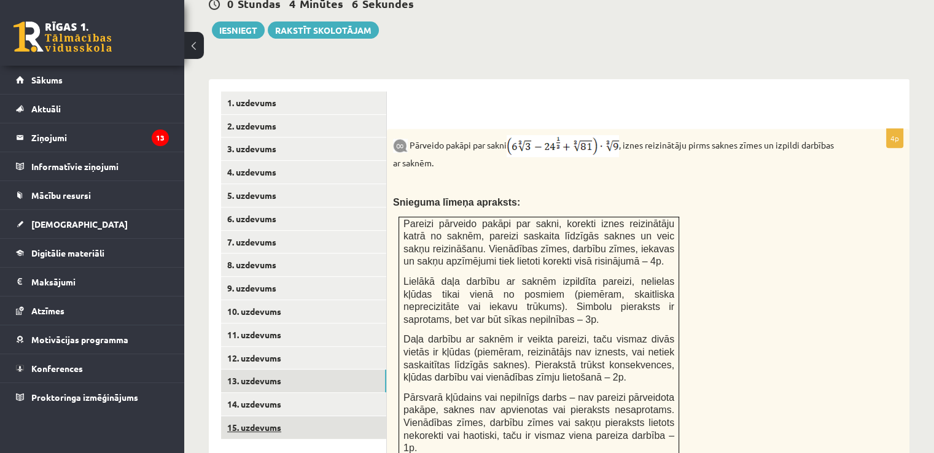
scroll to position [0, 0]
click at [302, 416] on link "15. uzdevums" at bounding box center [303, 427] width 165 height 23
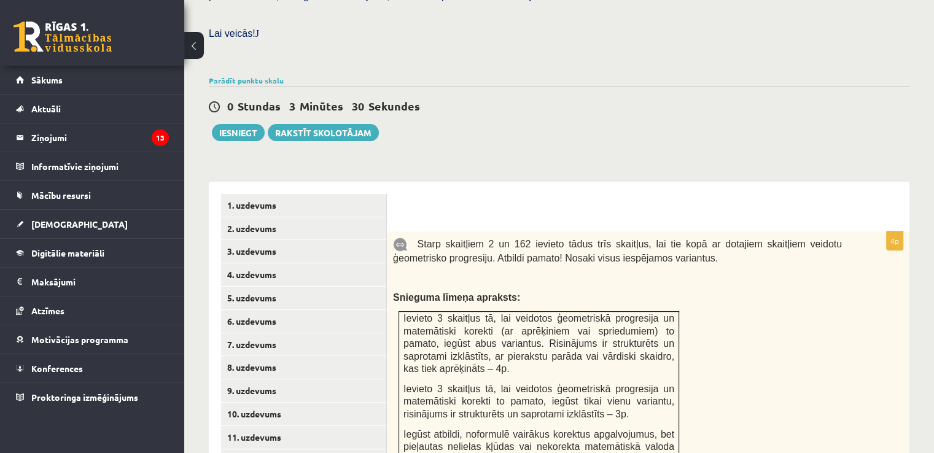
scroll to position [283, 0]
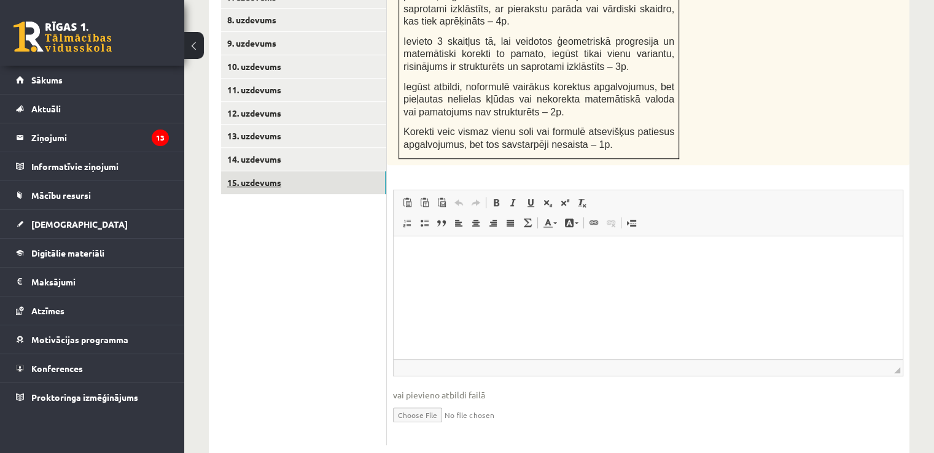
click at [310, 171] on link "15. uzdevums" at bounding box center [303, 182] width 165 height 23
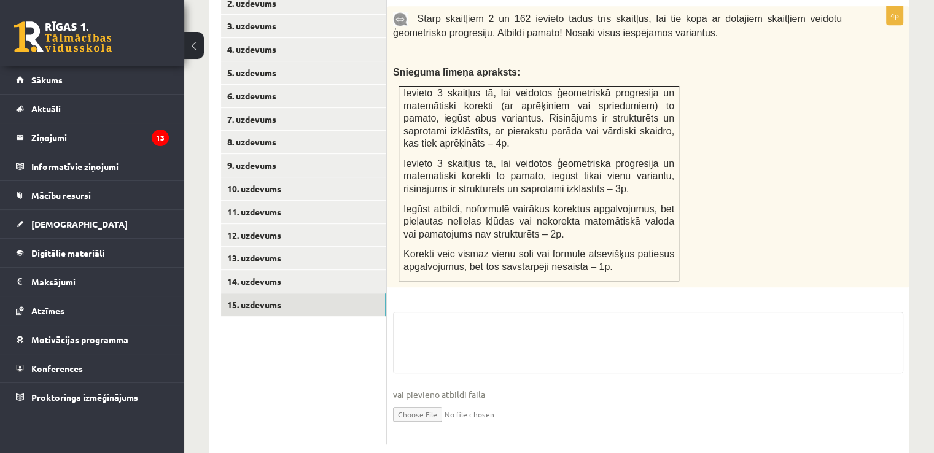
click at [414, 401] on input "file" at bounding box center [648, 413] width 510 height 25
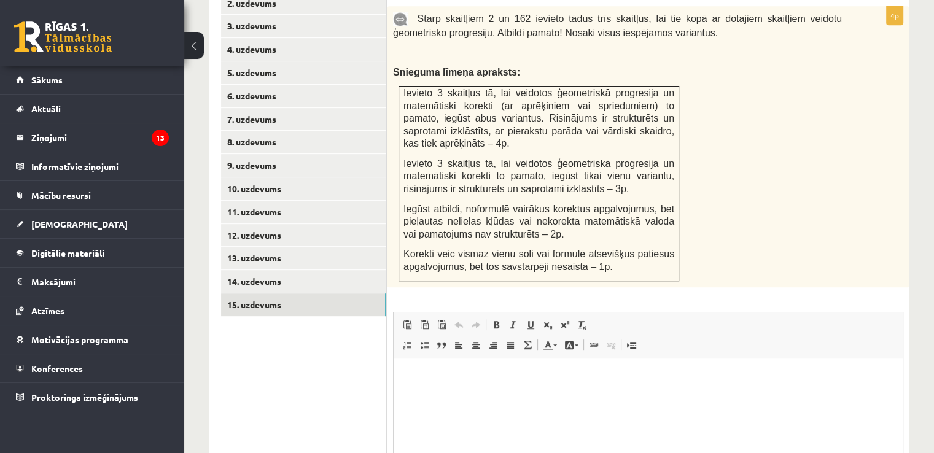
scroll to position [0, 0]
type input "**********"
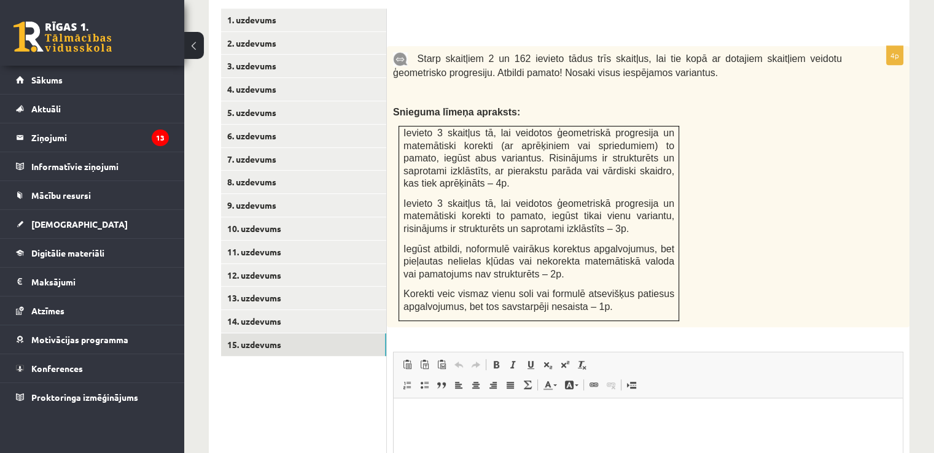
scroll to position [590, 0]
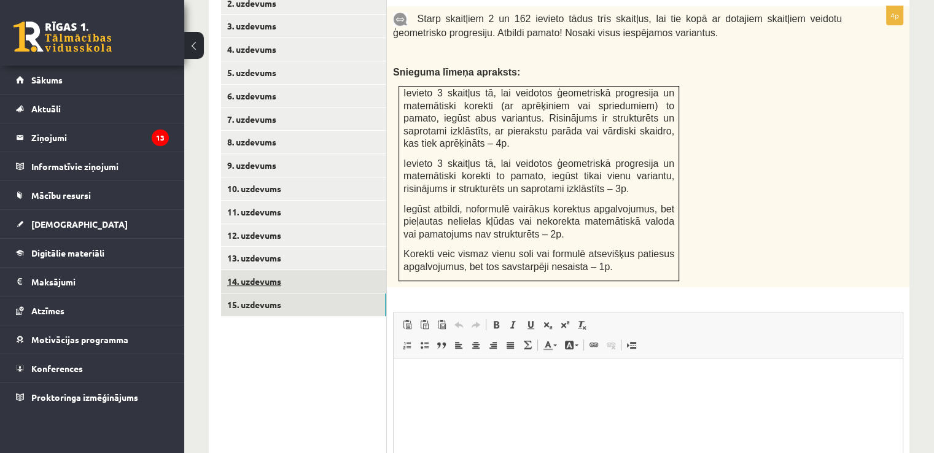
click at [293, 270] on link "14. uzdevums" at bounding box center [303, 281] width 165 height 23
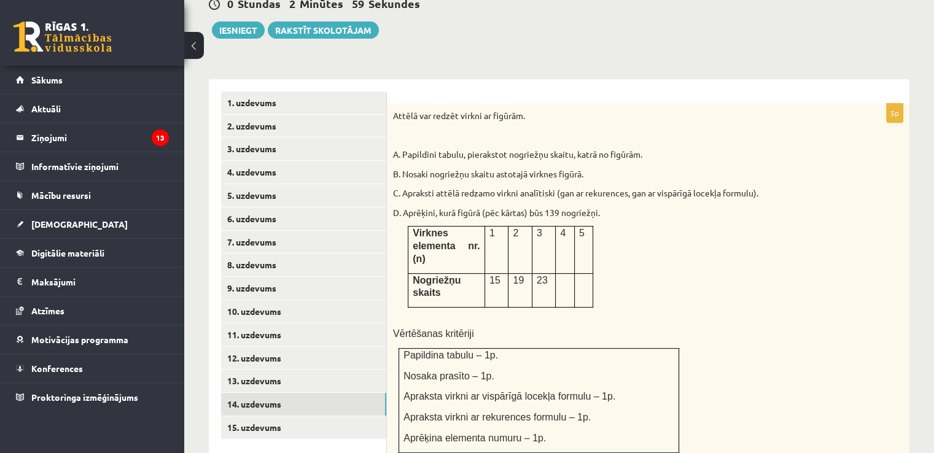
scroll to position [0, 0]
drag, startPoint x: 391, startPoint y: 88, endPoint x: 404, endPoint y: 87, distance: 13.6
click at [404, 104] on div "Attēlā var redzēt virkni ar figūrām. A. Papildini tabulu, pierakstot nogriežņu …" at bounding box center [648, 282] width 523 height 356
click at [465, 149] on p "A. Papildini tabulu, pierakstot nogriežņu skaitu, katrā no figūrām." at bounding box center [617, 155] width 449 height 12
click at [314, 370] on link "13. uzdevums" at bounding box center [303, 381] width 165 height 23
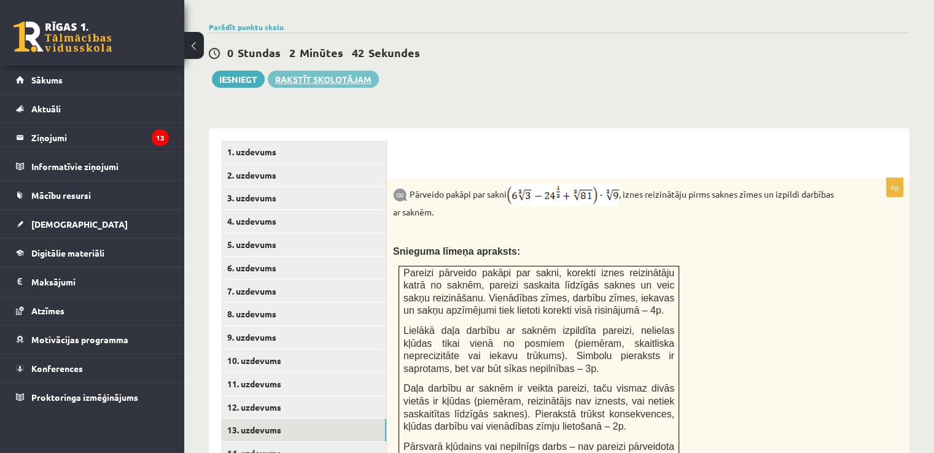
scroll to position [345, 0]
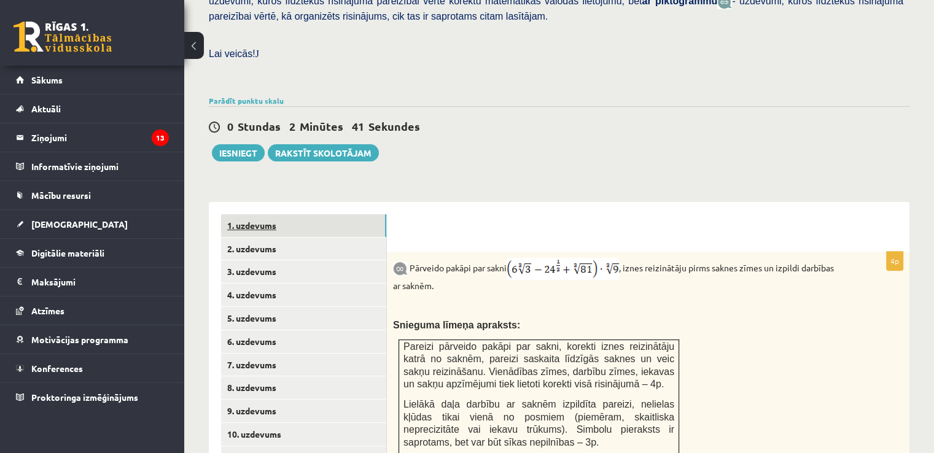
click at [255, 214] on link "1. uzdevums" at bounding box center [303, 225] width 165 height 23
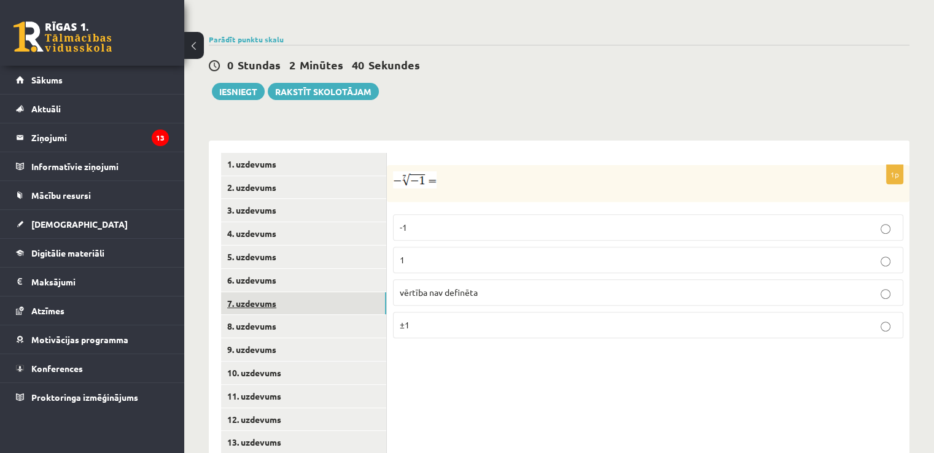
click at [300, 292] on link "7. uzdevums" at bounding box center [303, 303] width 165 height 23
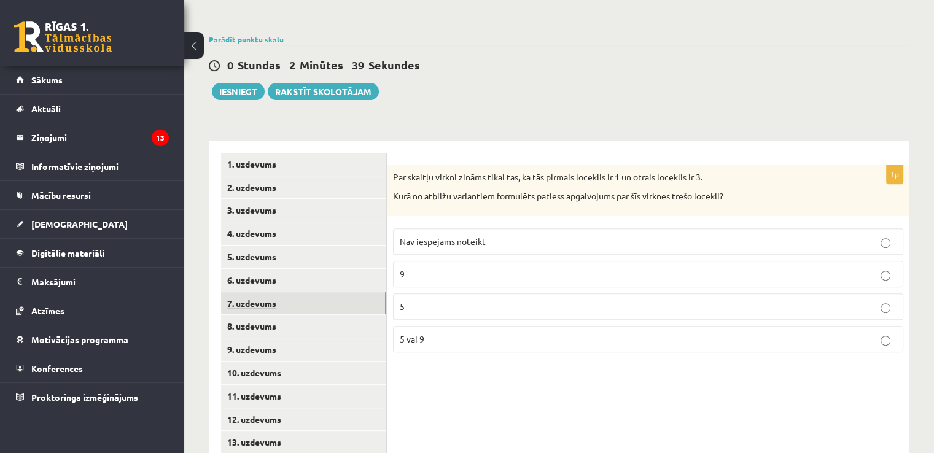
scroll to position [464, 0]
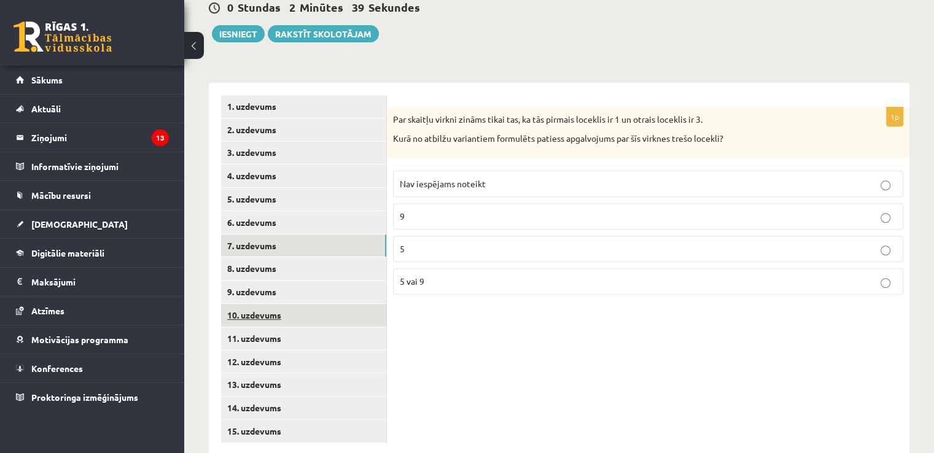
click at [316, 304] on link "10. uzdevums" at bounding box center [303, 315] width 165 height 23
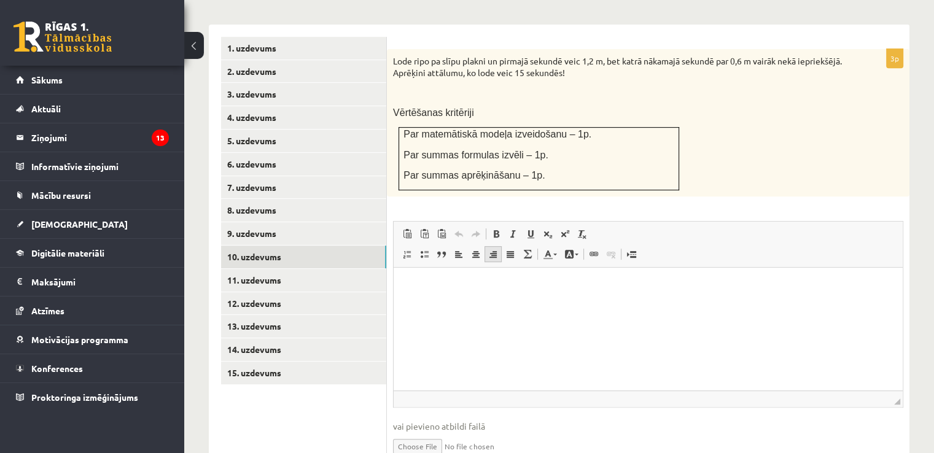
scroll to position [568, 0]
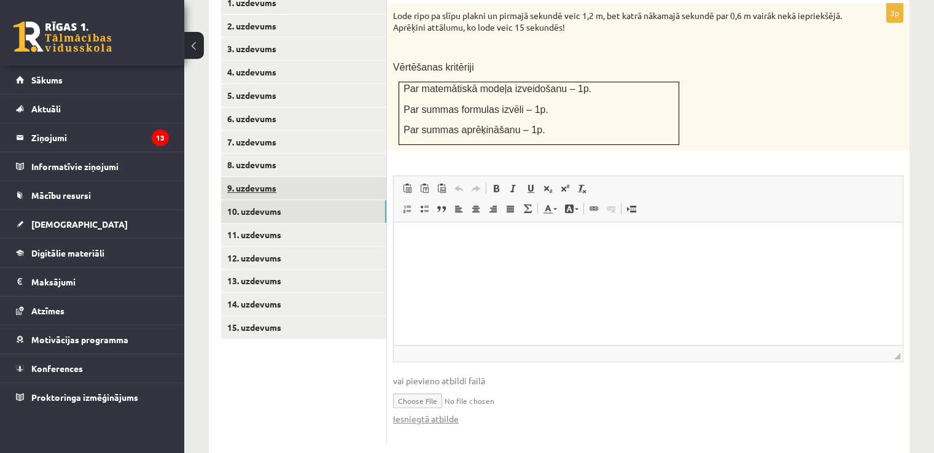
click at [330, 177] on link "9. uzdevums" at bounding box center [303, 188] width 165 height 23
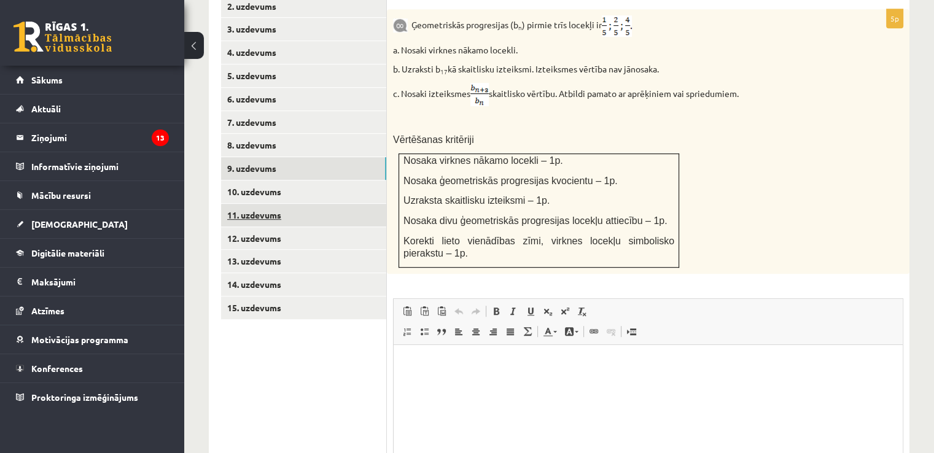
scroll to position [0, 0]
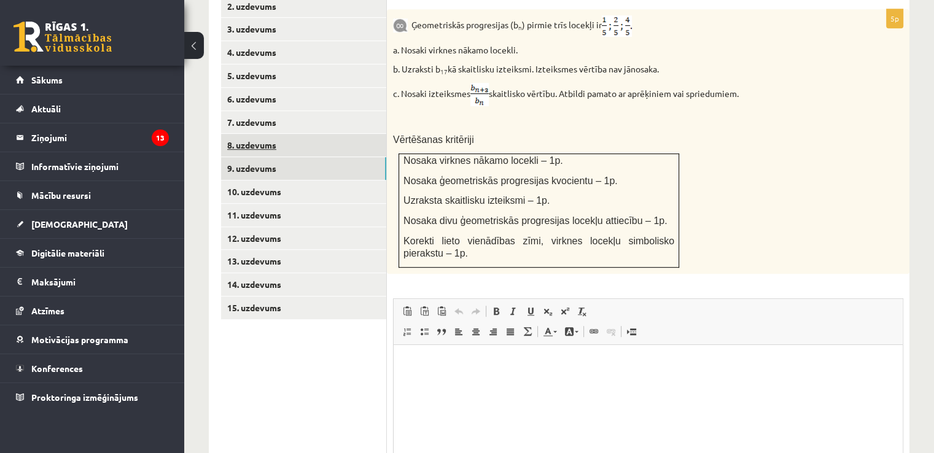
click at [290, 134] on link "8. uzdevums" at bounding box center [303, 145] width 165 height 23
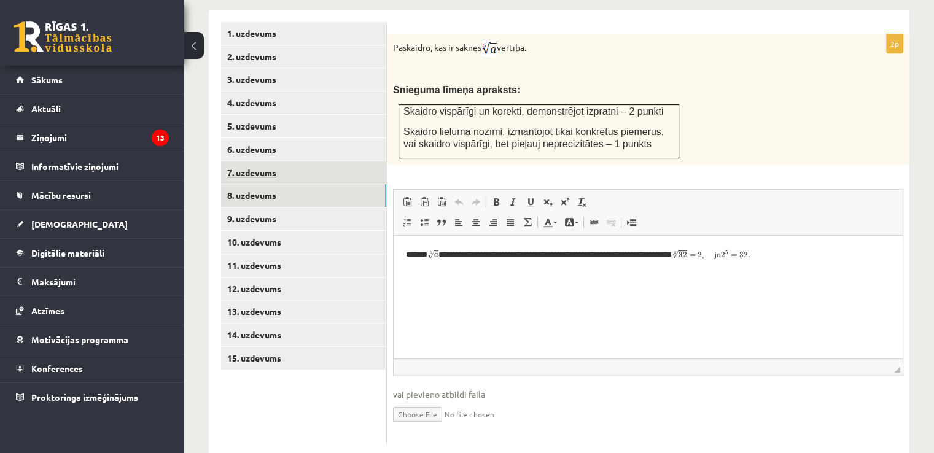
click at [287, 162] on link "7. uzdevums" at bounding box center [303, 173] width 165 height 23
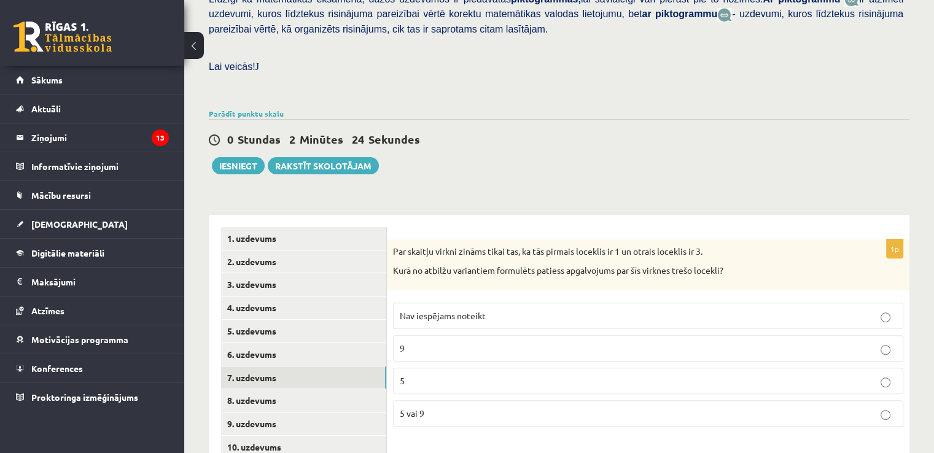
scroll to position [279, 0]
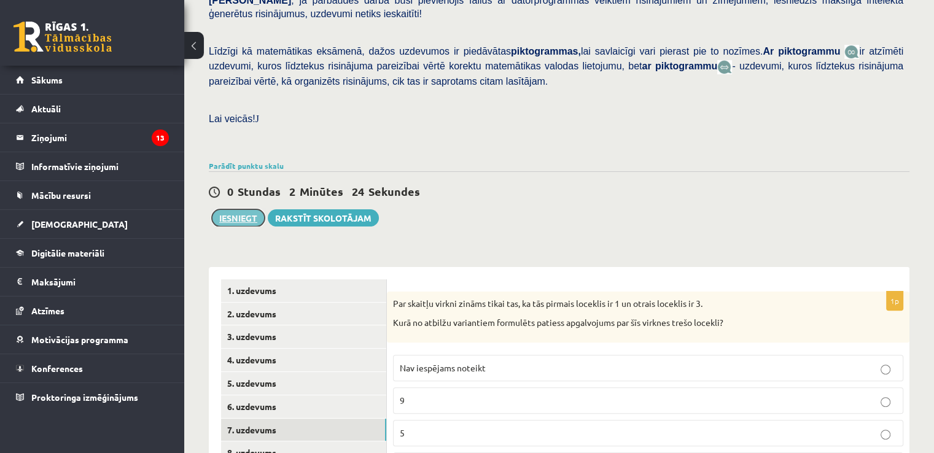
click at [243, 209] on button "Iesniegt" at bounding box center [238, 217] width 53 height 17
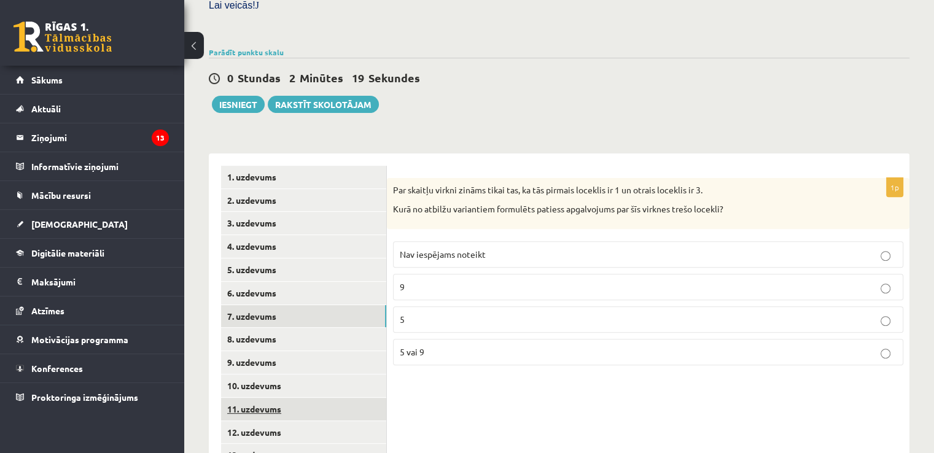
scroll to position [464, 0]
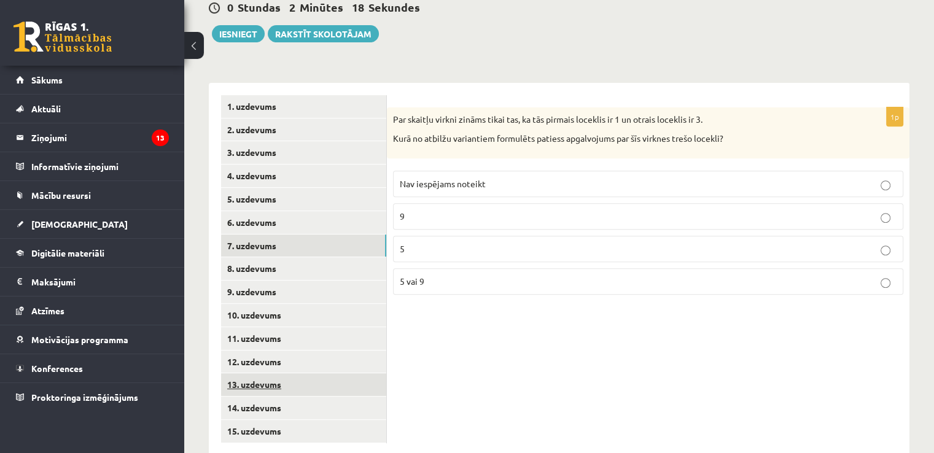
click at [292, 373] on link "13. uzdevums" at bounding box center [303, 384] width 165 height 23
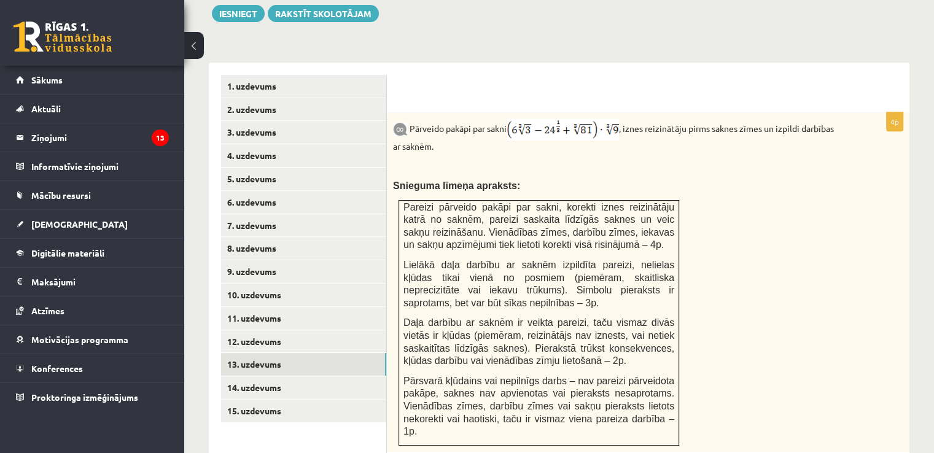
scroll to position [636, 0]
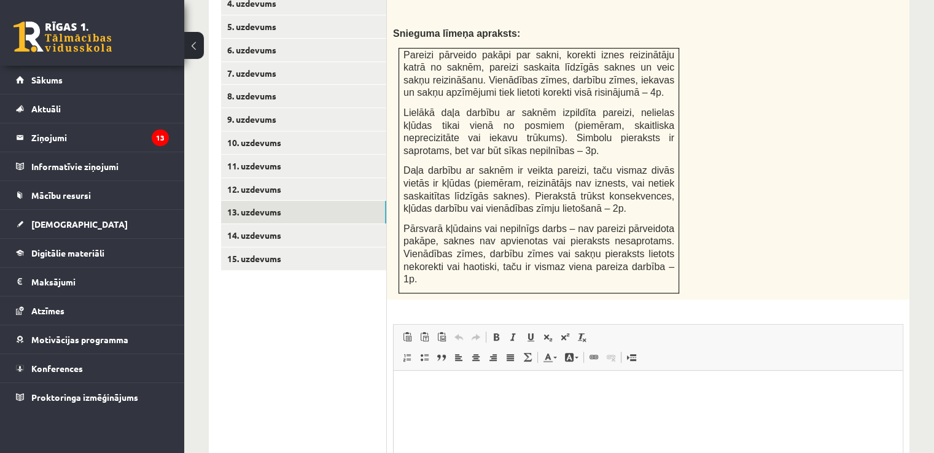
click at [435, 349] on link "Block Quote" at bounding box center [441, 357] width 17 height 16
click at [369, 347] on ul "1. uzdevums 2. uzdevums 3. uzdevums 4. uzdevums 5. uzdevums 6. uzdevums 7. uzde…" at bounding box center [304, 251] width 166 height 657
click at [413, 395] on body "Editor, wiswyg-editor-user-answer-47433875002140" at bounding box center [648, 398] width 485 height 31
click at [440, 353] on span at bounding box center [442, 358] width 10 height 10
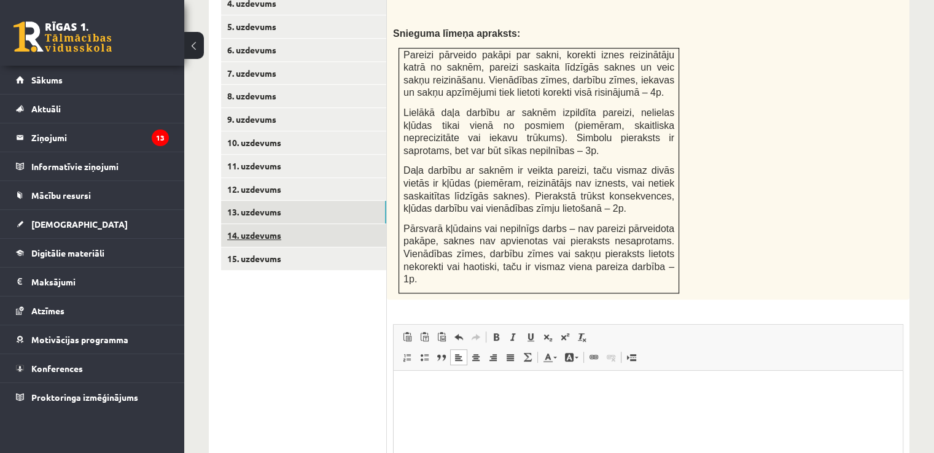
click at [337, 224] on link "14. uzdevums" at bounding box center [303, 235] width 165 height 23
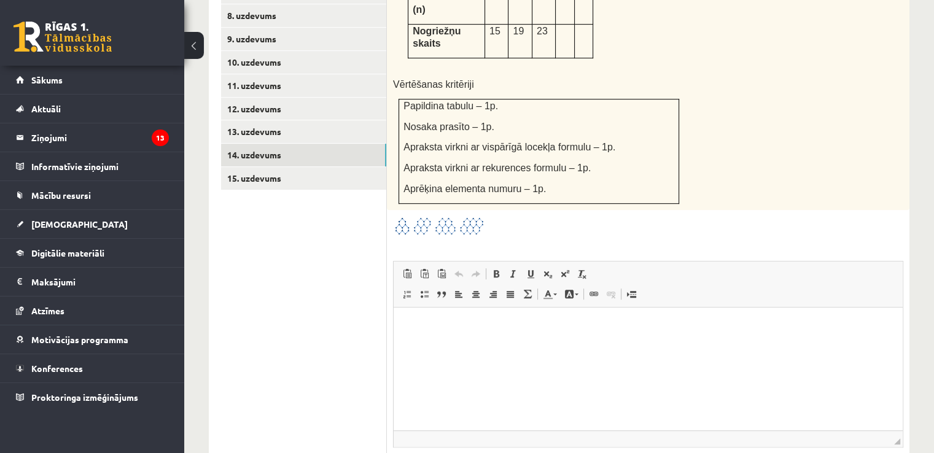
scroll to position [759, 0]
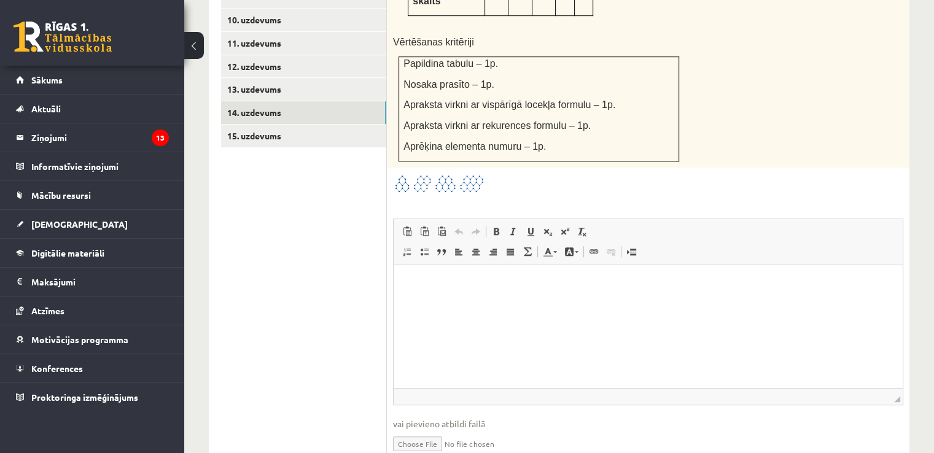
click at [419, 303] on html at bounding box center [648, 283] width 509 height 37
click at [307, 78] on link "13. uzdevums" at bounding box center [303, 89] width 165 height 23
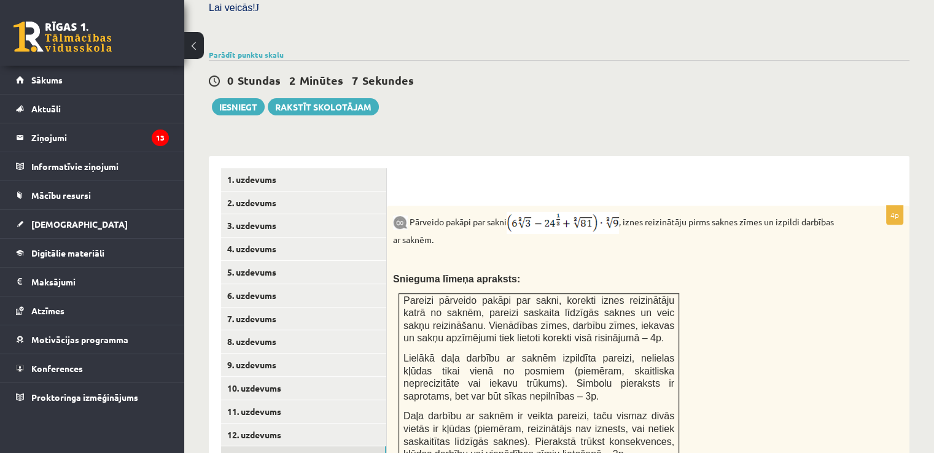
scroll to position [84, 0]
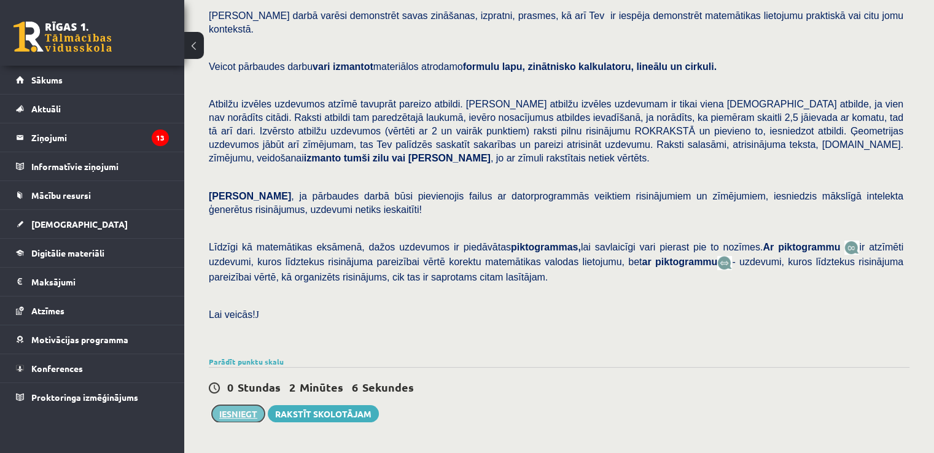
click at [260, 405] on button "Iesniegt" at bounding box center [238, 413] width 53 height 17
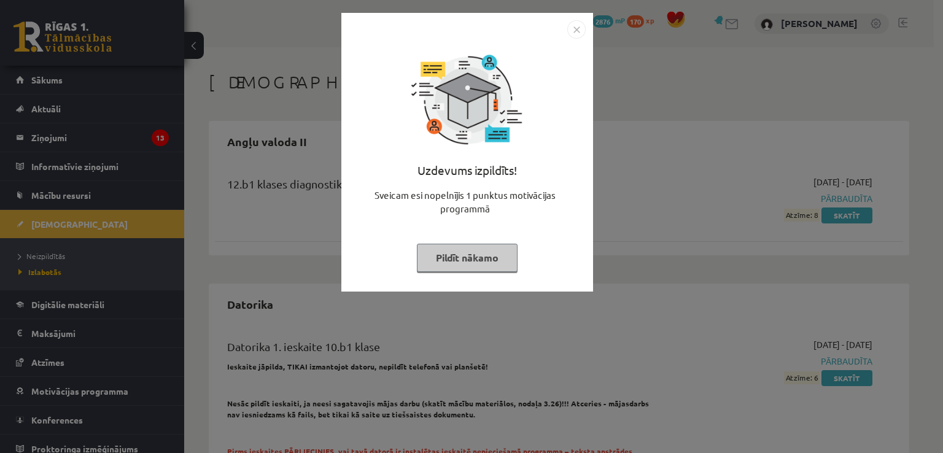
click at [488, 243] on div "Uzdevums izpildīts! Sveicam esi nopelnījis 1 punktus motivācijas programmā Pild…" at bounding box center [467, 162] width 237 height 246
click at [486, 251] on button "Pildīt nākamo" at bounding box center [467, 258] width 101 height 28
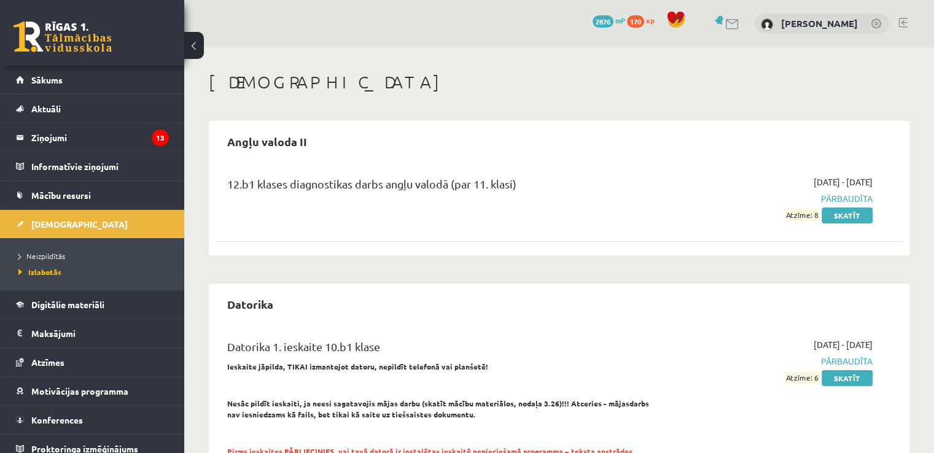
click at [56, 264] on li "Izlabotās" at bounding box center [95, 272] width 154 height 16
click at [55, 257] on span "Neizpildītās" at bounding box center [41, 256] width 47 height 10
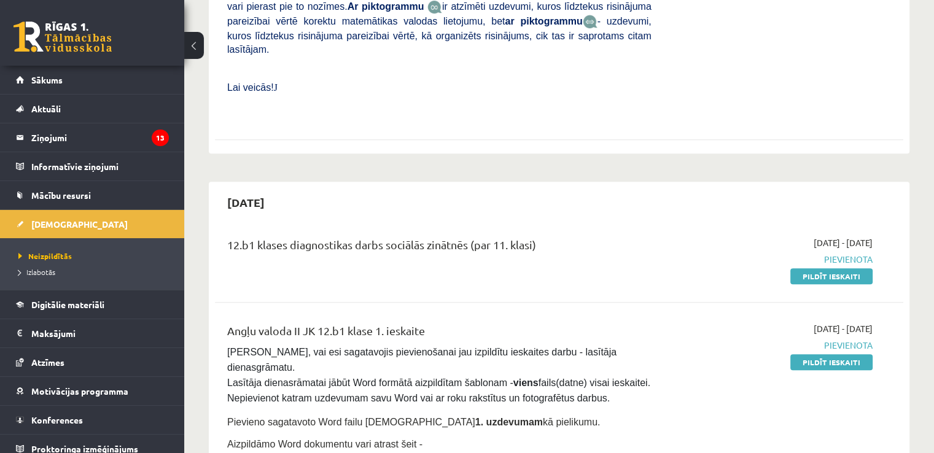
scroll to position [676, 0]
